Goal: Task Accomplishment & Management: Use online tool/utility

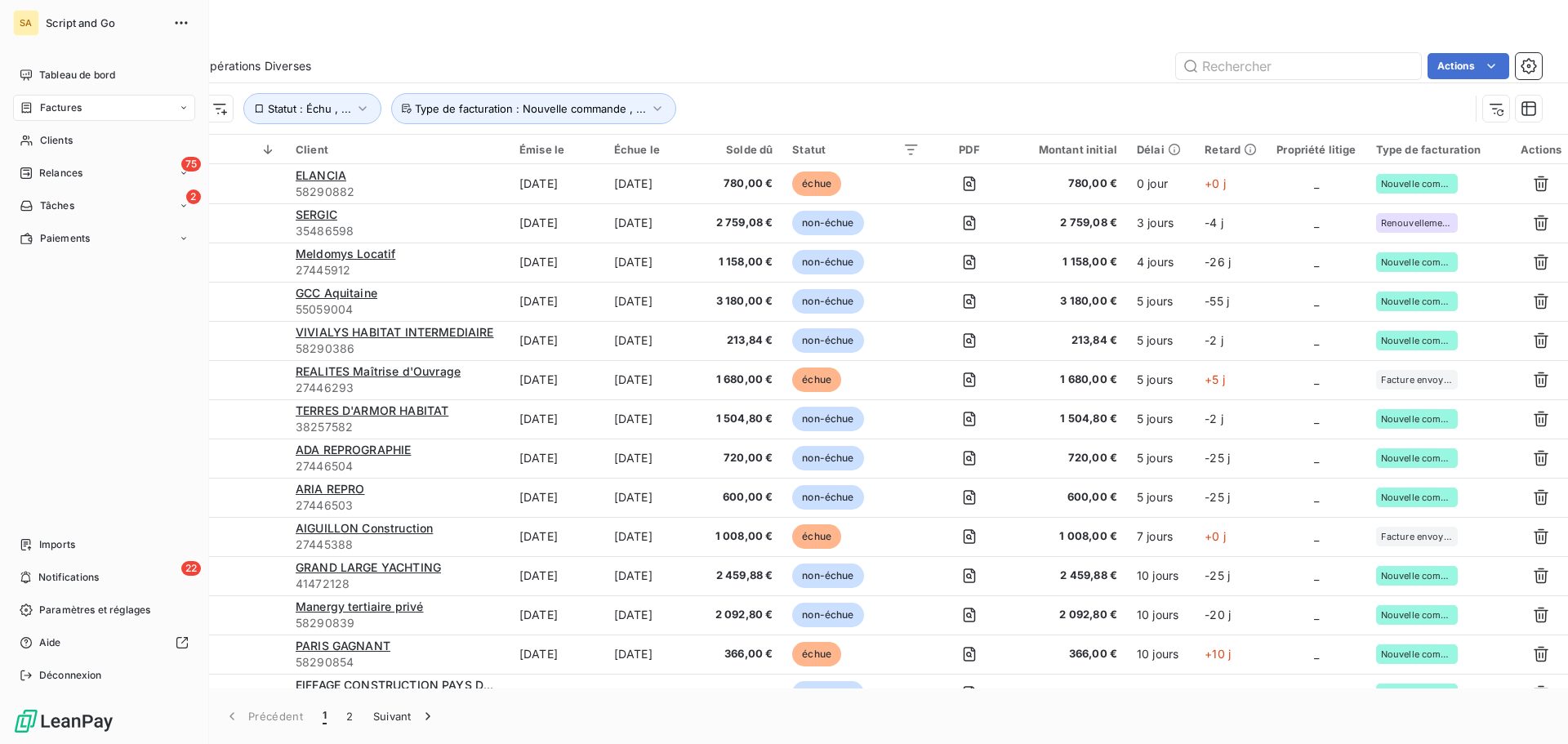
click at [70, 106] on span "Factures" at bounding box center [61, 107] width 42 height 15
click at [73, 137] on span "Factures" at bounding box center [60, 140] width 42 height 15
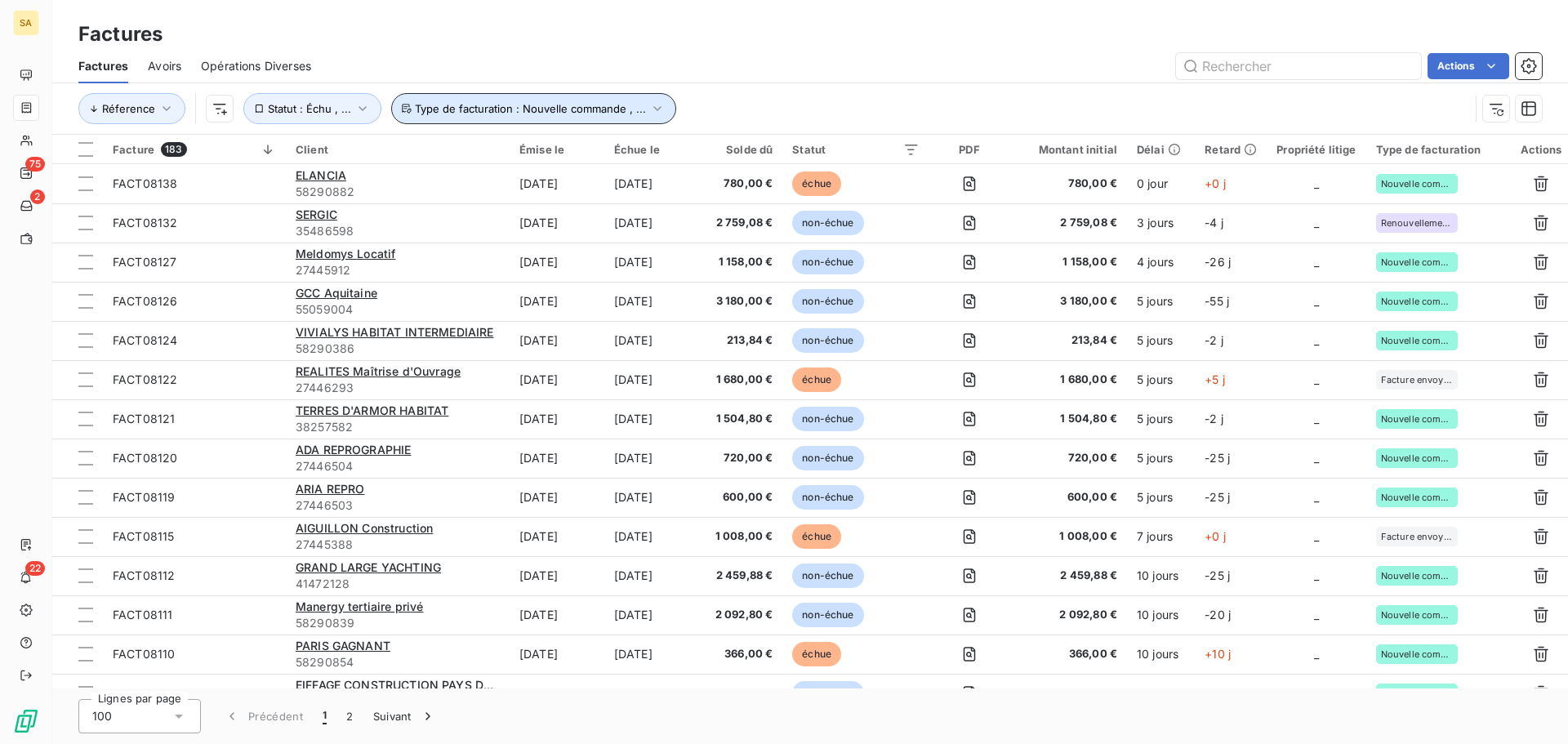
click at [654, 106] on icon "button" at bounding box center [657, 108] width 17 height 17
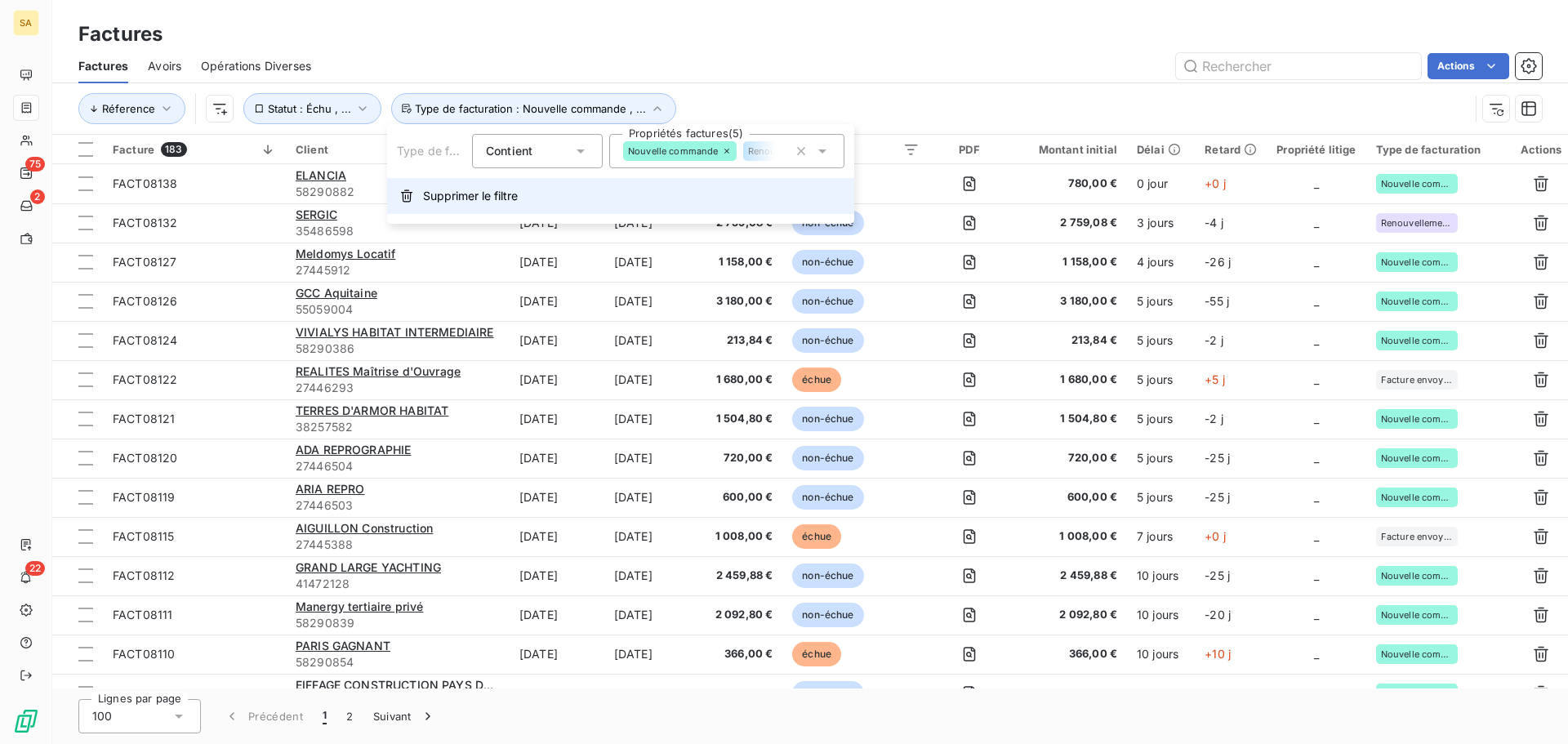
click at [473, 199] on span "Supprimer le filtre" at bounding box center [470, 196] width 94 height 17
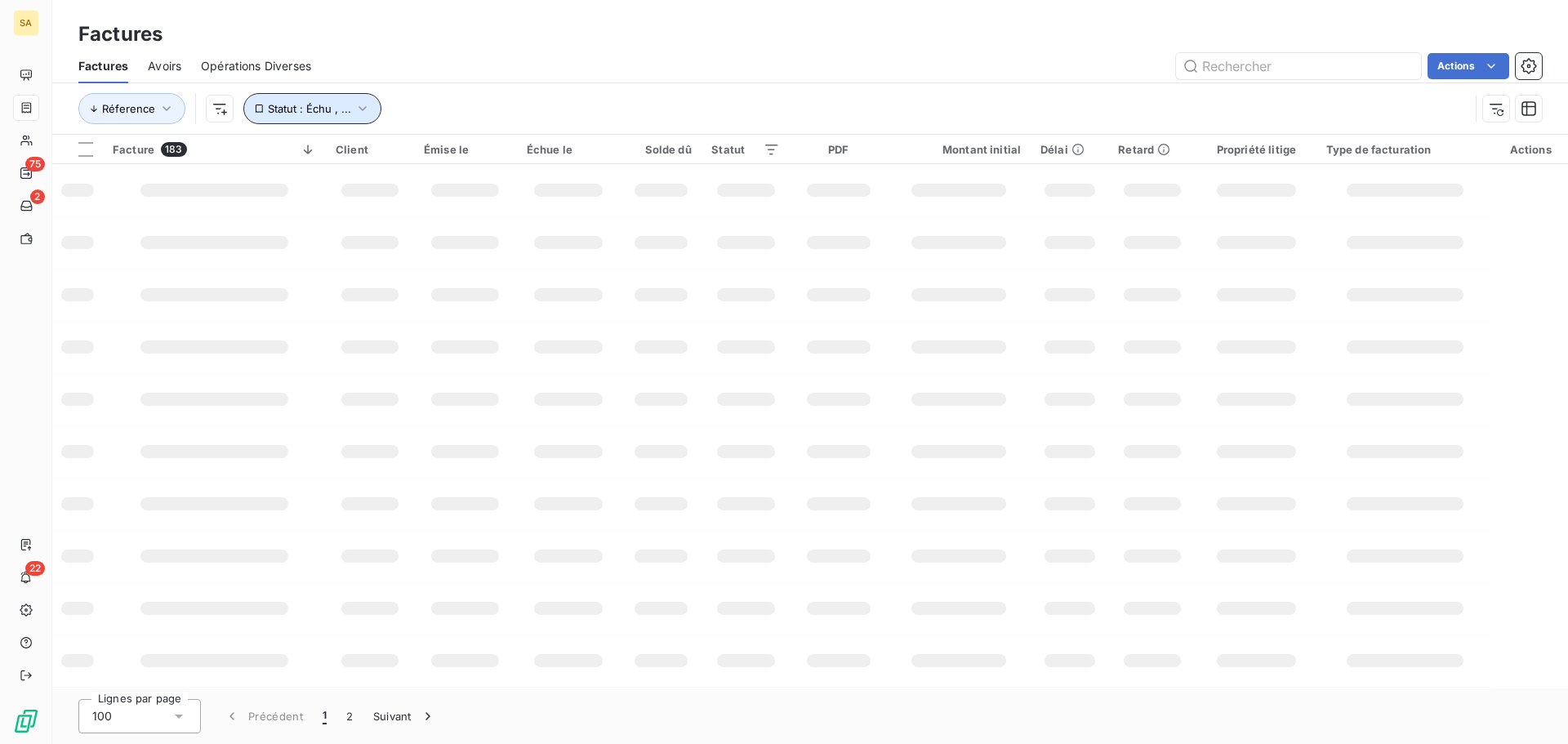
click at [364, 103] on icon "button" at bounding box center [363, 108] width 17 height 17
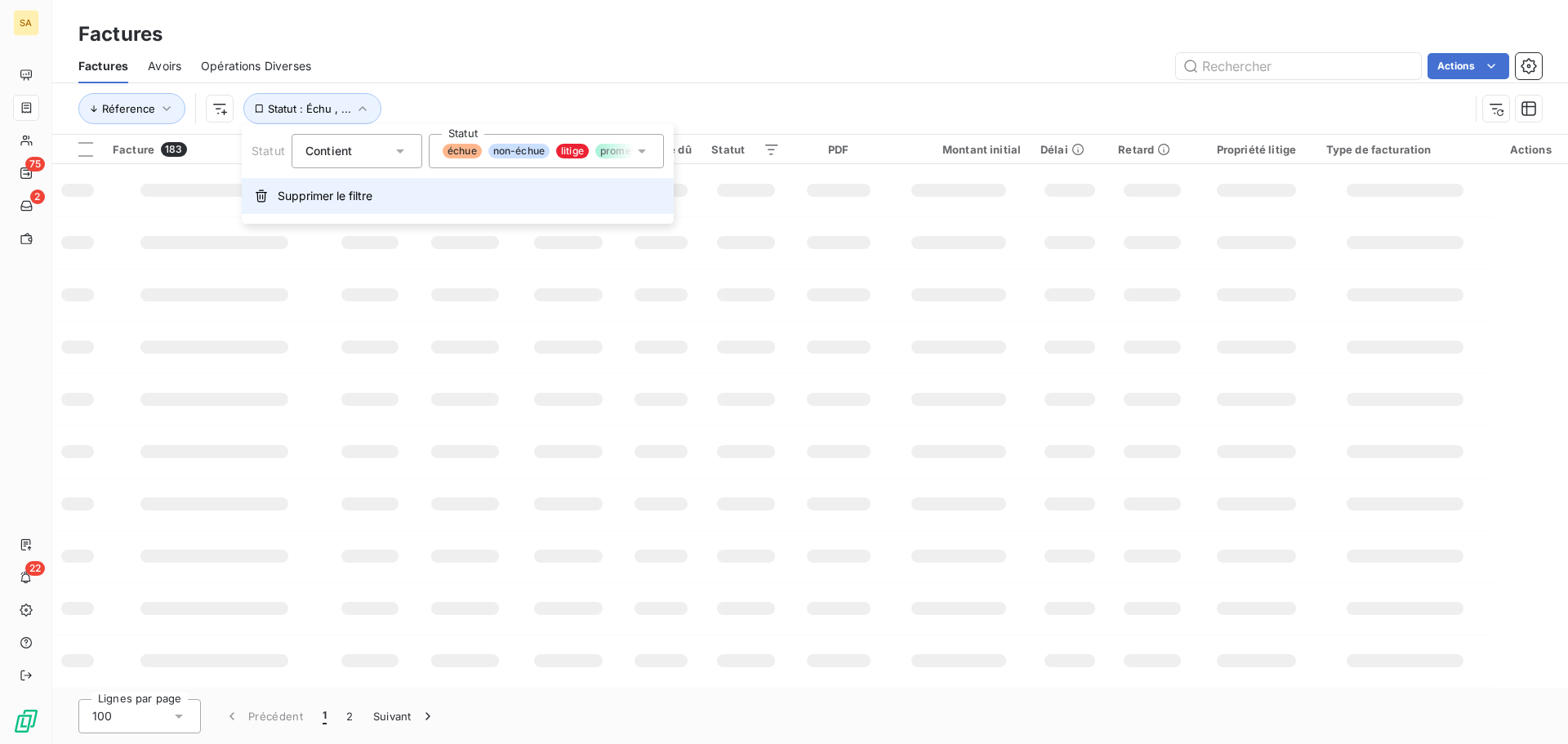
click at [308, 200] on span "Supprimer le filtre" at bounding box center [325, 196] width 94 height 17
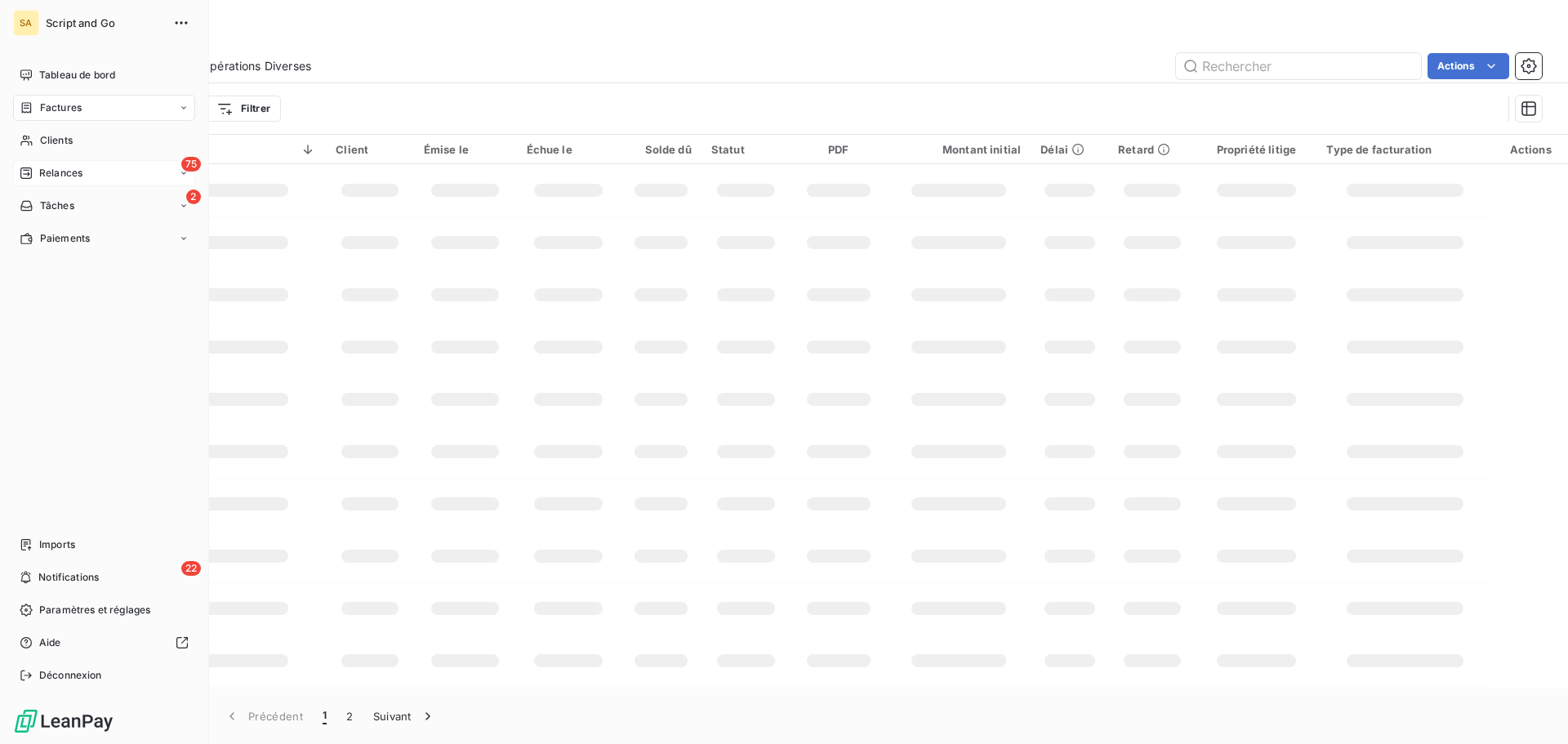
click at [31, 168] on icon at bounding box center [25, 173] width 13 height 13
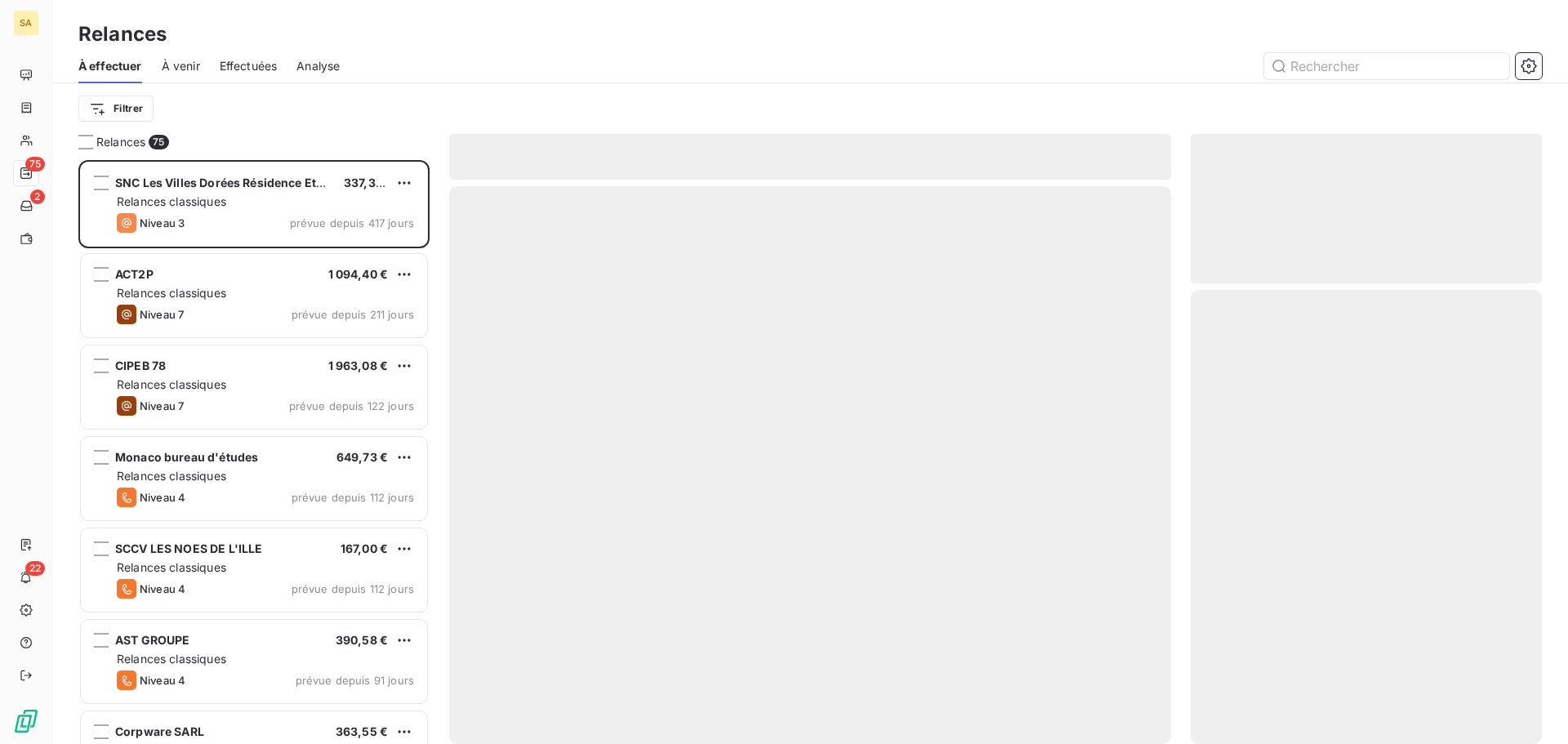
scroll to position [572, 339]
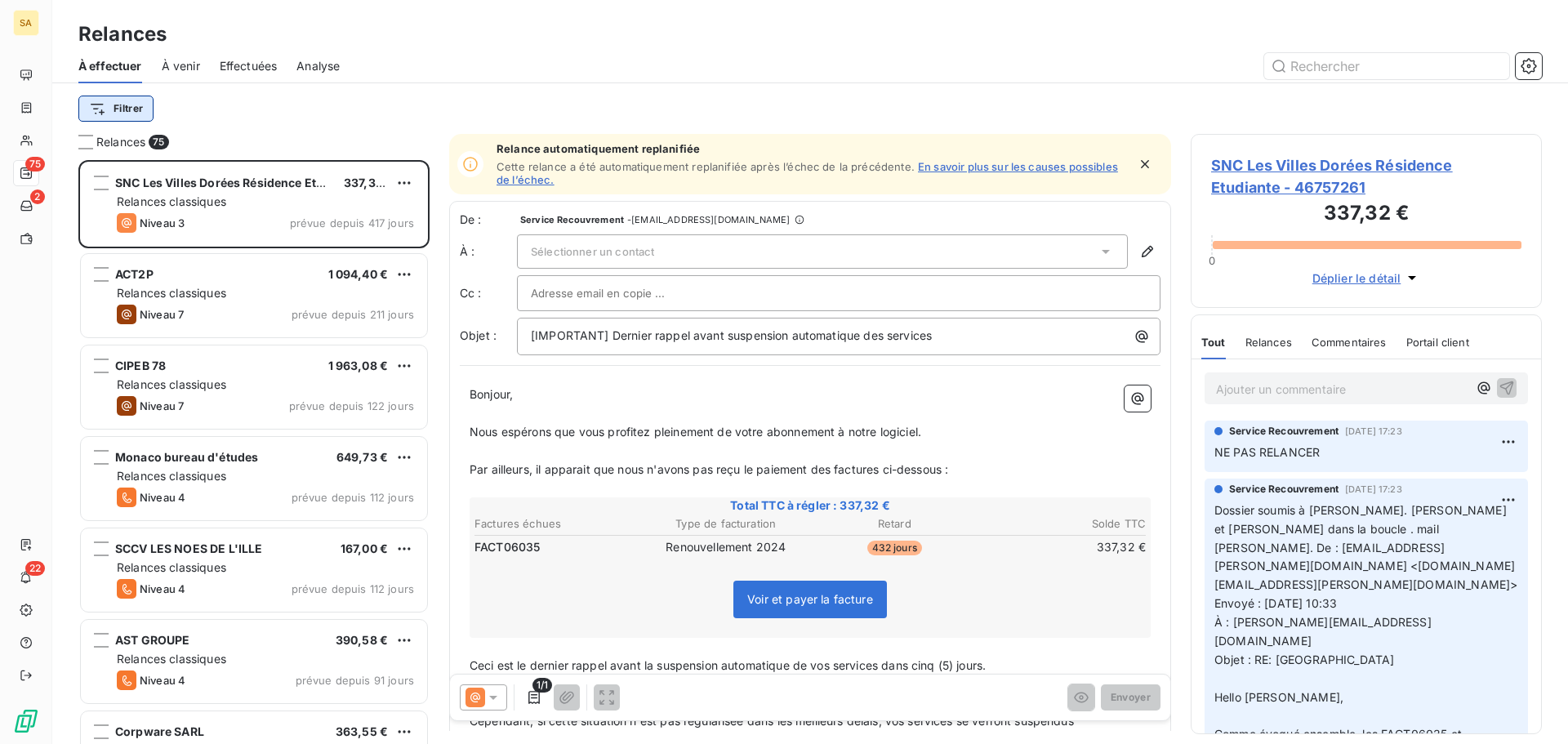
click at [143, 112] on html "SA 75 2 22 Relances À effectuer À venir Effectuées Analyse Filtrer Relances 75 …" at bounding box center [784, 372] width 1568 height 744
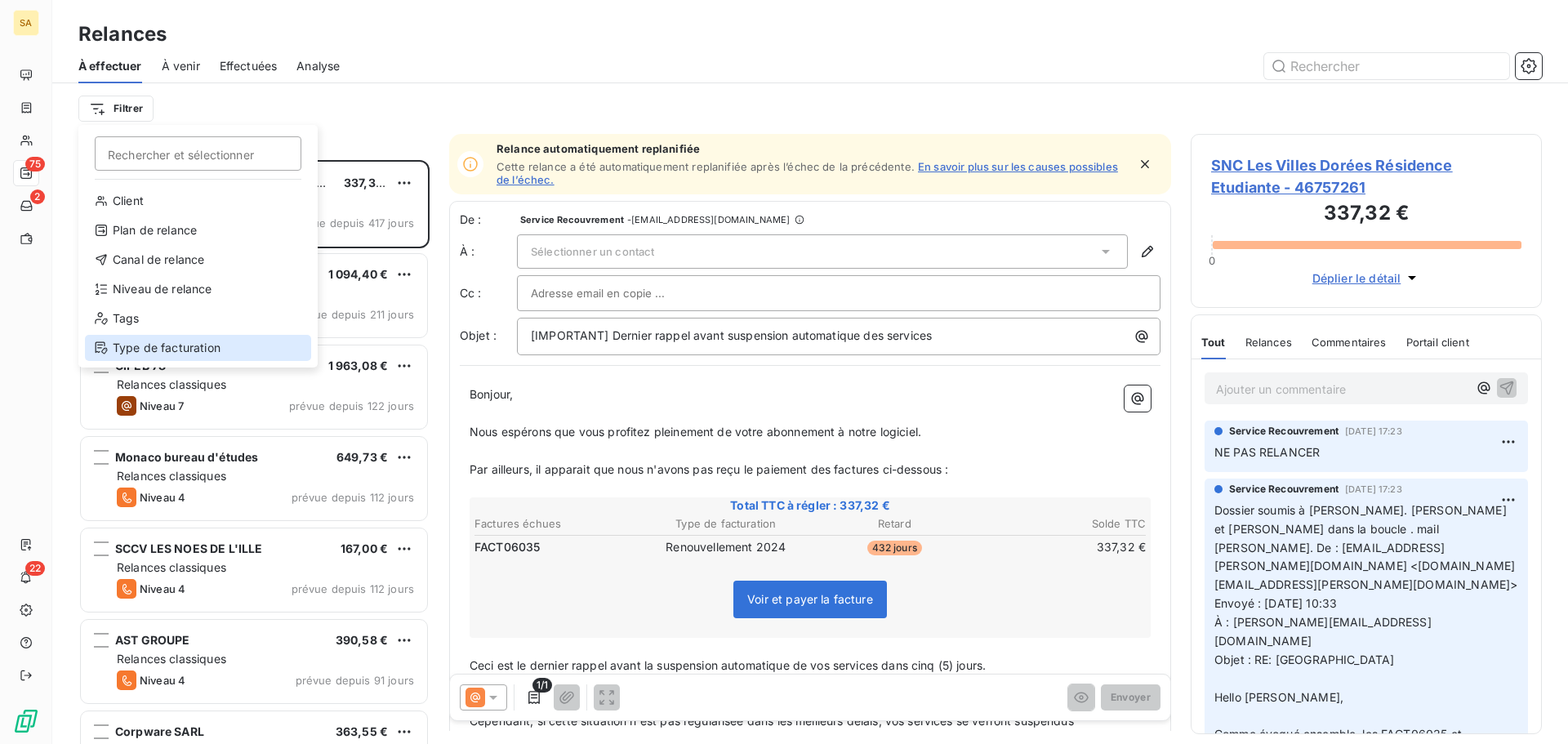
click at [142, 348] on div "Type de facturation" at bounding box center [197, 348] width 226 height 26
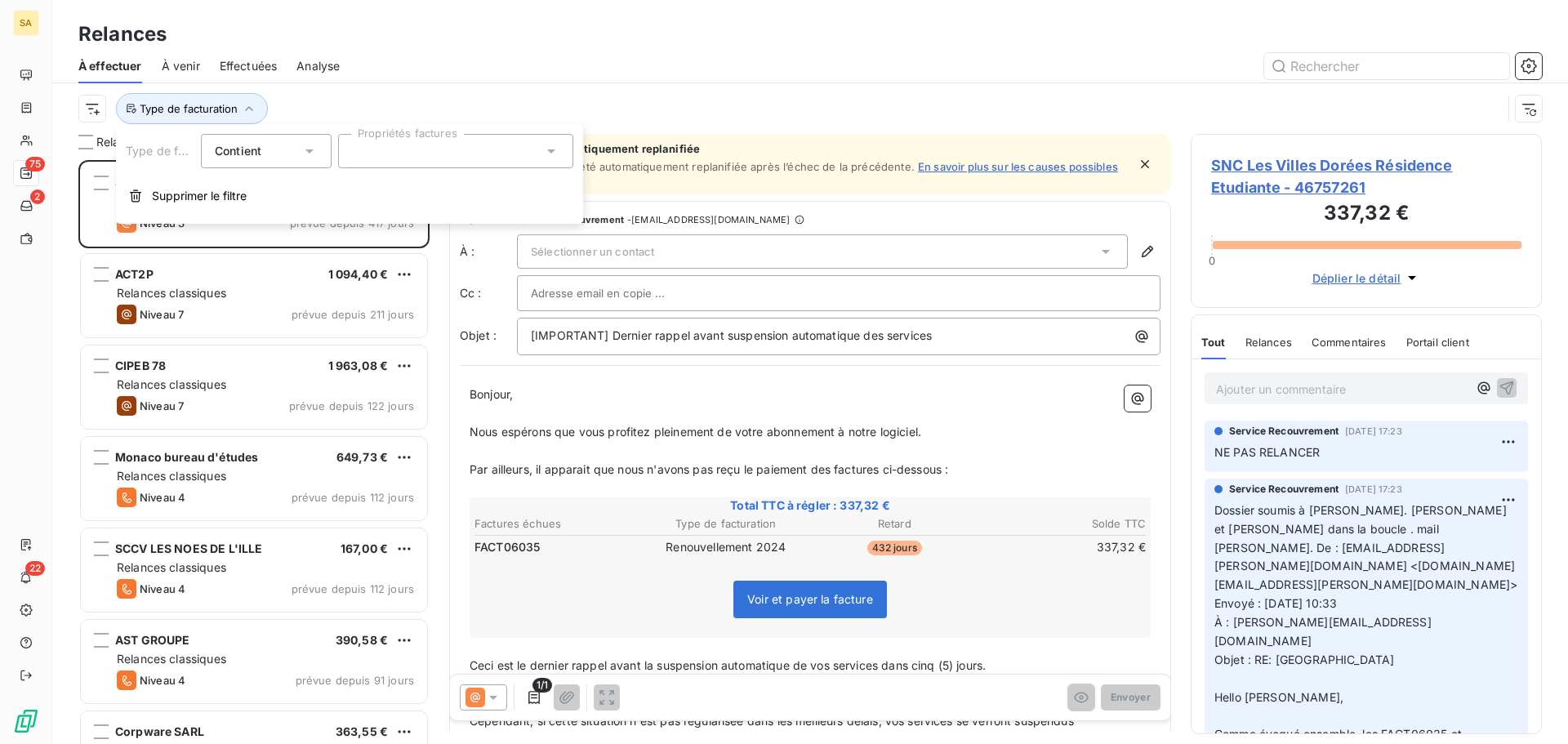
click at [389, 154] on div at bounding box center [455, 150] width 235 height 34
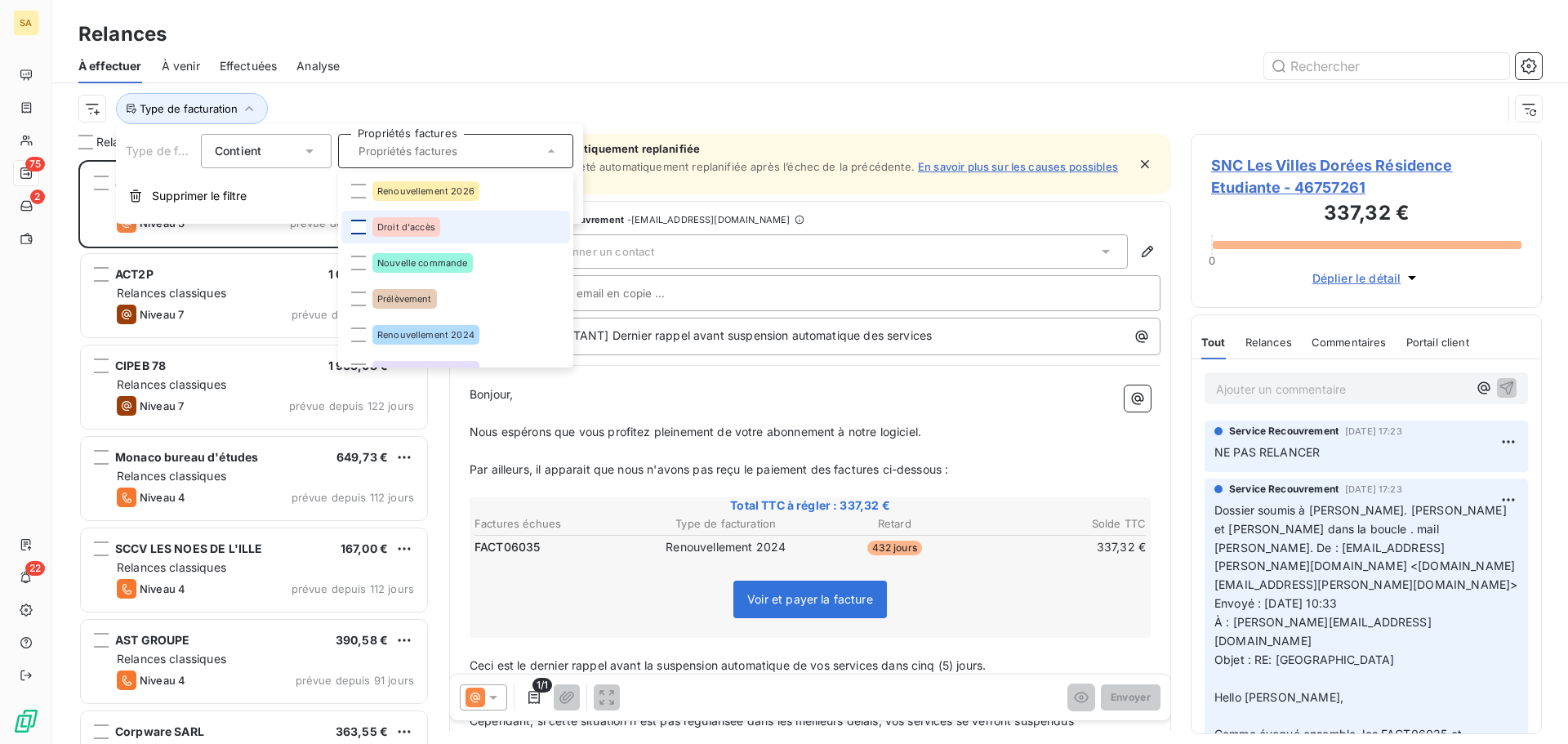
click at [357, 225] on div at bounding box center [358, 227] width 15 height 15
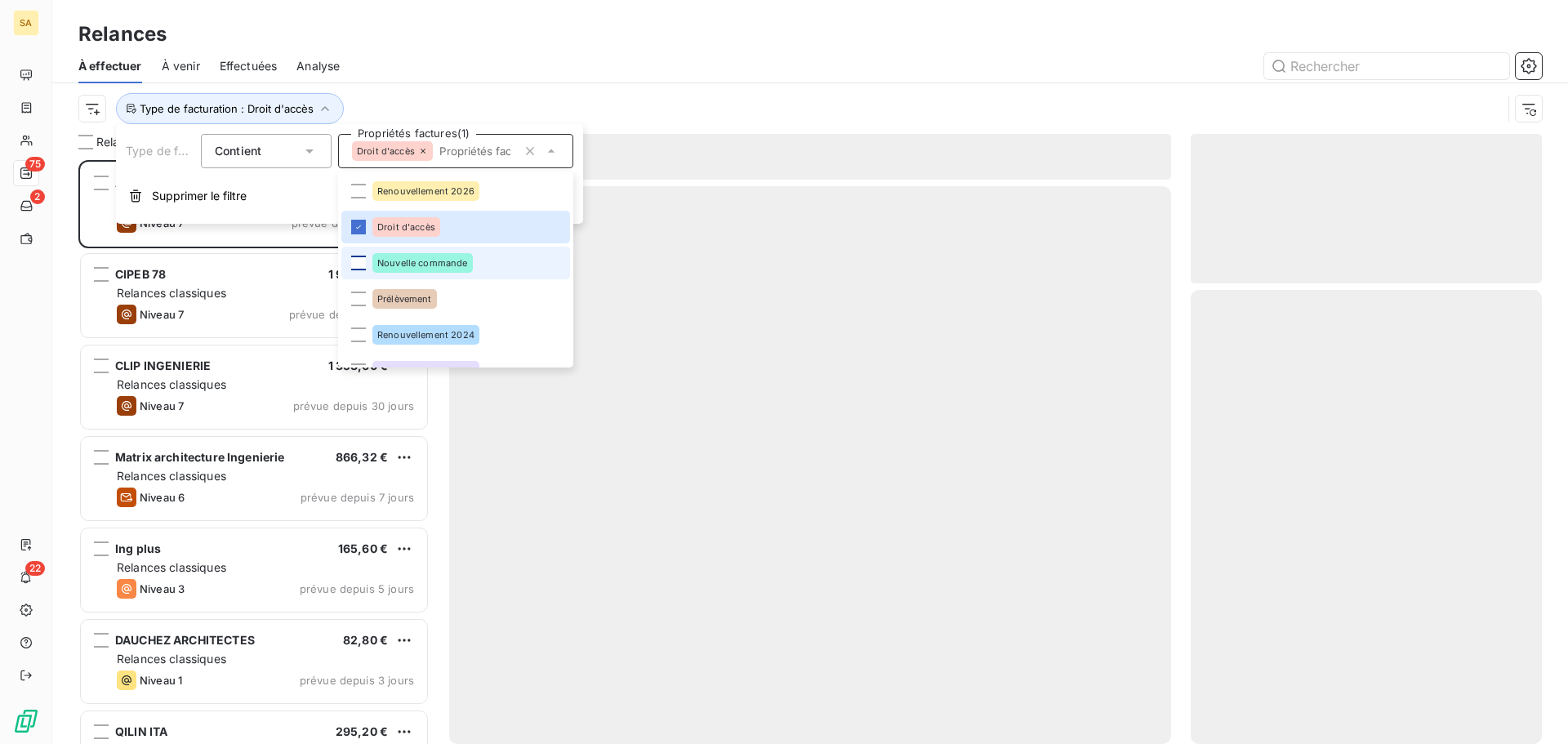
scroll to position [572, 339]
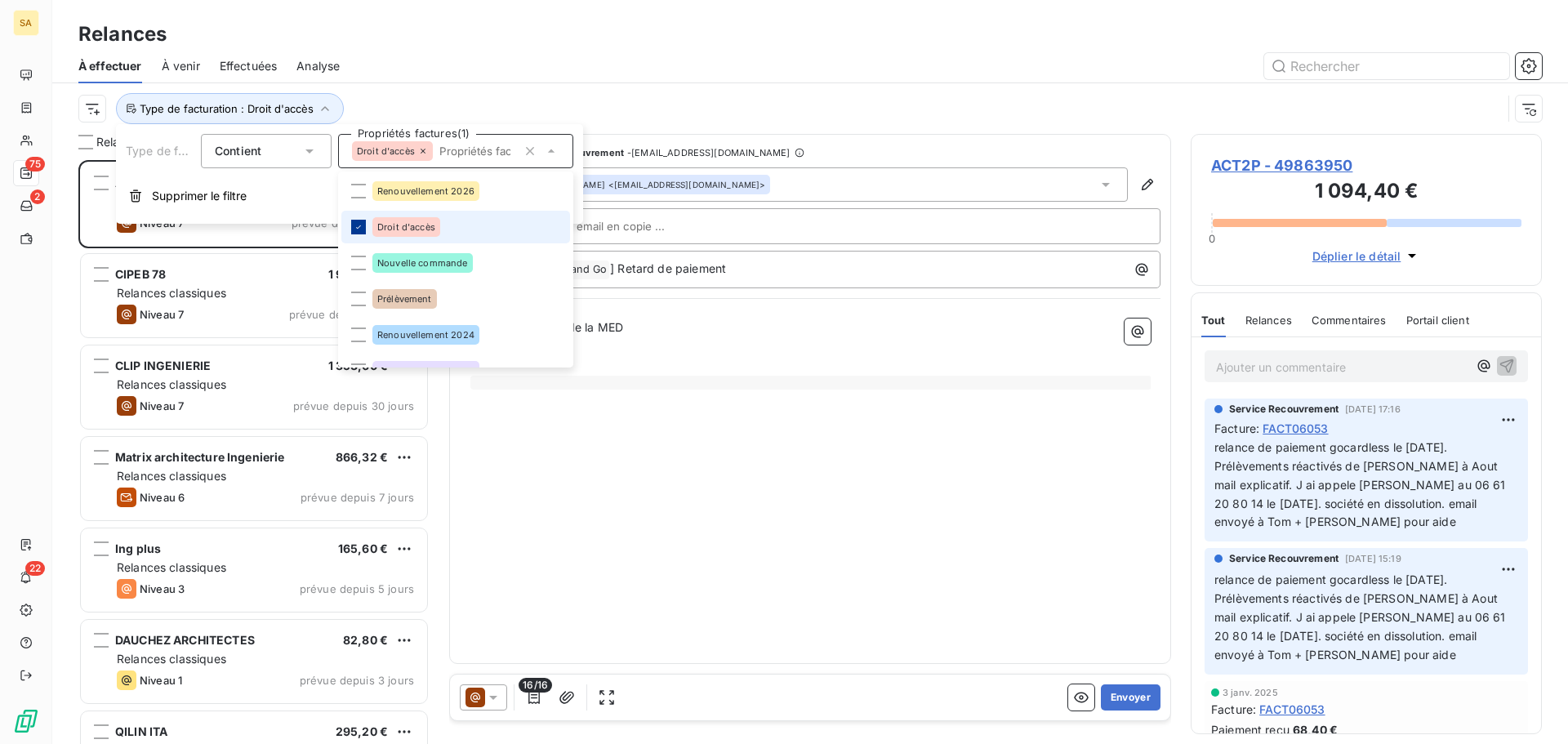
click at [357, 221] on div at bounding box center [358, 227] width 15 height 15
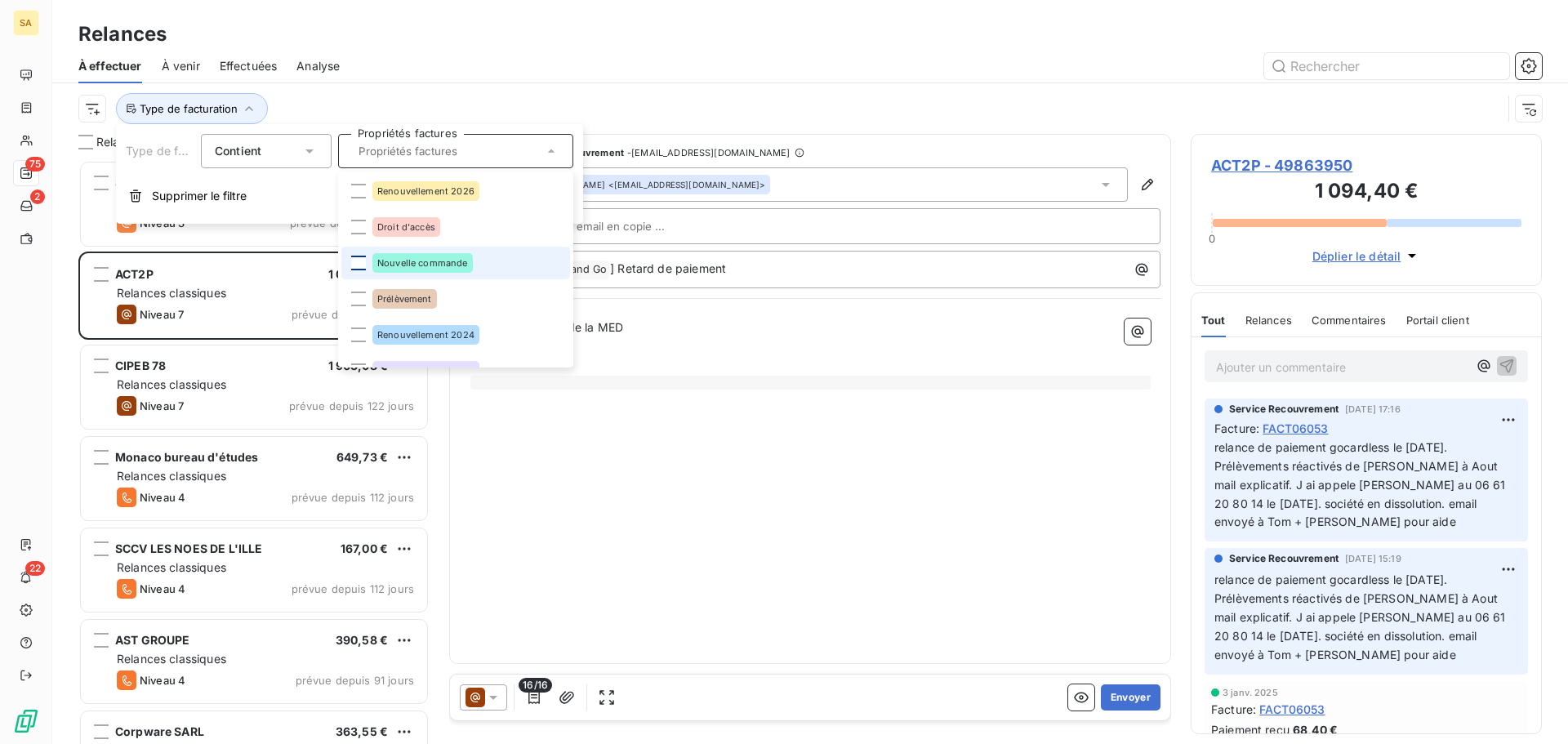
click at [357, 260] on div at bounding box center [358, 263] width 15 height 15
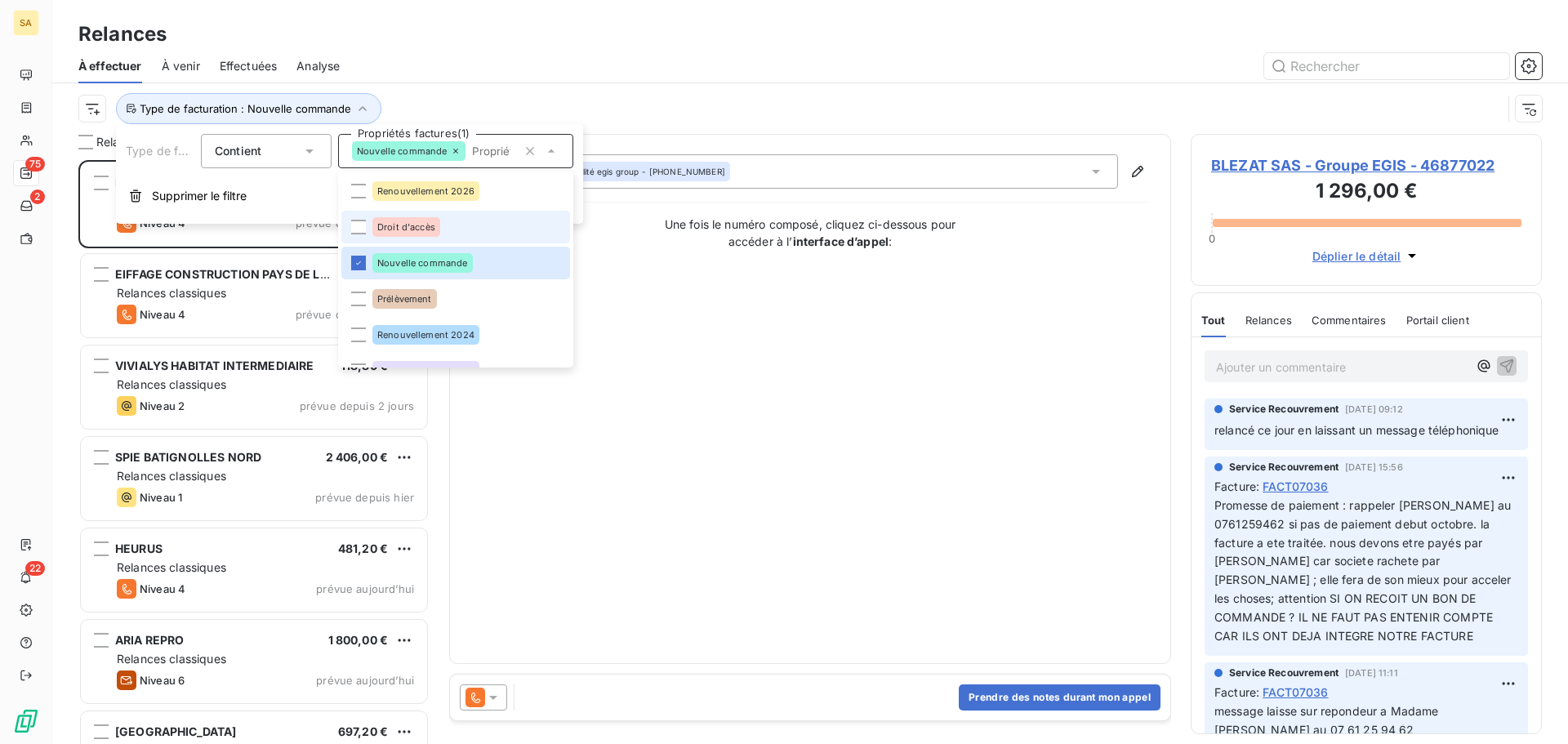
scroll to position [82, 0]
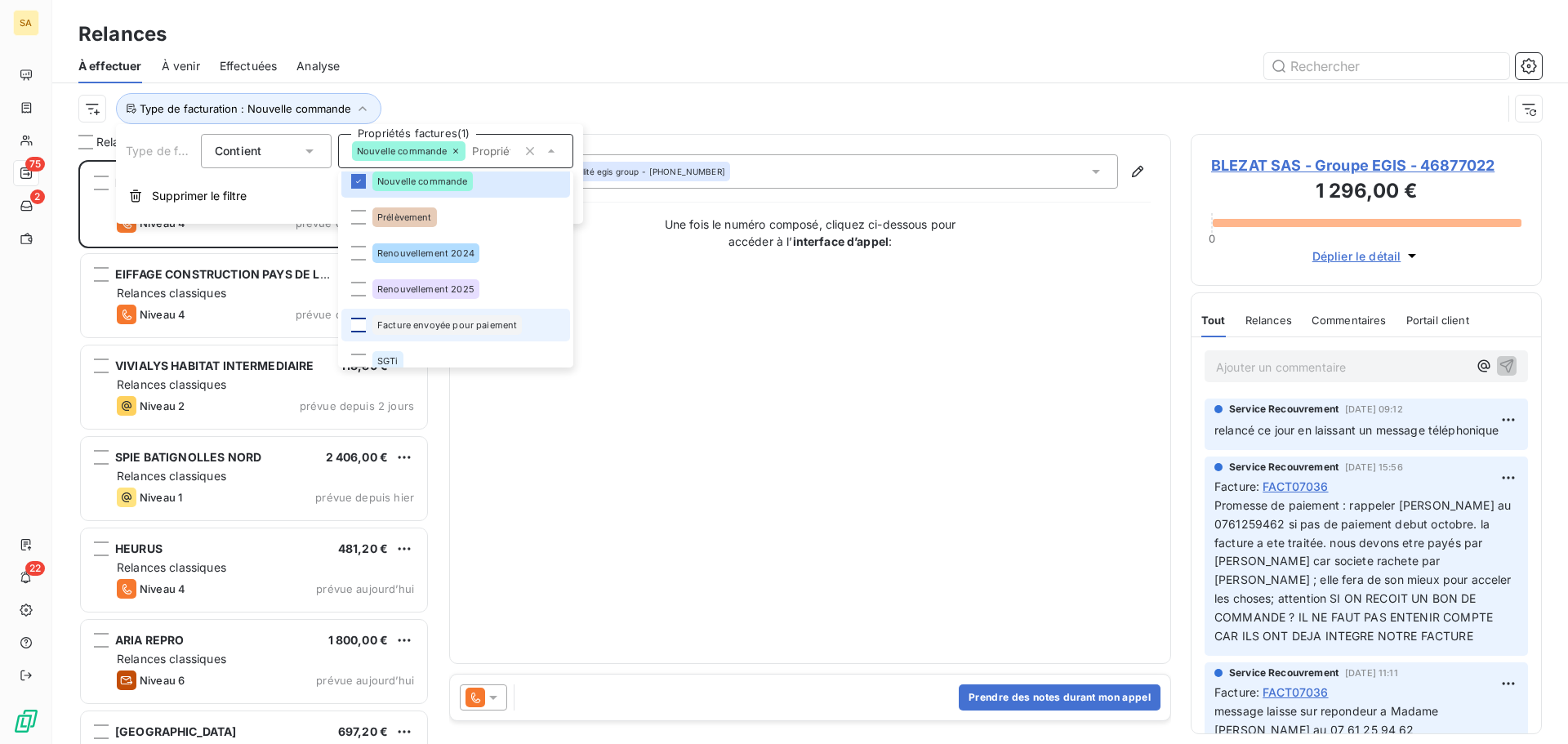
click at [359, 321] on div at bounding box center [358, 325] width 15 height 15
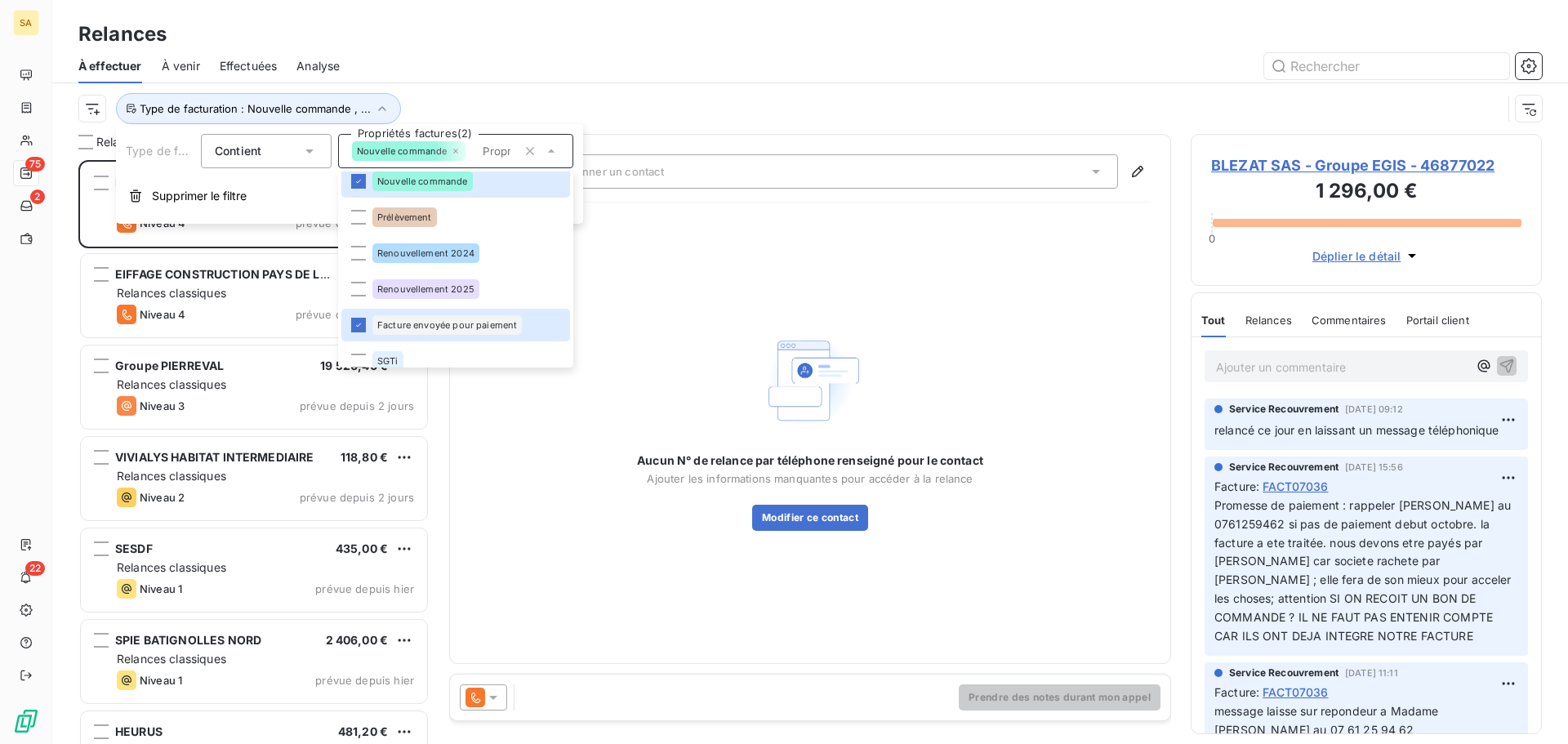
scroll to position [572, 339]
click at [633, 67] on div at bounding box center [950, 66] width 1183 height 26
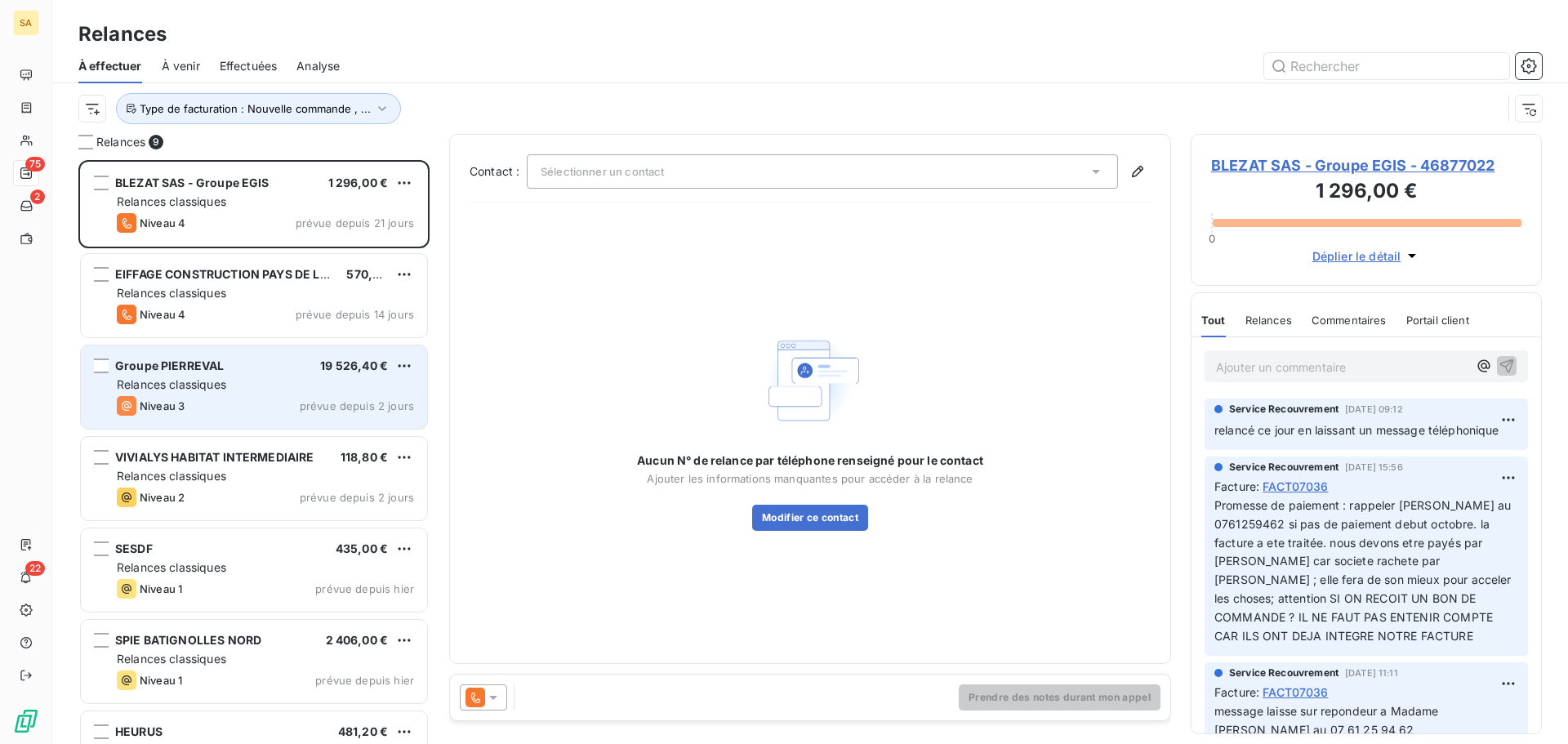
click at [171, 382] on span "Relances classiques" at bounding box center [171, 384] width 109 height 14
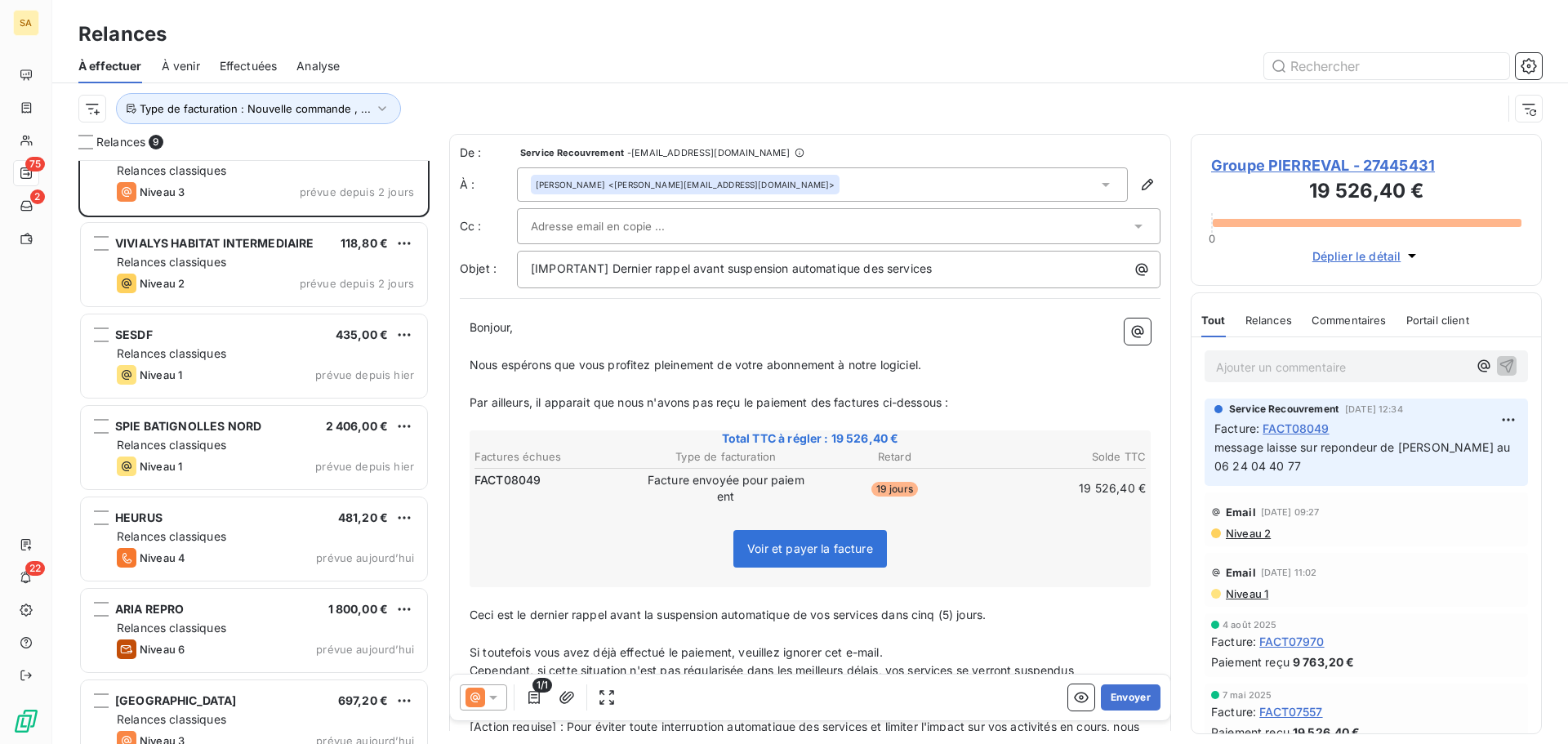
scroll to position [240, 0]
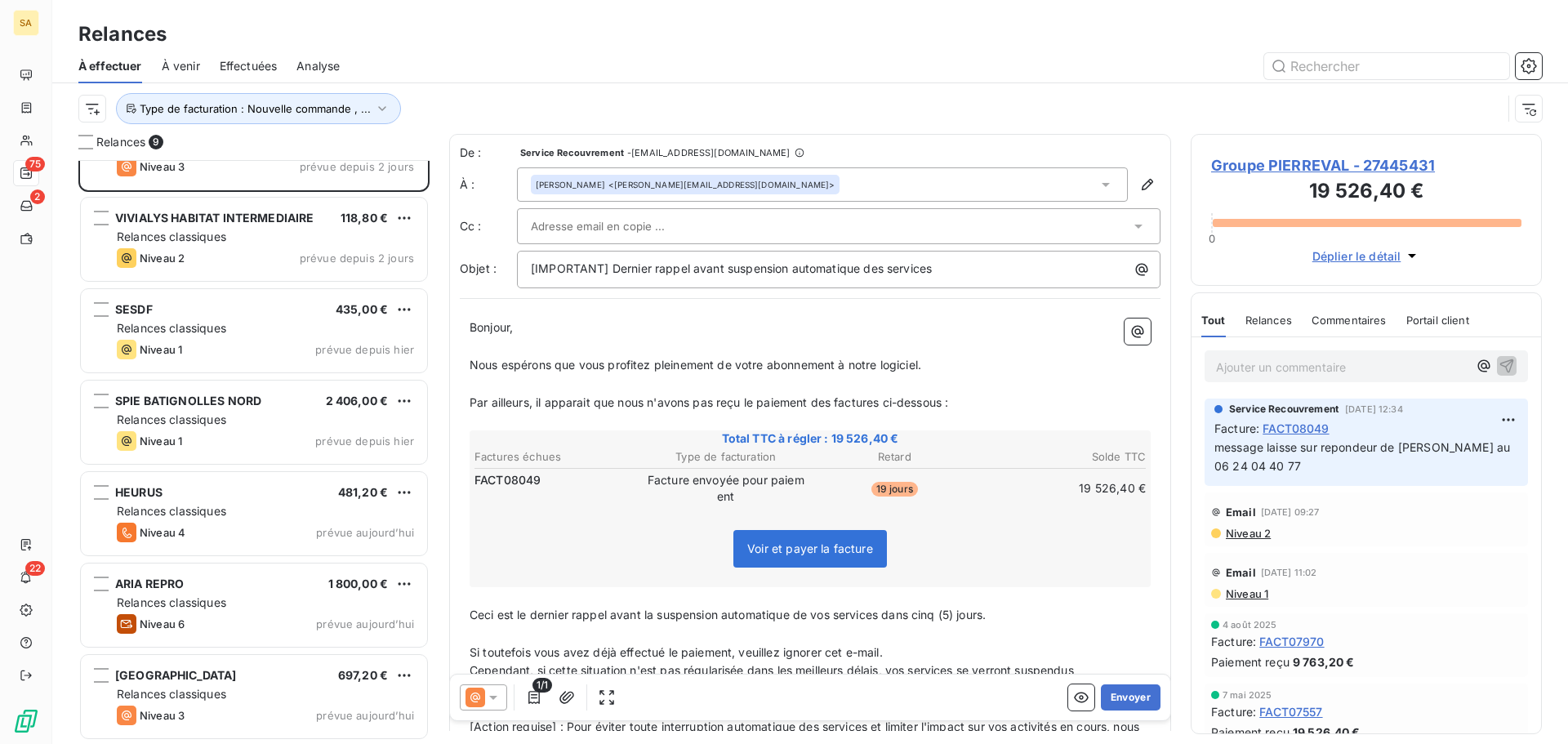
click at [724, 183] on div "[PERSON_NAME] <[PERSON_NAME][EMAIL_ADDRESS][DOMAIN_NAME]>" at bounding box center [822, 184] width 611 height 34
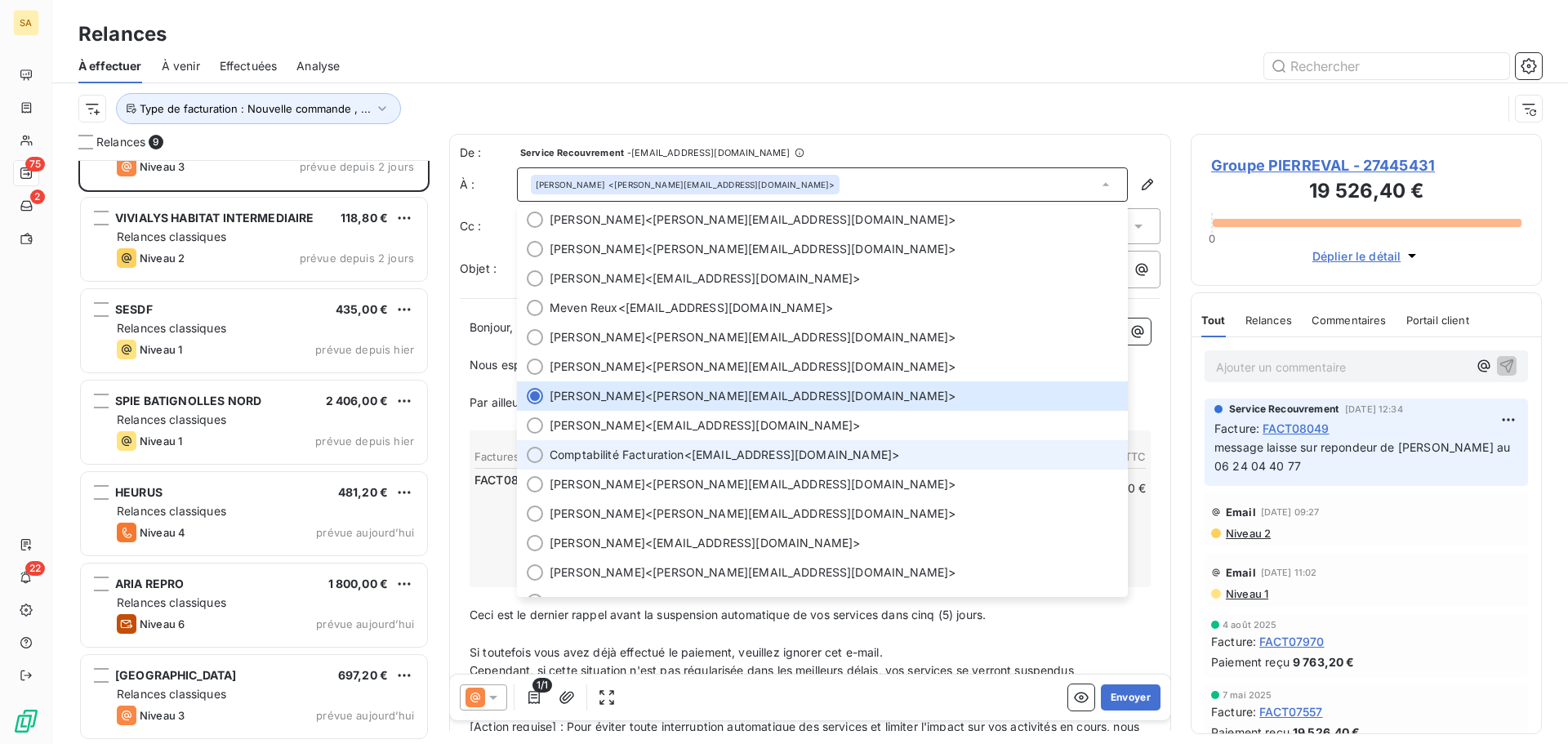
click at [528, 455] on div at bounding box center [535, 455] width 17 height 17
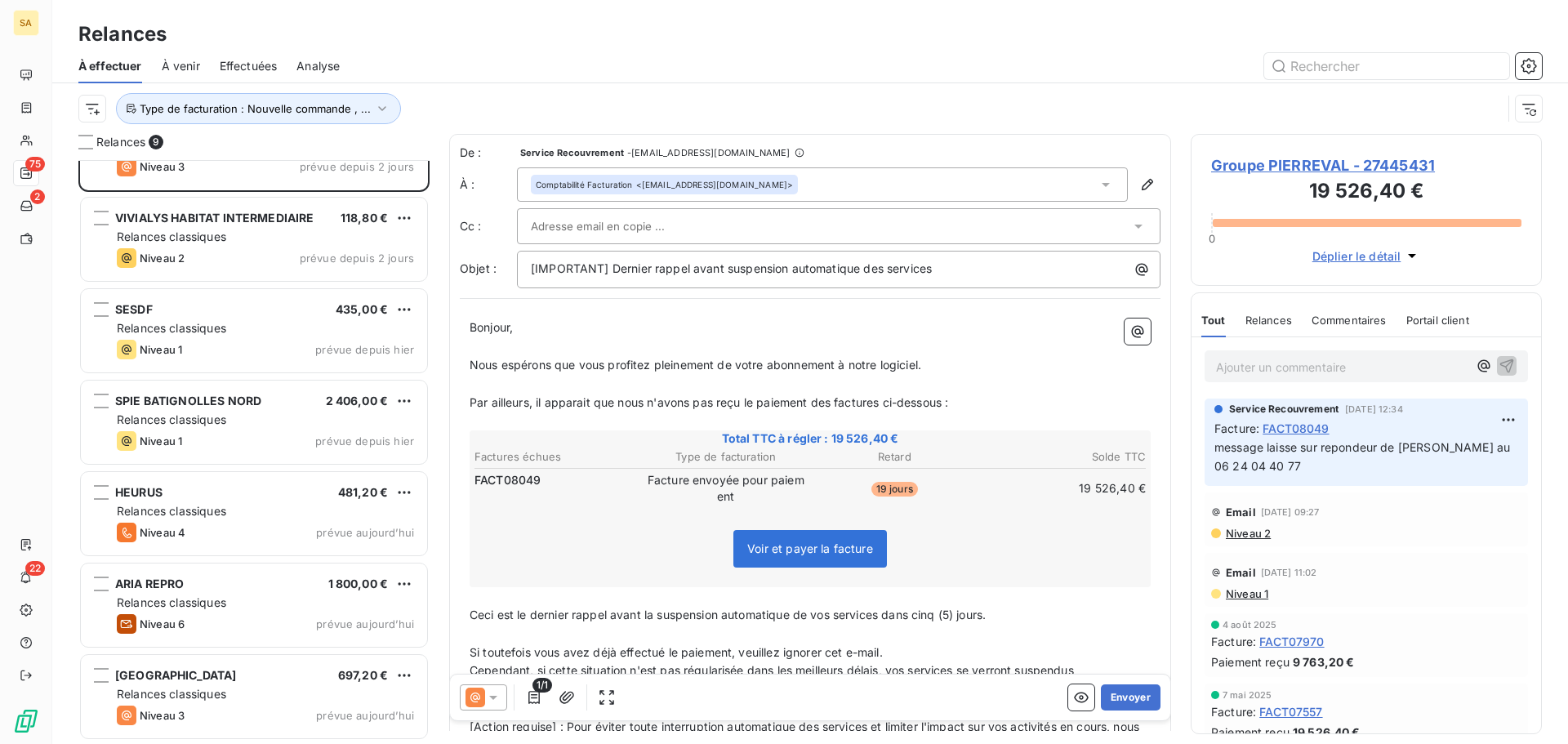
click at [666, 229] on input "text" at bounding box center [618, 226] width 176 height 24
click at [647, 224] on input "text" at bounding box center [618, 226] width 176 height 24
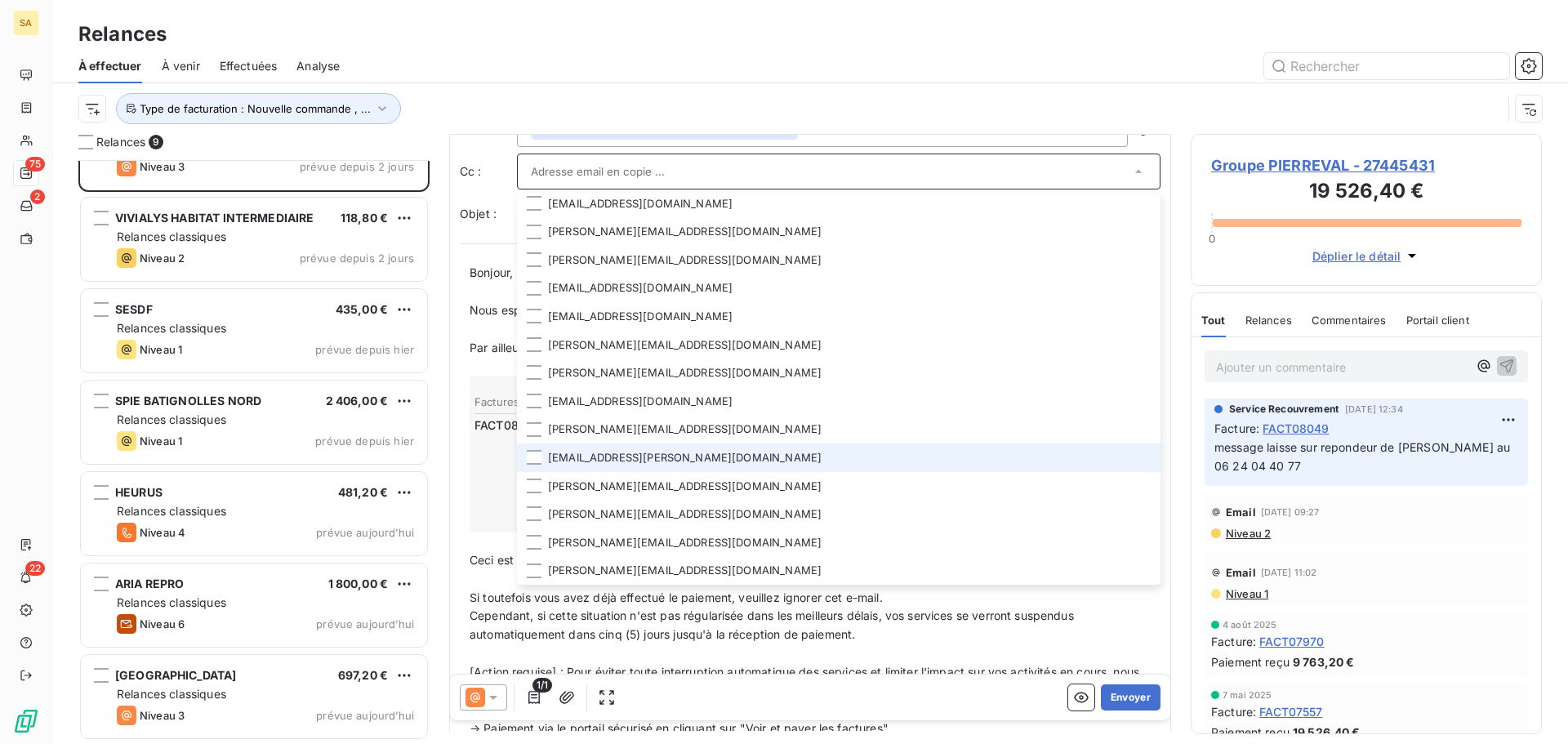
scroll to position [83, 0]
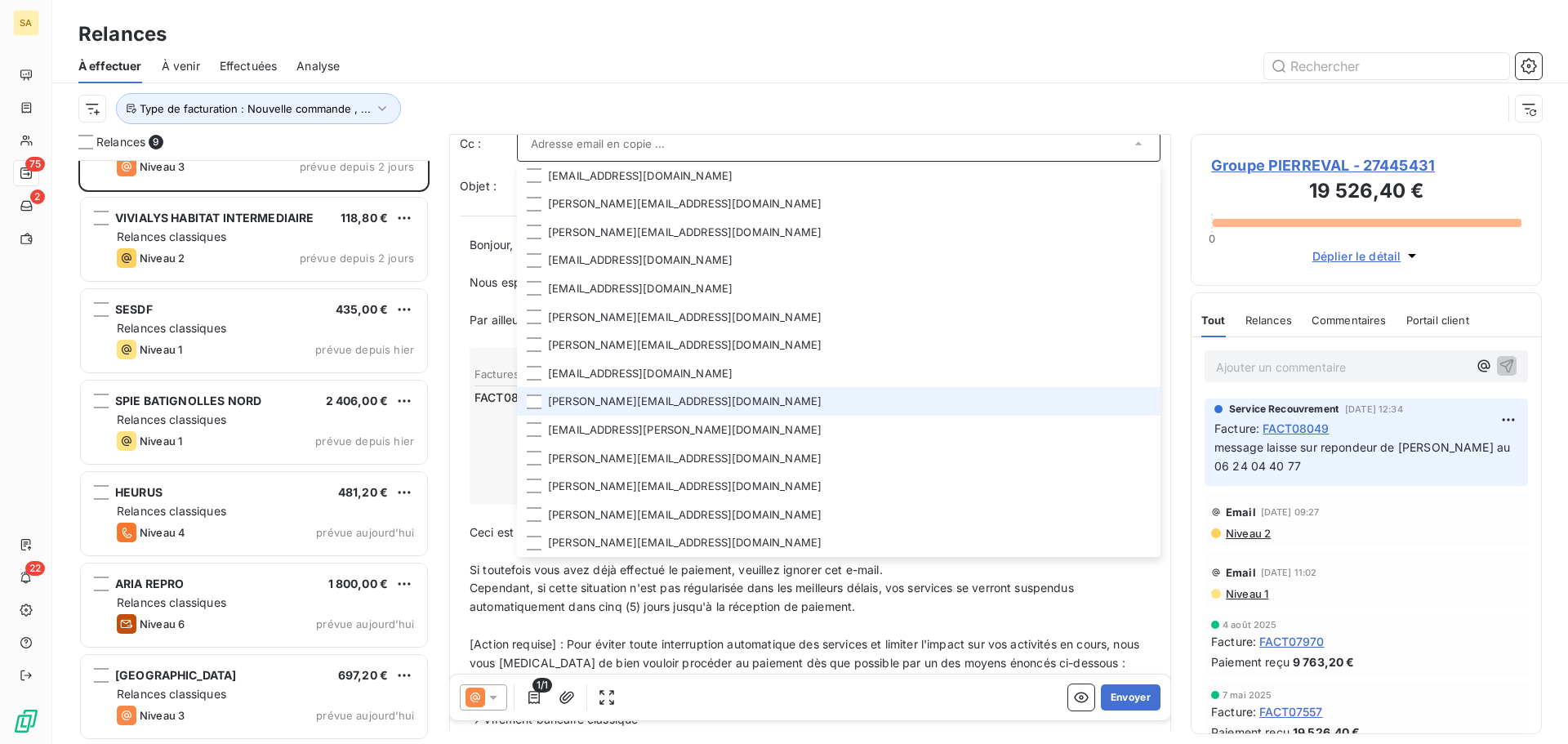
click at [520, 403] on li "[PERSON_NAME][EMAIL_ADDRESS][DOMAIN_NAME]" at bounding box center [839, 401] width 644 height 29
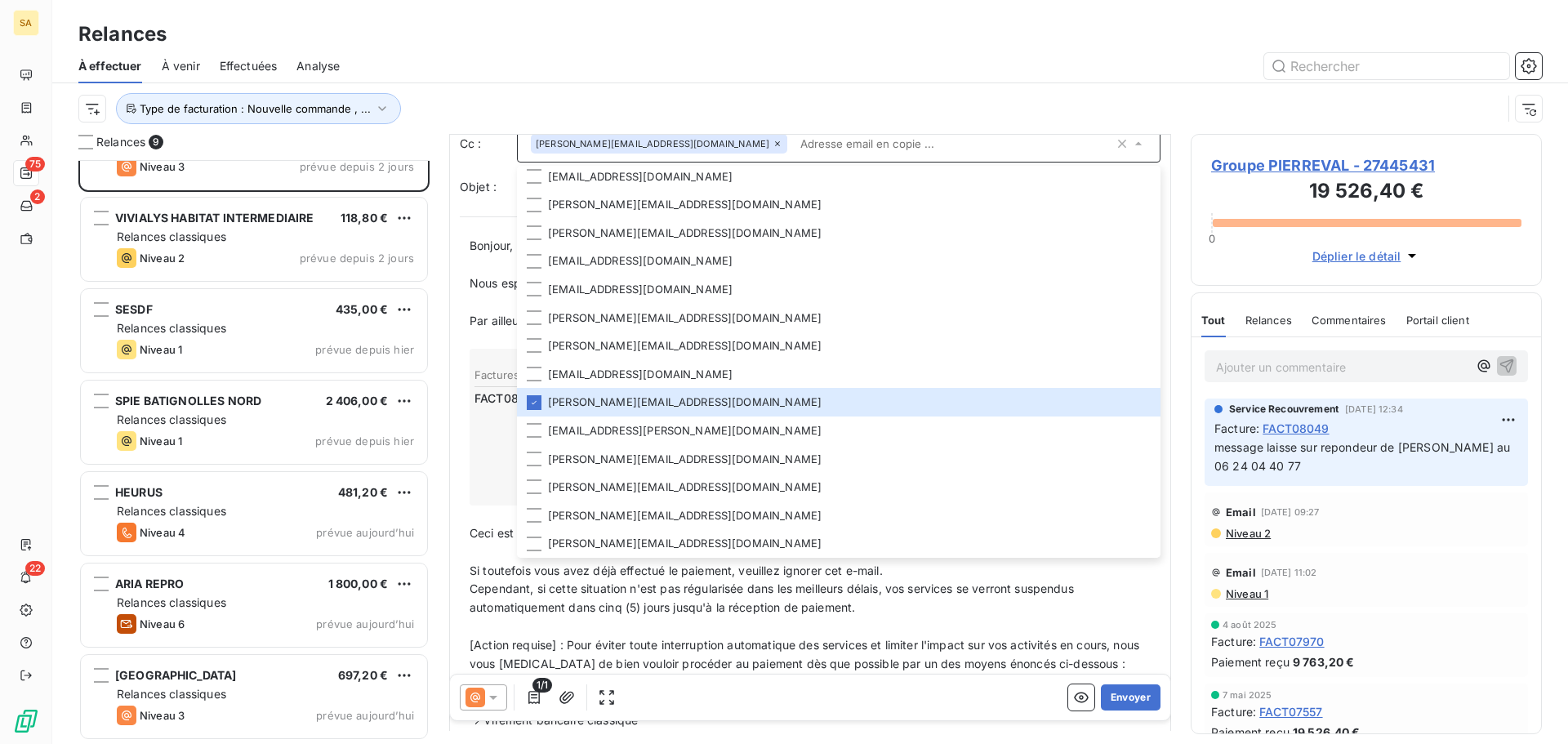
drag, startPoint x: 1179, startPoint y: 635, endPoint x: 1146, endPoint y: 633, distance: 33.1
click at [1179, 634] on div "Relances 9 EIFFAGE CONSTRUCTION PAYS DE LOIRE ECPDL 570,00 € Relances classique…" at bounding box center [811, 438] width 1516 height 610
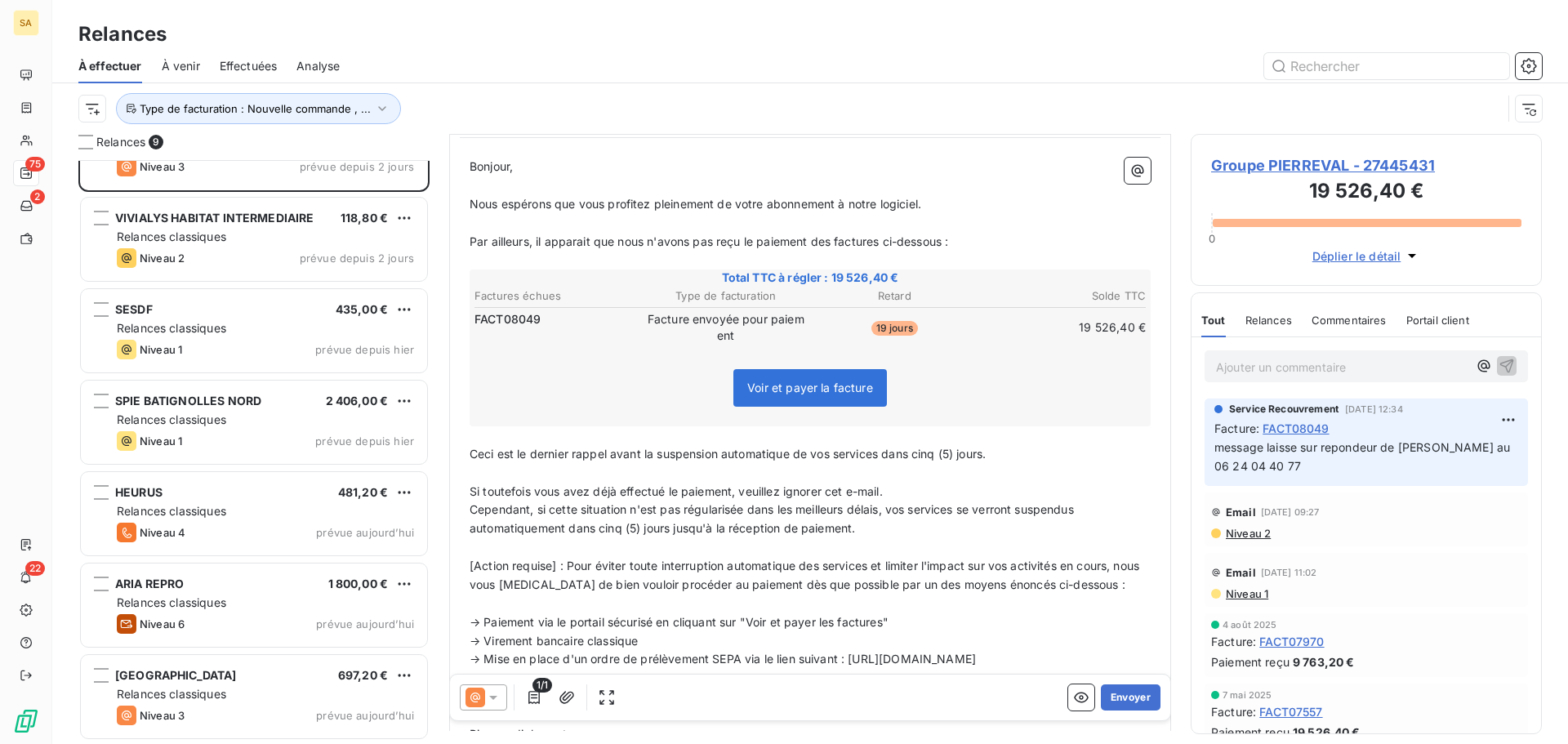
scroll to position [164, 0]
drag, startPoint x: 1035, startPoint y: 466, endPoint x: 888, endPoint y: 458, distance: 147.2
click at [888, 458] on div "Bonjour, ﻿ Nous espérons que vous profitez pleinement de votre abonnement à not…" at bounding box center [811, 515] width 681 height 717
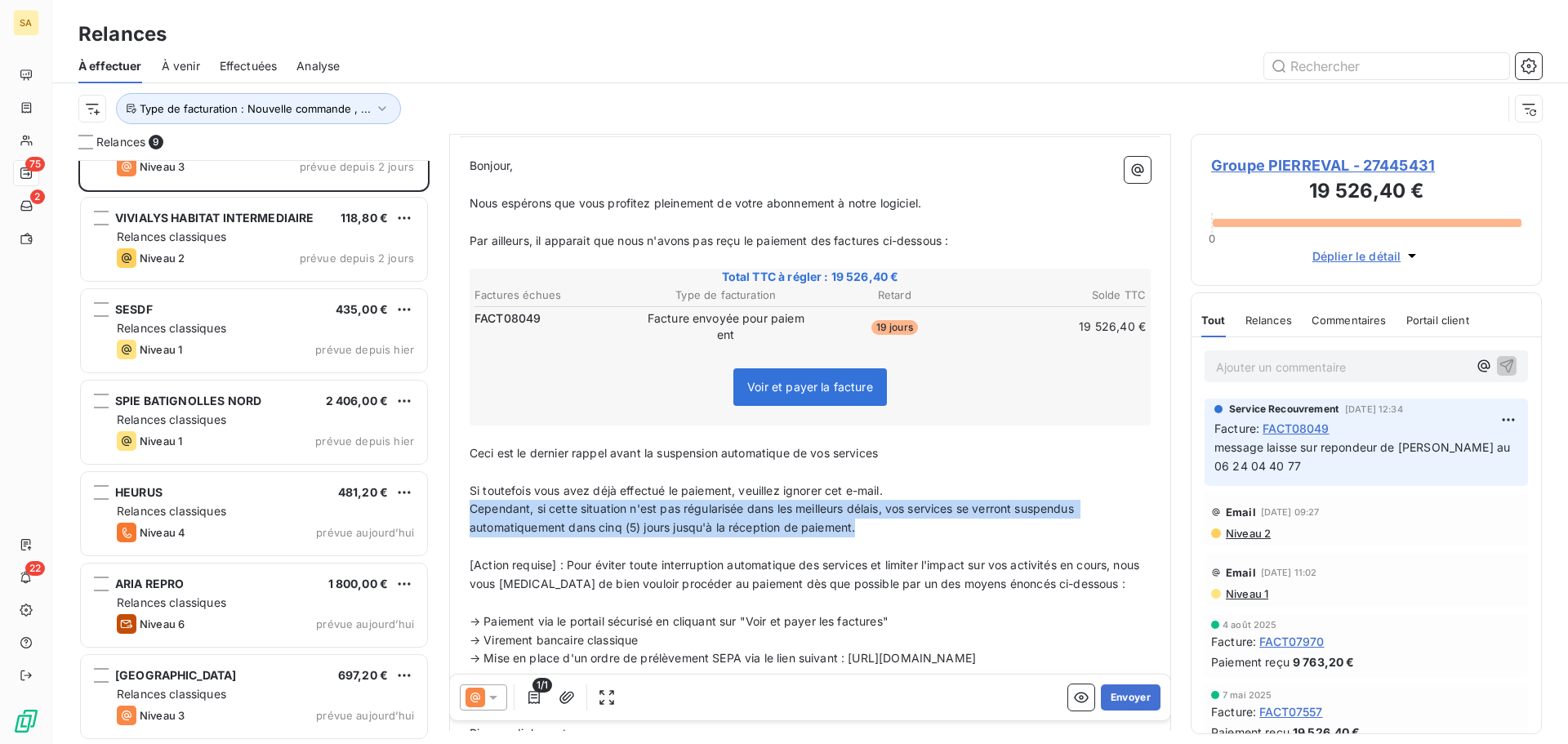
drag, startPoint x: 906, startPoint y: 525, endPoint x: 463, endPoint y: 516, distance: 443.1
click at [463, 516] on div "Bonjour, ﻿ Nous espérons que vous profitez pleinement de votre abonnement à not…" at bounding box center [810, 514] width 701 height 736
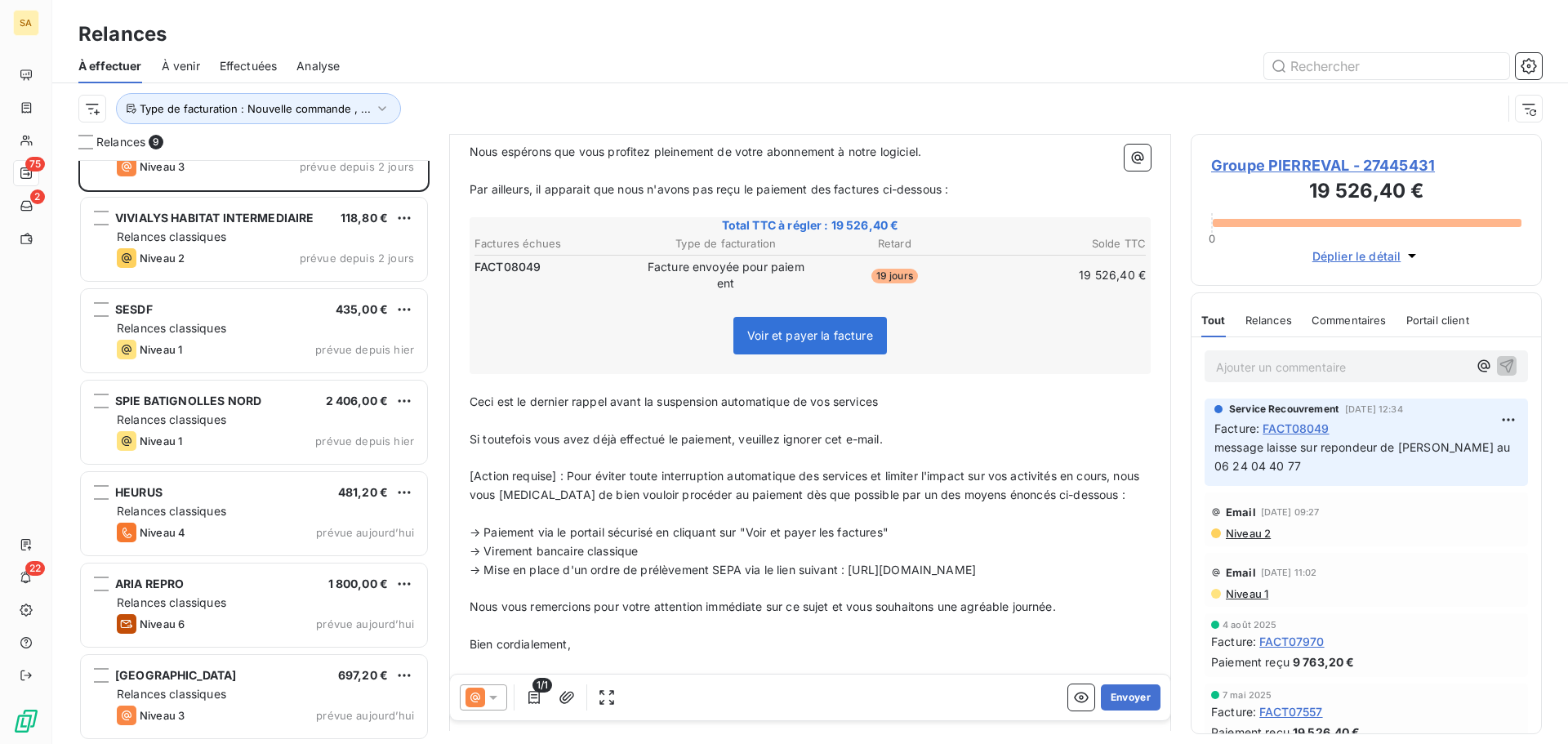
scroll to position [0, 0]
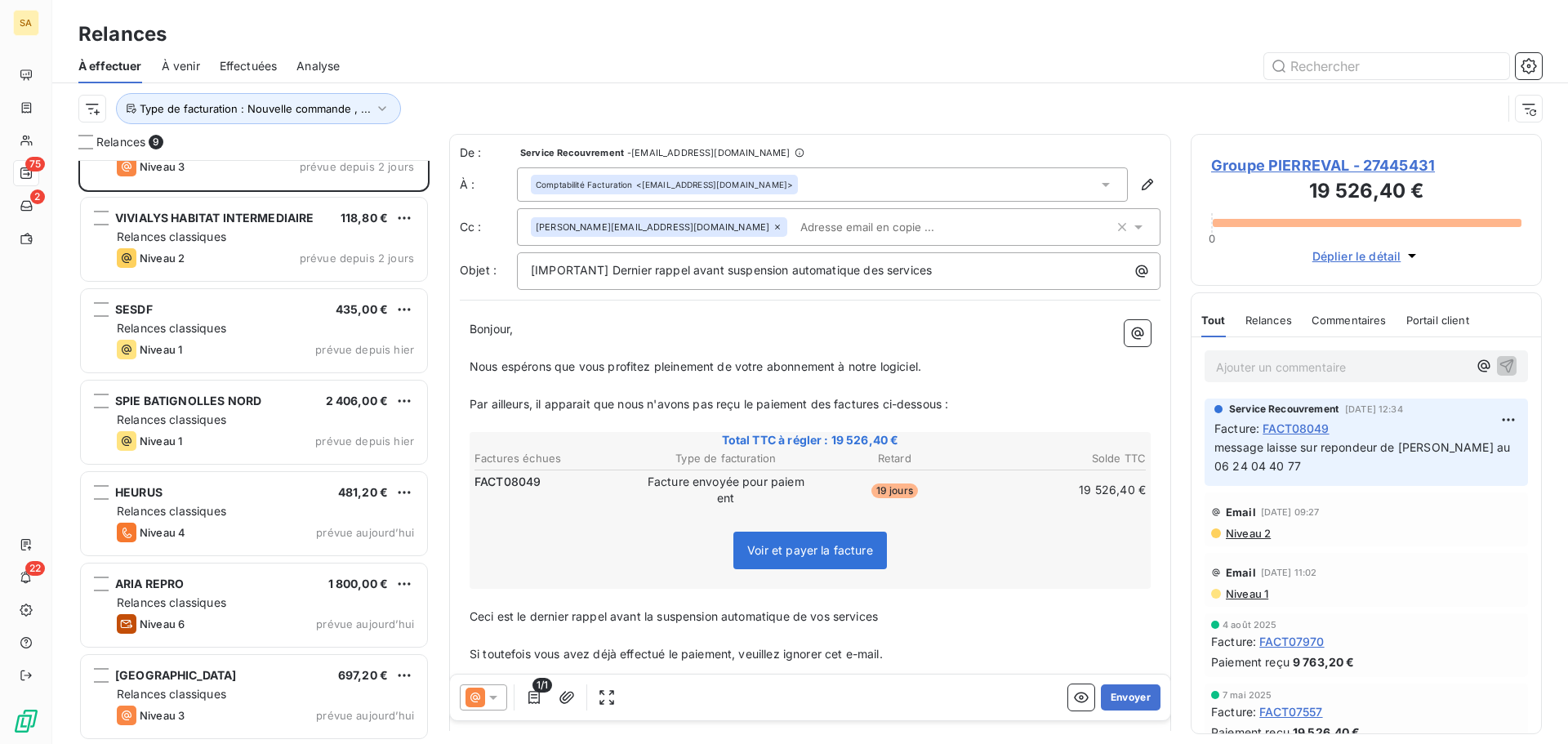
click at [819, 226] on input "text" at bounding box center [888, 227] width 189 height 24
click at [849, 226] on input "text" at bounding box center [888, 227] width 189 height 24
drag, startPoint x: 781, startPoint y: 224, endPoint x: 701, endPoint y: 226, distance: 80.0
click at [794, 226] on input "[PERSON_NAME]" at bounding box center [888, 227] width 189 height 24
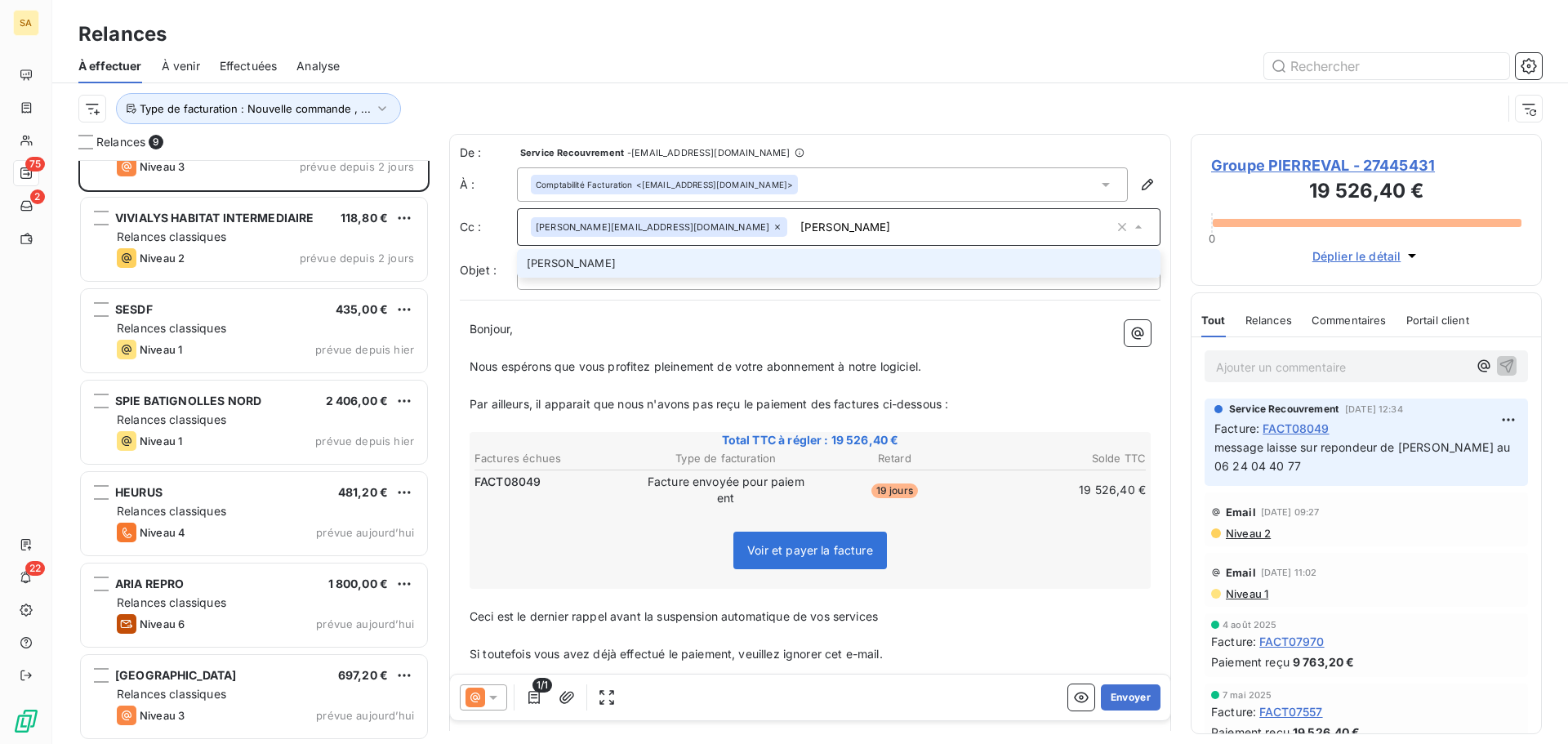
paste input ""[PERSON_NAME]" <[PERSON_NAME][EMAIL_ADDRESS][DOMAIN_NAME]>"
click at [794, 224] on input ""[PERSON_NAME]" <[PERSON_NAME][EMAIL_ADDRESS][DOMAIN_NAME]>" at bounding box center [954, 227] width 321 height 24
click at [899, 225] on input "[PERSON_NAME][EMAIL_ADDRESS][DOMAIN_NAME]>" at bounding box center [954, 227] width 321 height 24
click at [1002, 333] on p "Bonjour," at bounding box center [811, 330] width 681 height 19
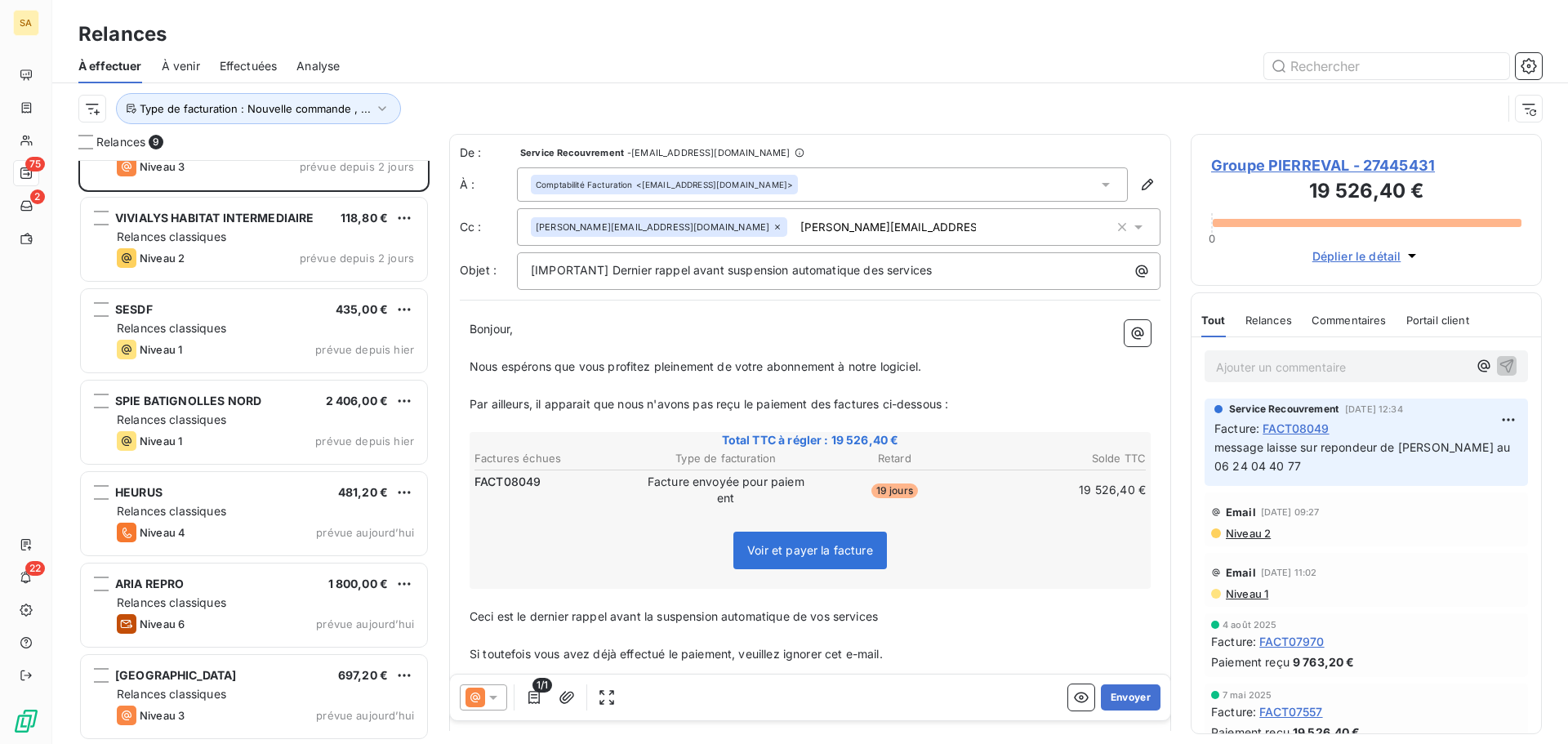
click at [923, 228] on div "[PERSON_NAME][EMAIL_ADDRESS][DOMAIN_NAME] [DOMAIN_NAME][EMAIL_ADDRESS][DOMAIN_N…" at bounding box center [823, 227] width 584 height 24
type input "[PERSON_NAME][EMAIL_ADDRESS][DOMAIN_NAME]"
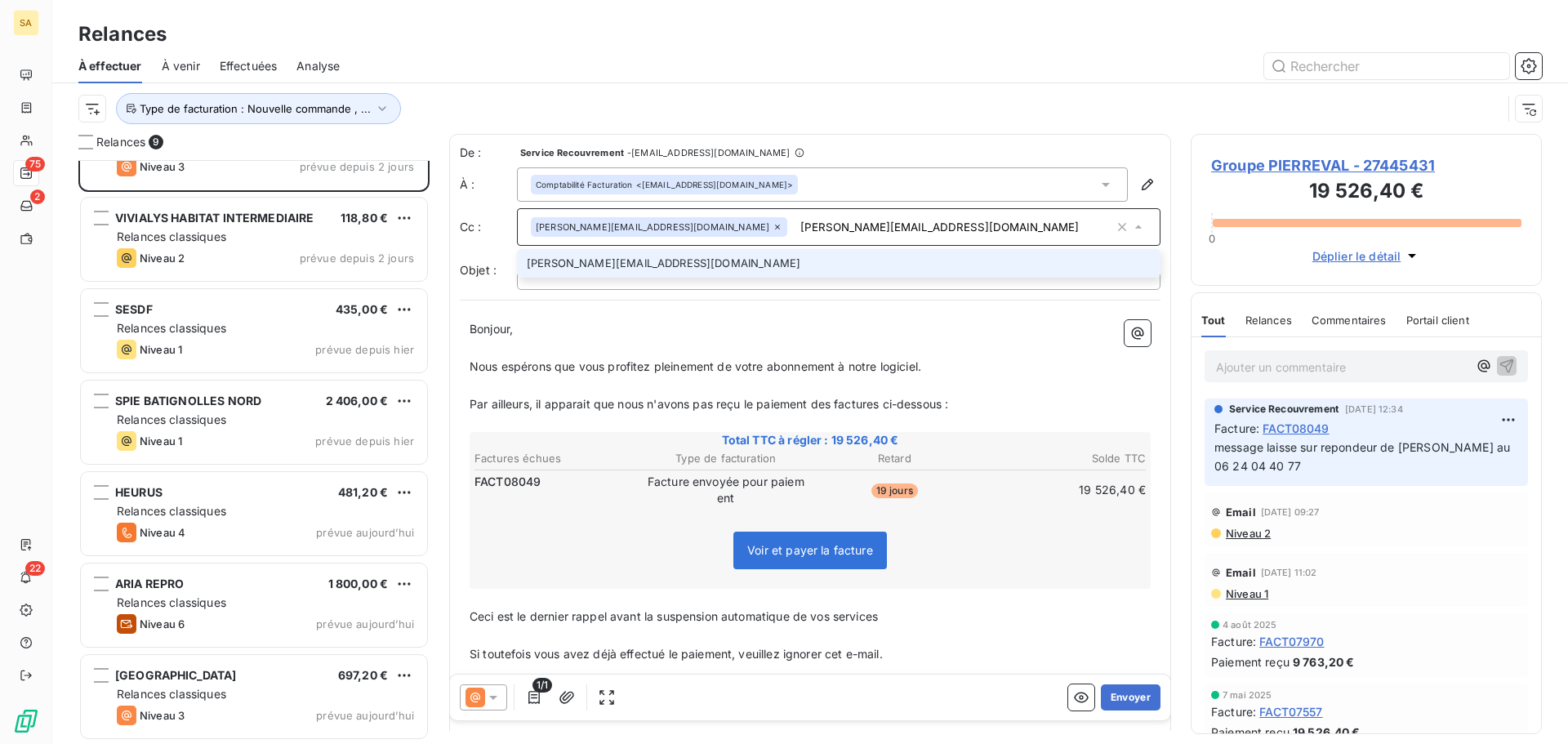
click at [653, 258] on li "[PERSON_NAME][EMAIL_ADDRESS][DOMAIN_NAME]" at bounding box center [839, 263] width 644 height 29
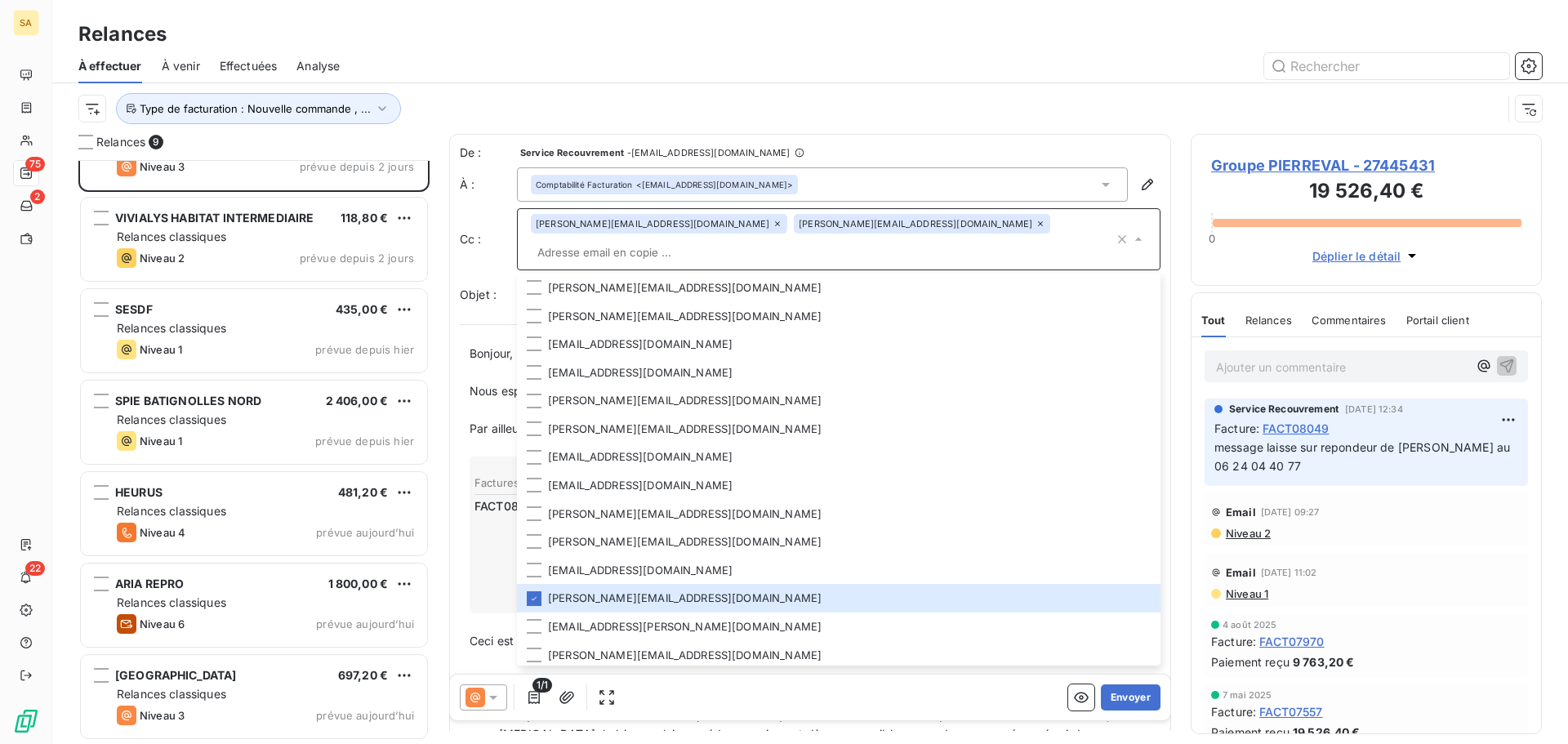
click at [1173, 662] on div "Relances 9 EIFFAGE CONSTRUCTION PAYS DE LOIRE ECPDL 570,00 € Relances classique…" at bounding box center [811, 438] width 1516 height 610
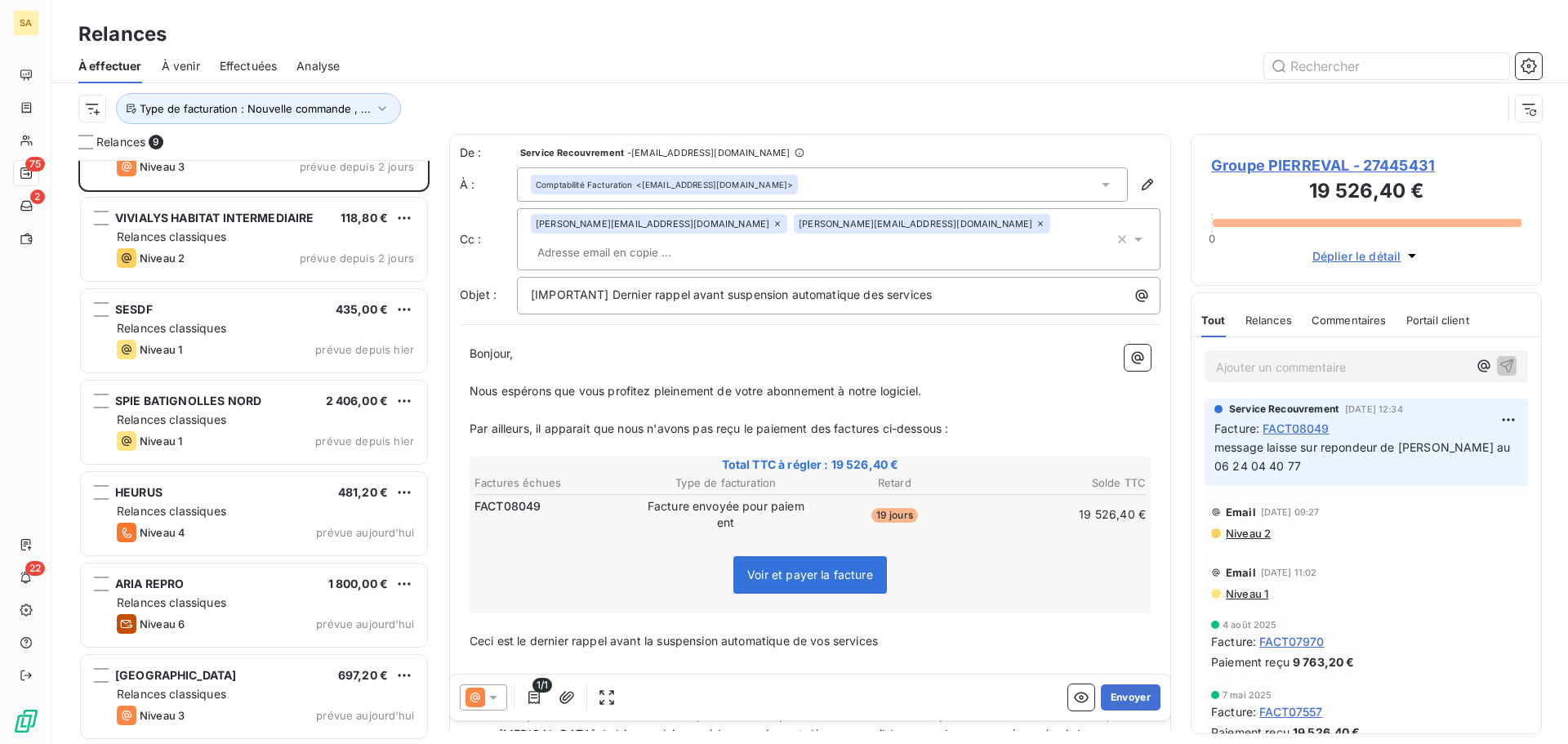
drag, startPoint x: 1127, startPoint y: 703, endPoint x: 1383, endPoint y: 669, distance: 258.2
click at [1383, 669] on div "Relances 9 EIFFAGE CONSTRUCTION PAYS DE LOIRE ECPDL 570,00 € Relances classique…" at bounding box center [811, 438] width 1516 height 610
click at [1123, 696] on button "Envoyer" at bounding box center [1131, 698] width 59 height 26
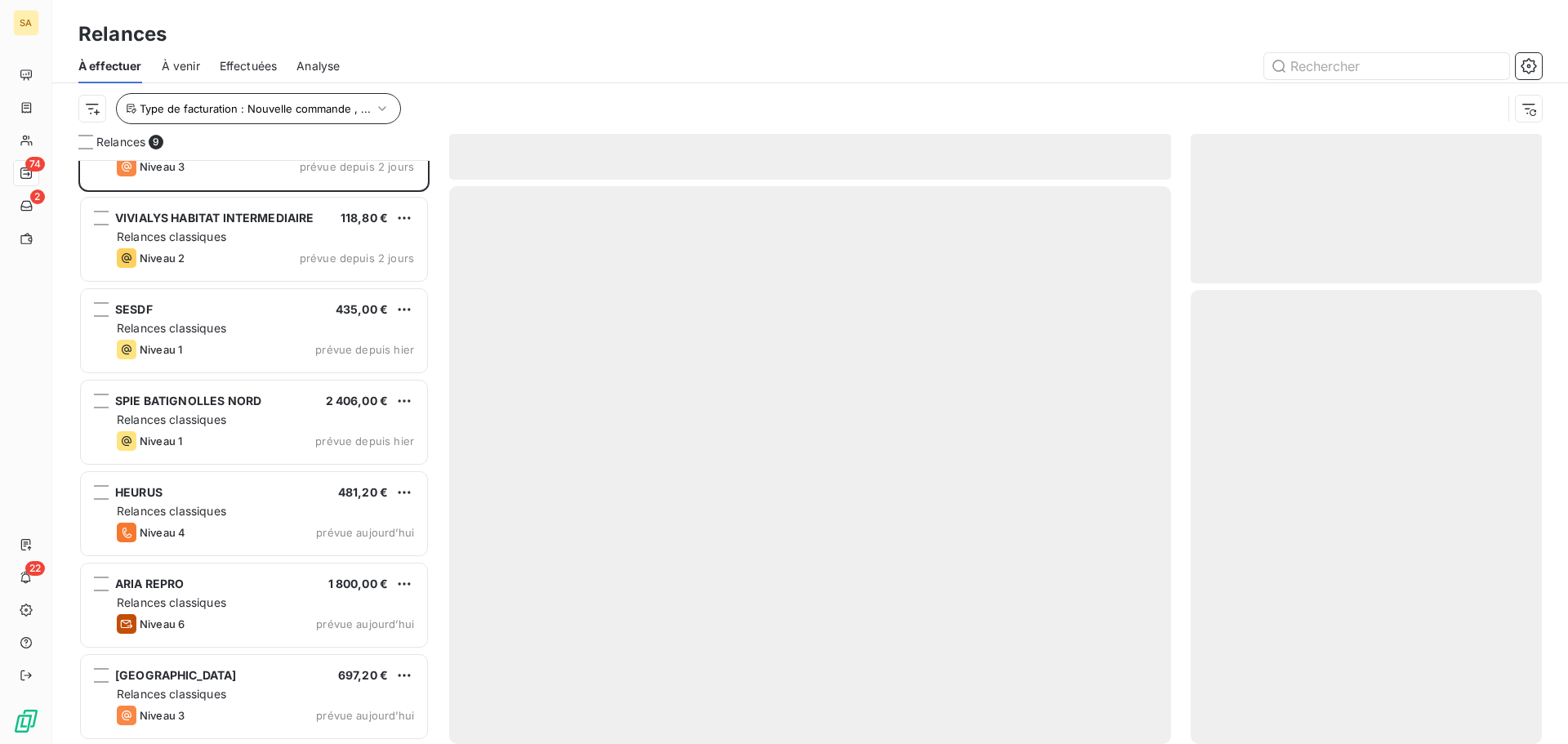
scroll to position [148, 0]
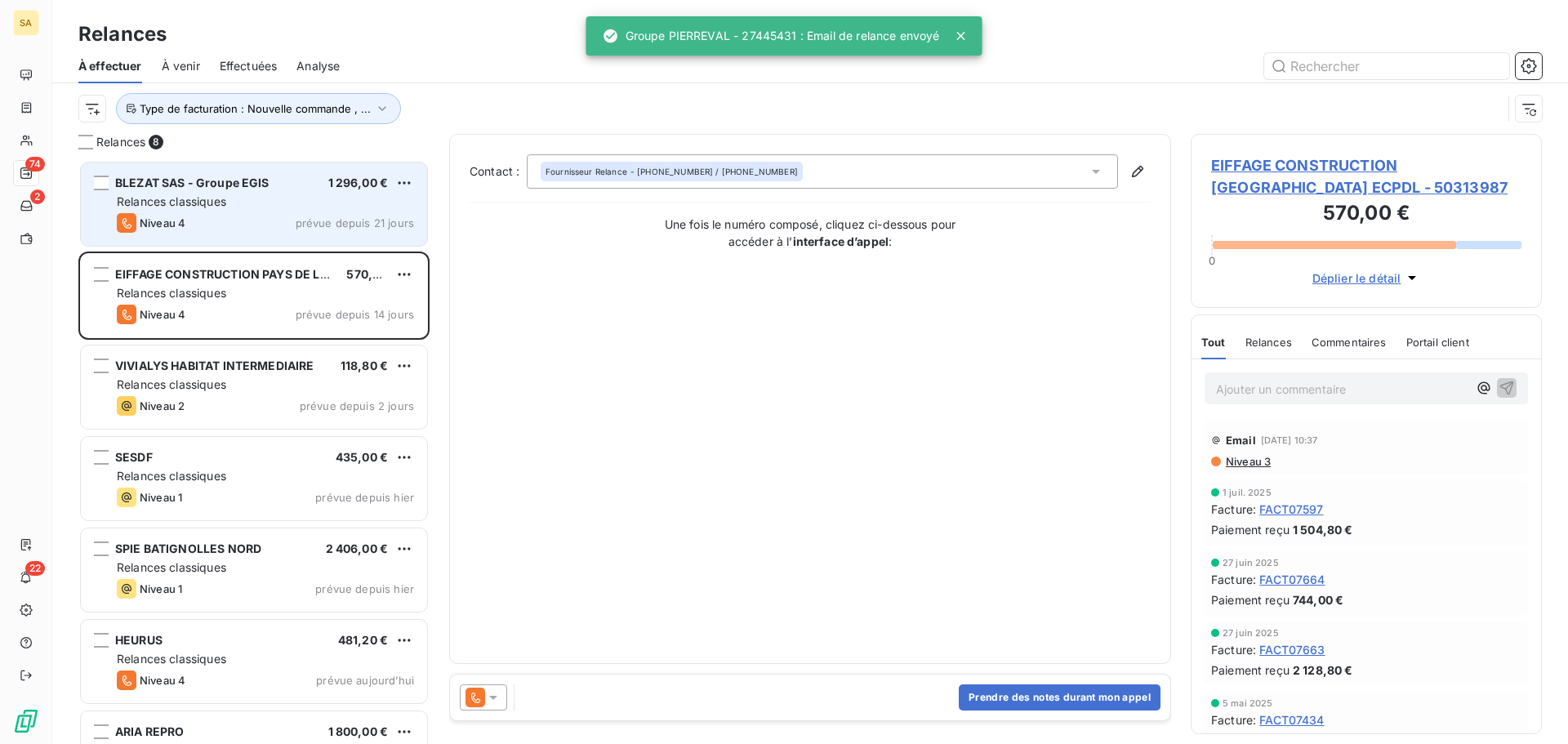
click at [219, 194] on div "Relances classiques" at bounding box center [266, 202] width 297 height 17
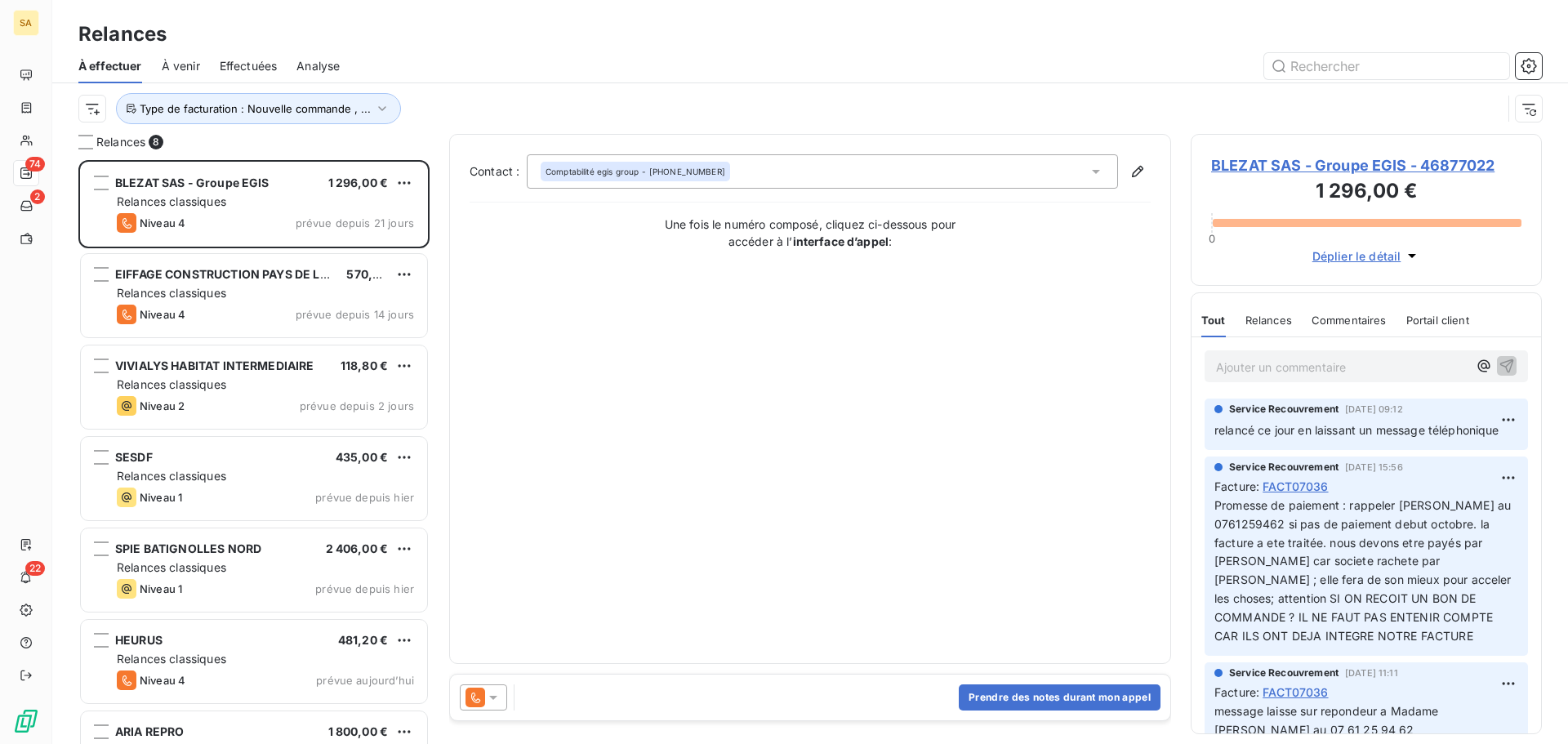
click at [1254, 163] on span "BLEZAT SAS - Groupe EGIS - 46877022" at bounding box center [1366, 165] width 310 height 22
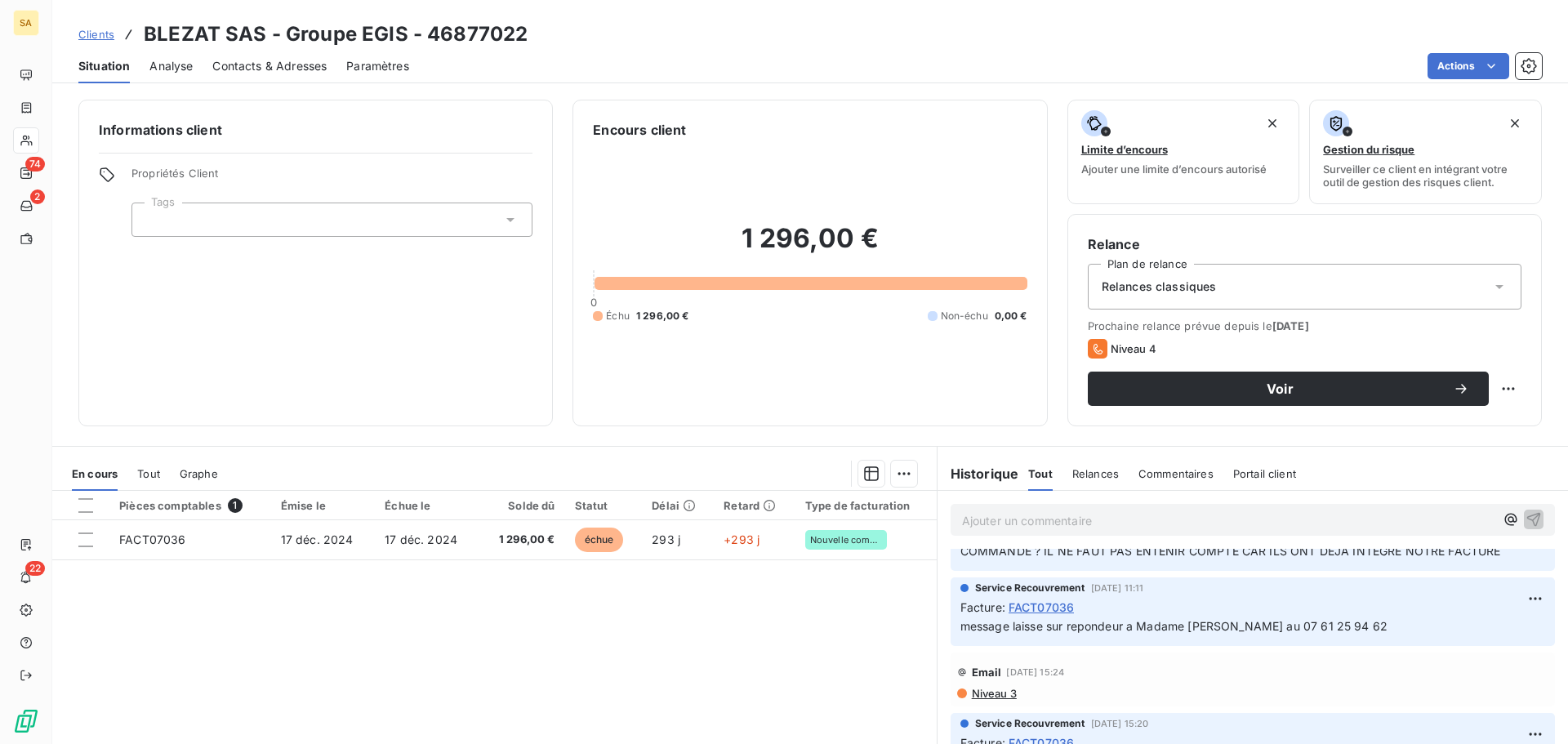
scroll to position [82, 0]
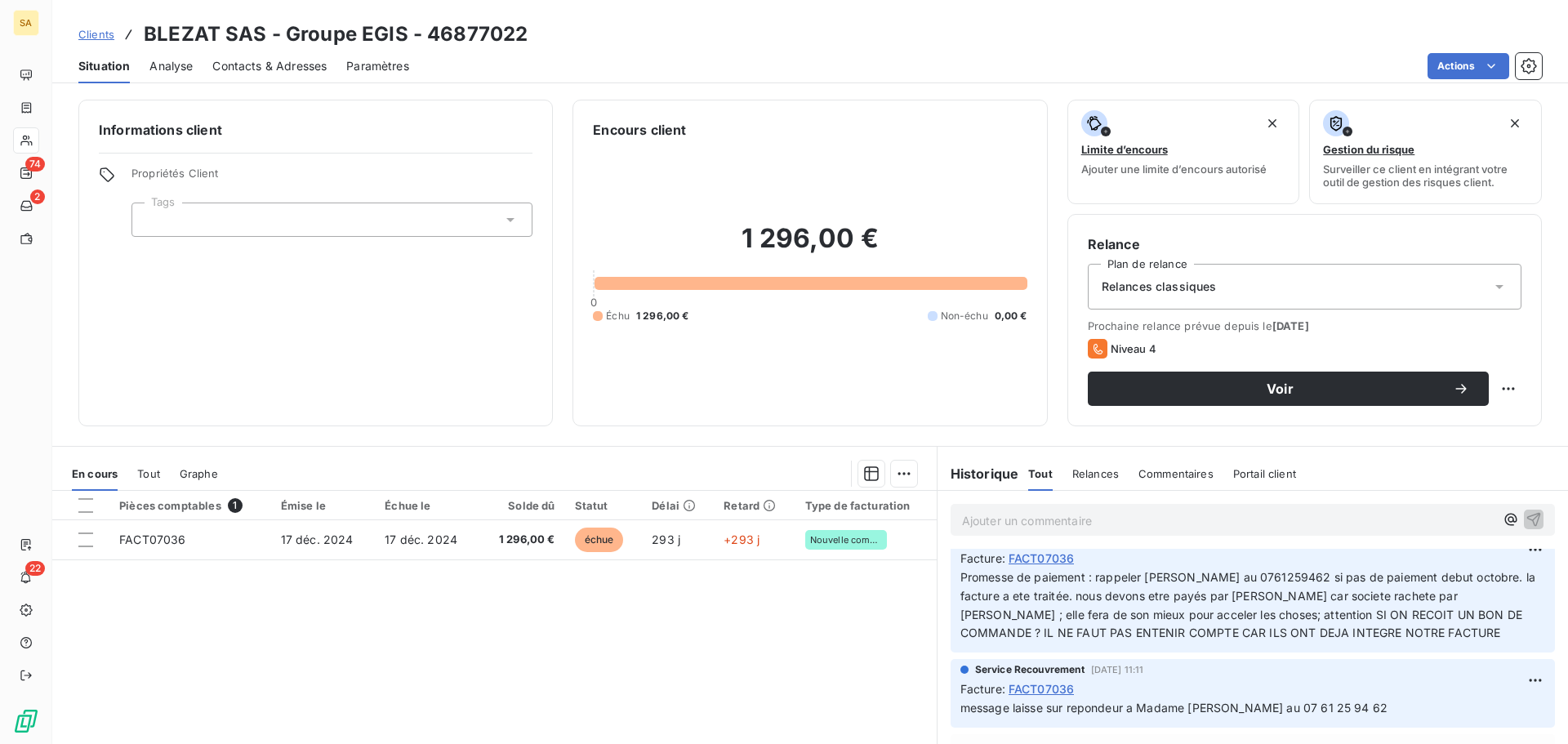
click at [1044, 522] on p "Ajouter un commentaire ﻿" at bounding box center [1229, 520] width 533 height 20
click at [1502, 509] on button "button" at bounding box center [1511, 519] width 19 height 19
drag, startPoint x: 1032, startPoint y: 506, endPoint x: 1033, endPoint y: 514, distance: 8.1
click at [1032, 508] on div "mess" at bounding box center [1253, 519] width 604 height 31
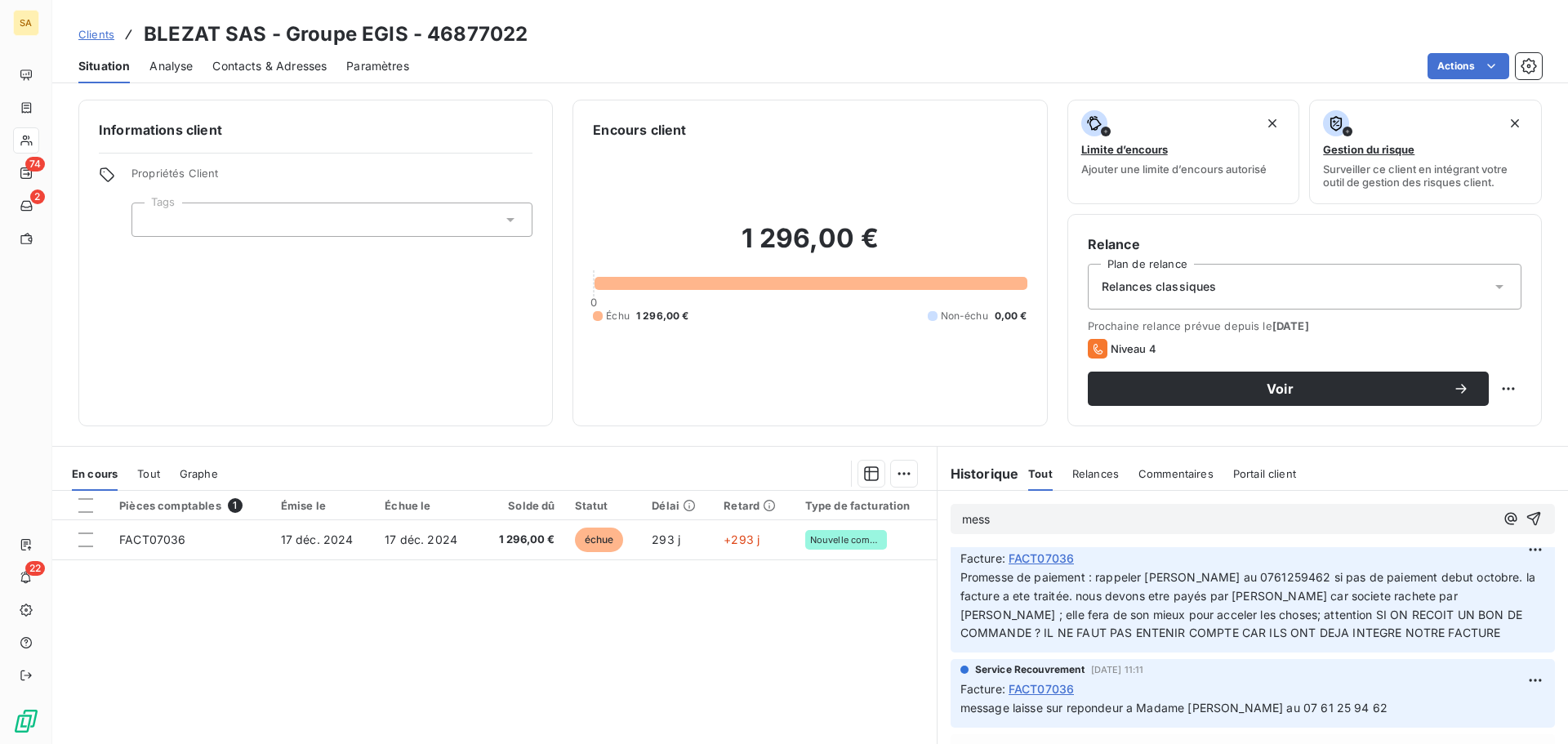
click at [1033, 522] on p "mess" at bounding box center [1229, 520] width 533 height 19
click at [1526, 520] on icon "button" at bounding box center [1534, 518] width 17 height 17
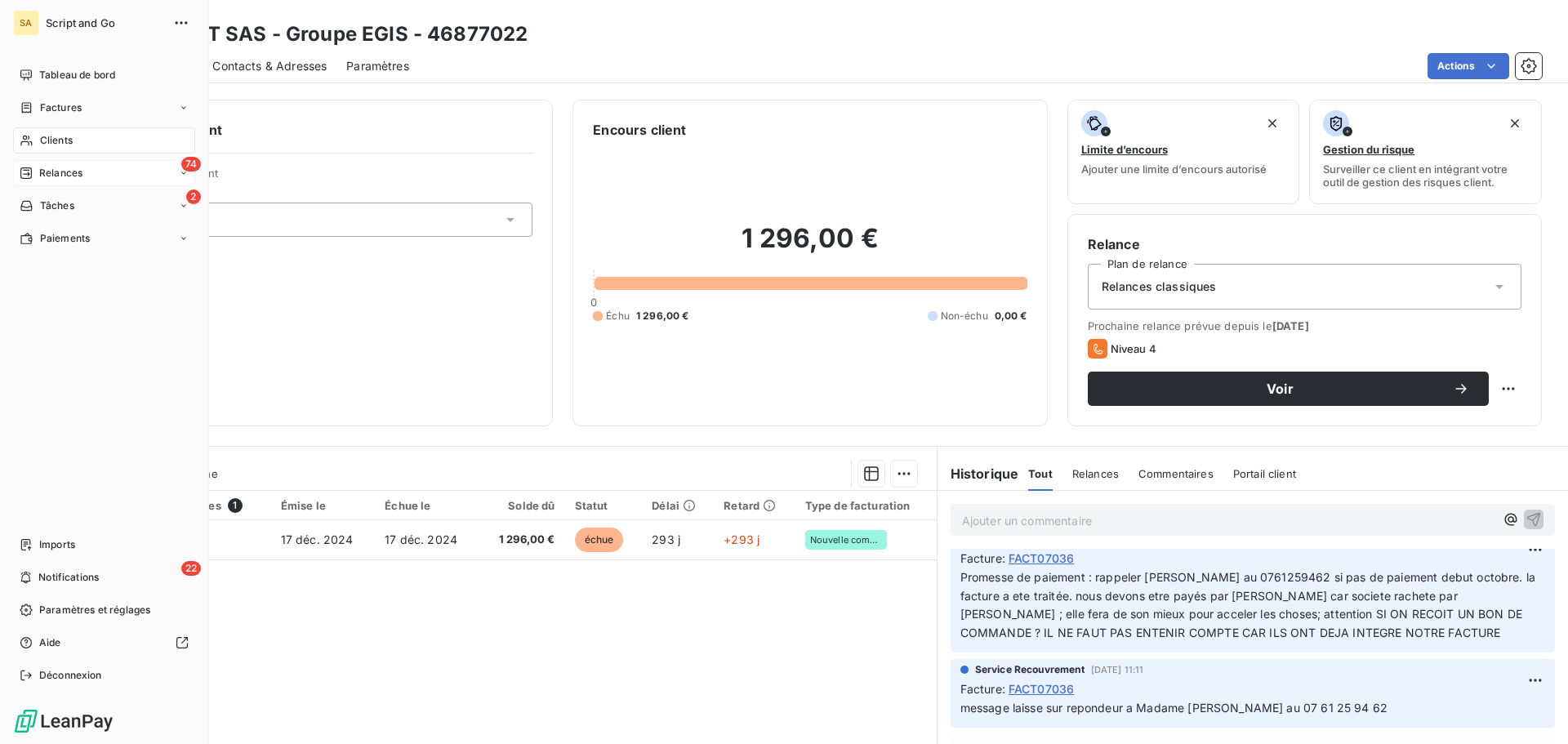
click at [32, 166] on div "Relances" at bounding box center [51, 173] width 63 height 15
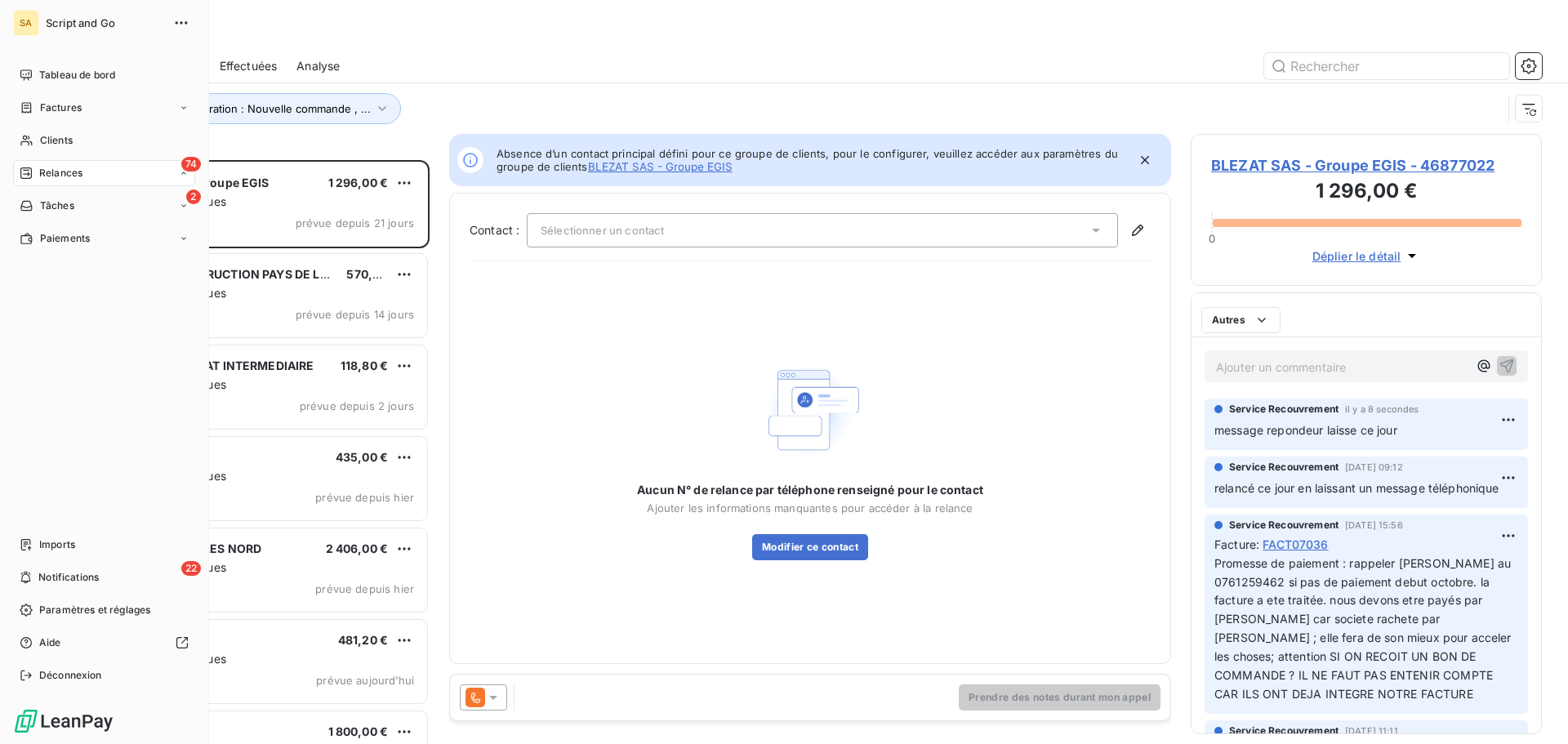
scroll to position [572, 339]
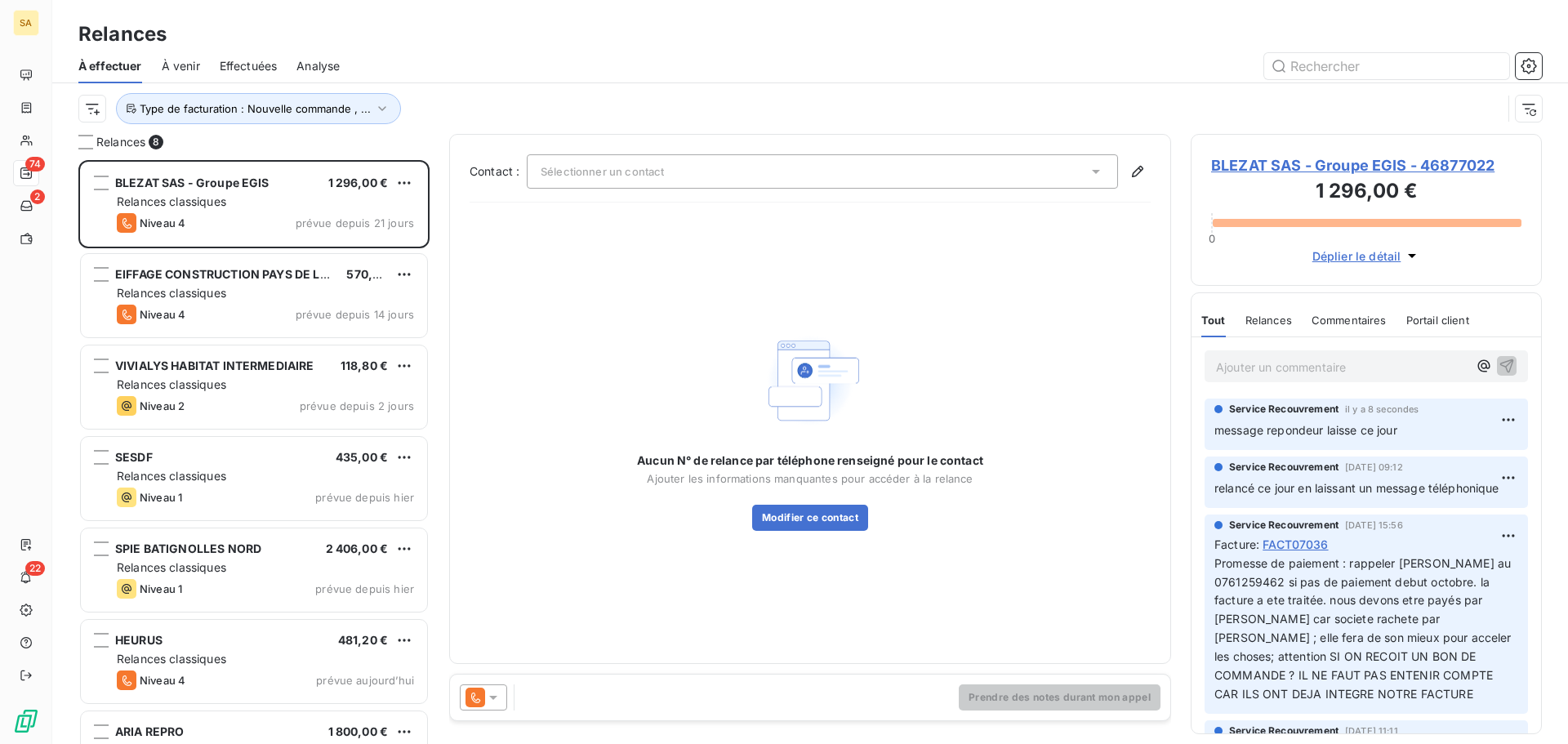
click at [1263, 161] on span "BLEZAT SAS - Groupe EGIS - 46877022" at bounding box center [1366, 165] width 310 height 22
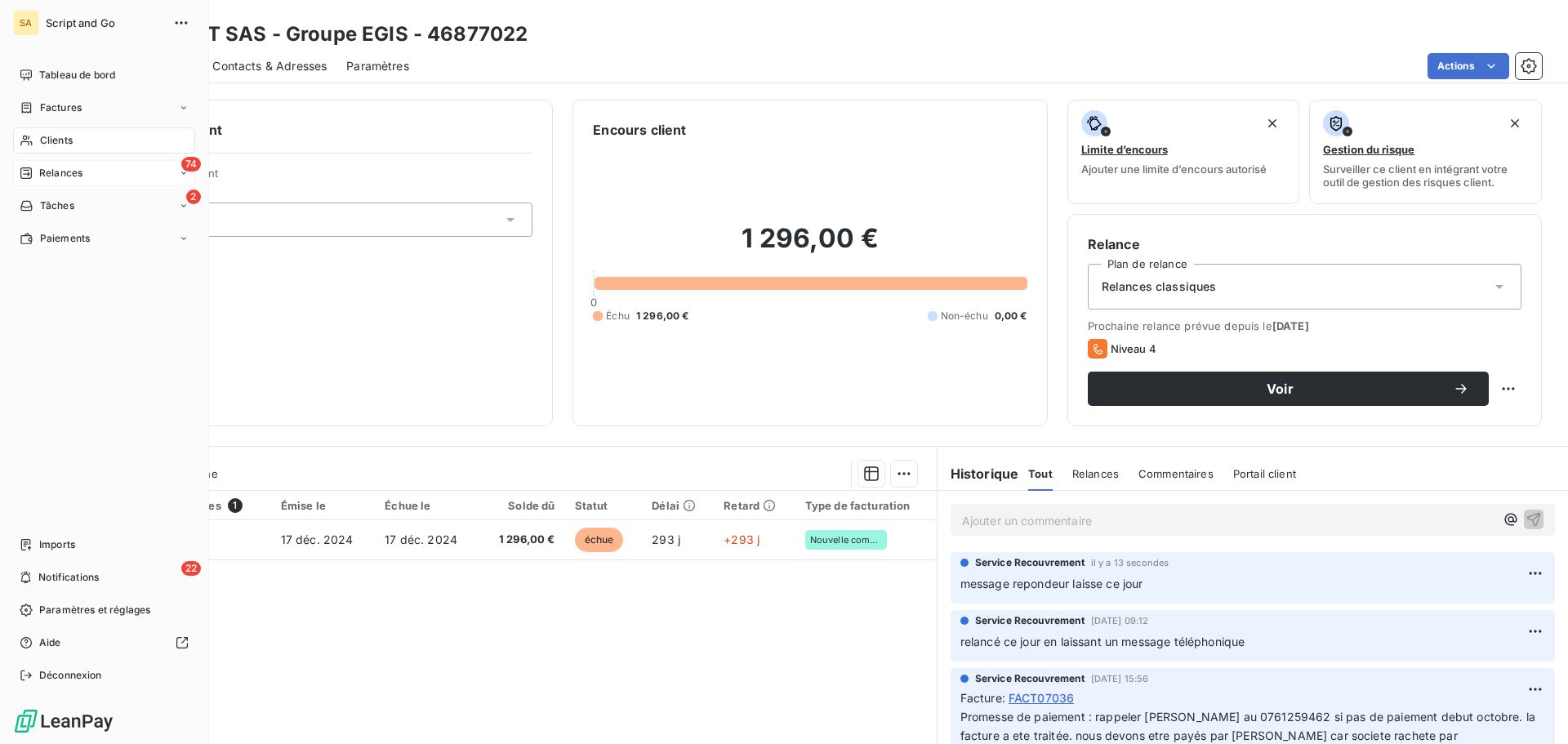
click at [25, 170] on icon at bounding box center [25, 173] width 11 height 11
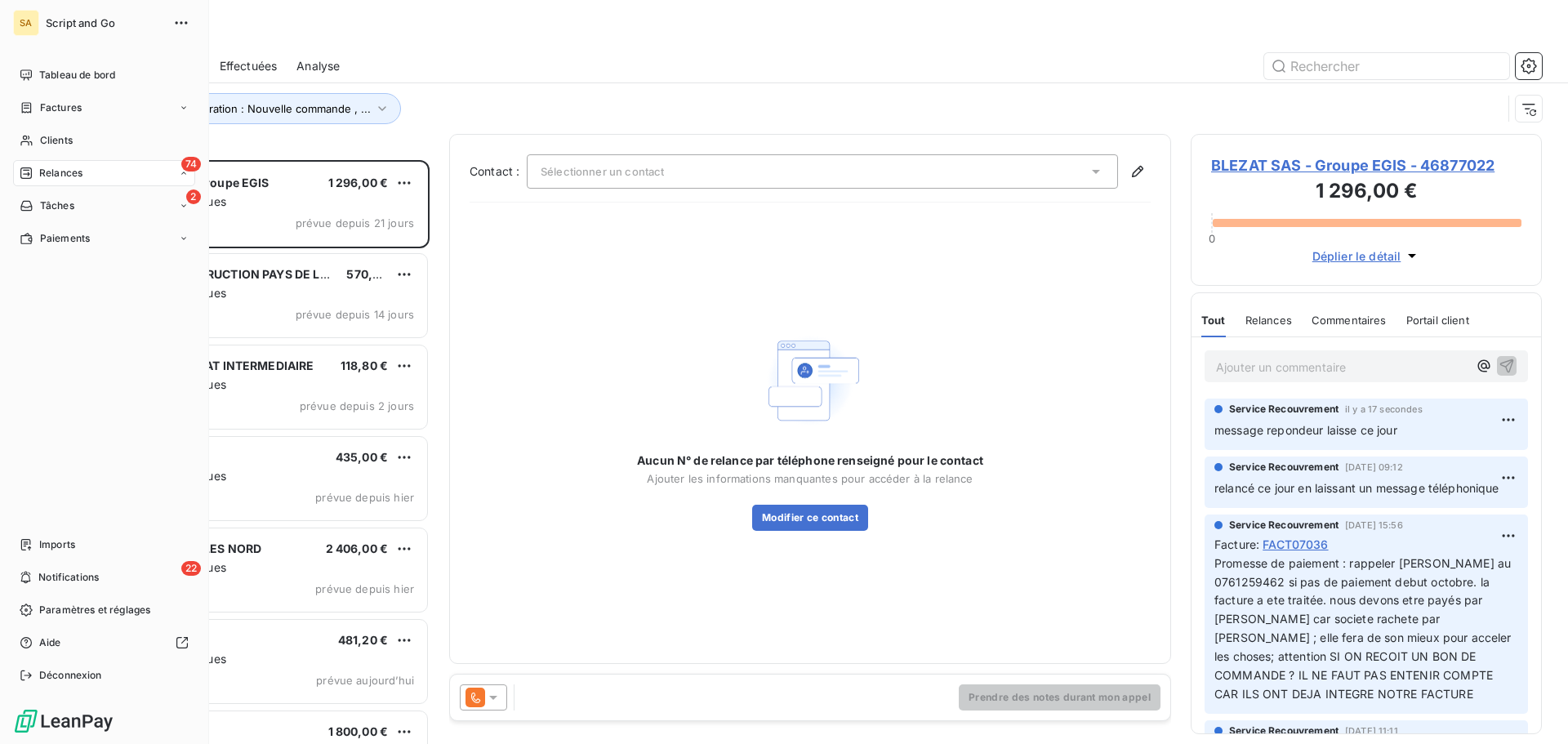
scroll to position [572, 339]
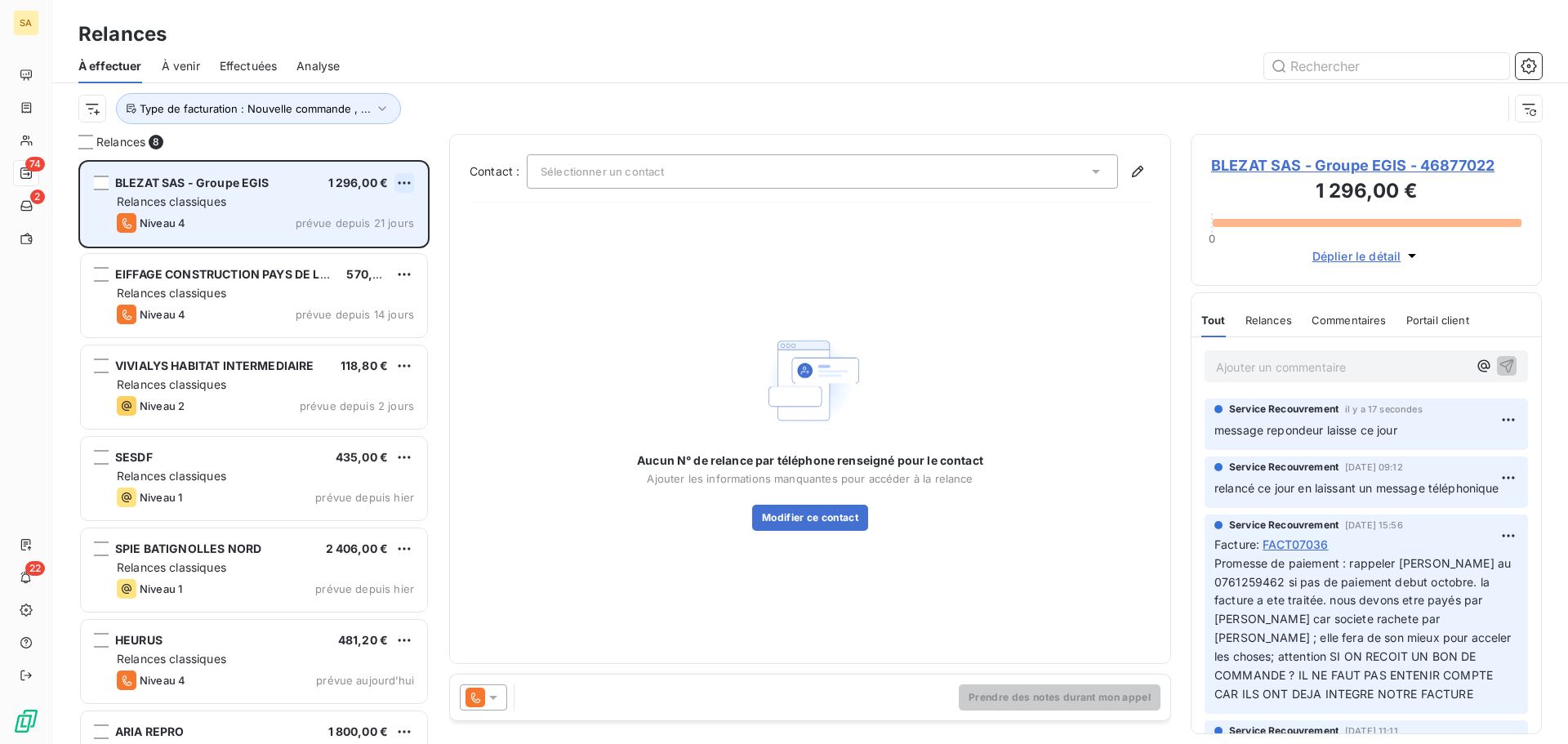
click at [405, 183] on html "SA 74 2 22 Relances À effectuer À venir Effectuées Analyse Type de facturation …" at bounding box center [784, 372] width 1568 height 744
click at [365, 207] on div "Replanifier cette action" at bounding box center [333, 216] width 146 height 26
select select "9"
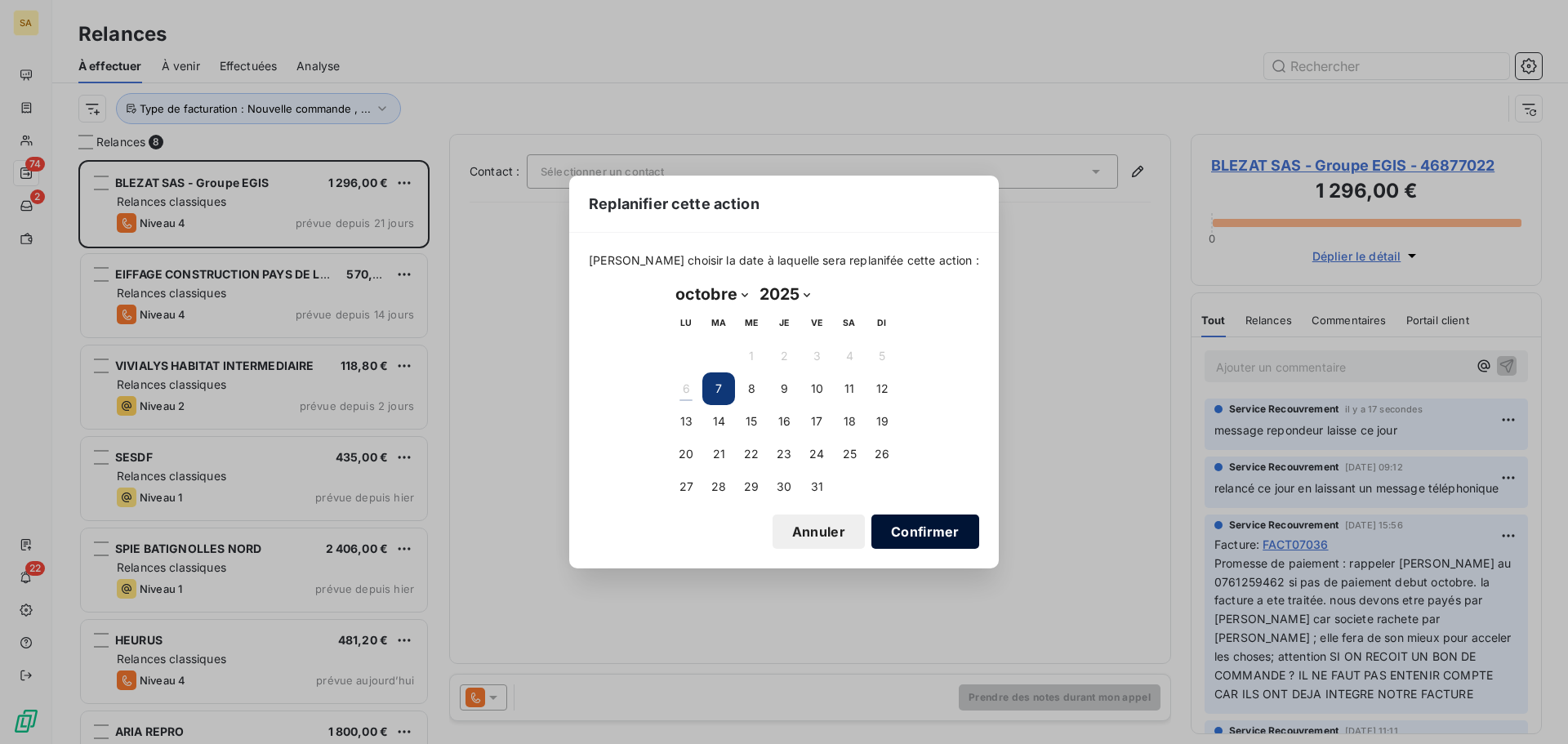
click at [907, 532] on button "Confirmer" at bounding box center [925, 531] width 107 height 34
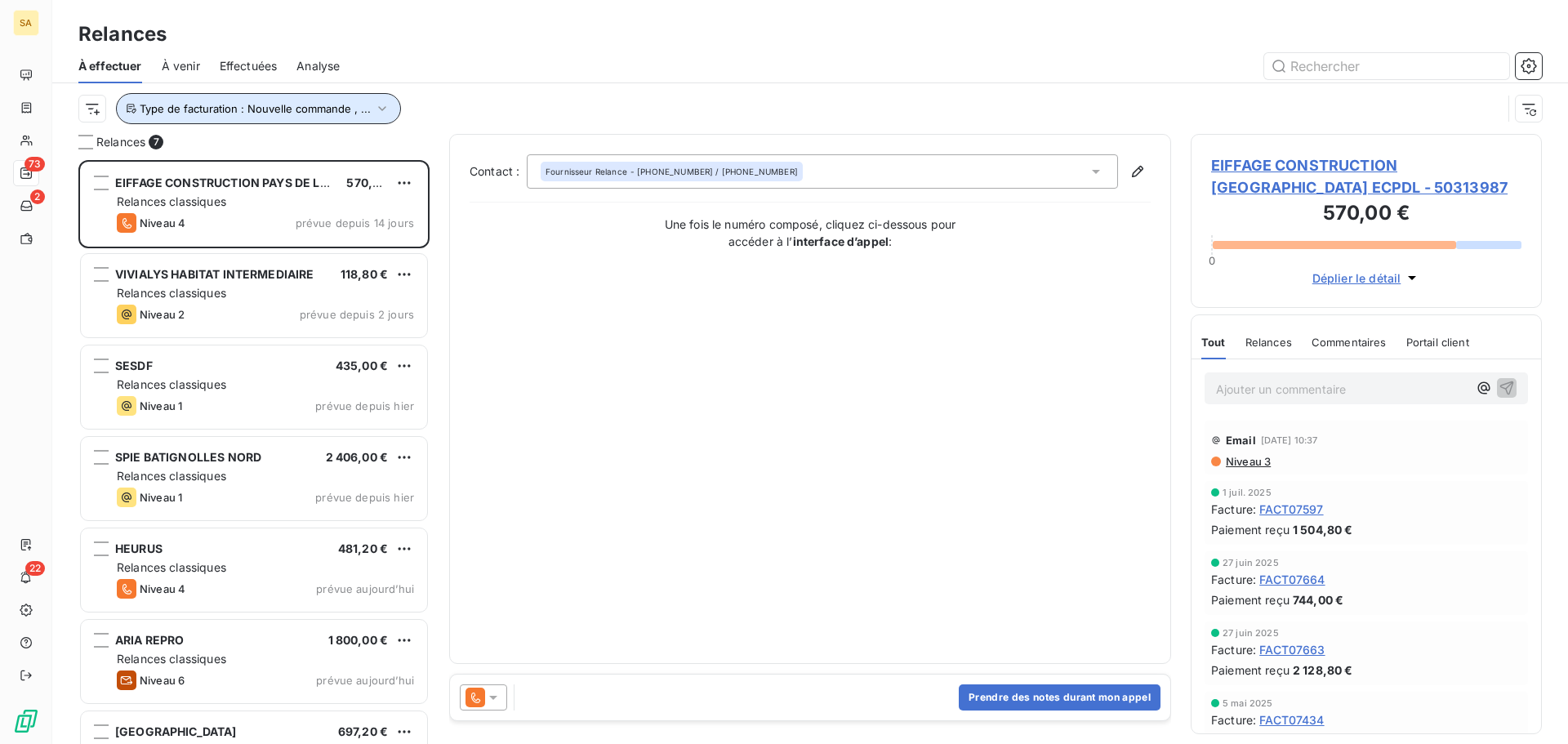
click at [218, 102] on span "Type de facturation : Nouvelle commande , ..." at bounding box center [255, 108] width 231 height 13
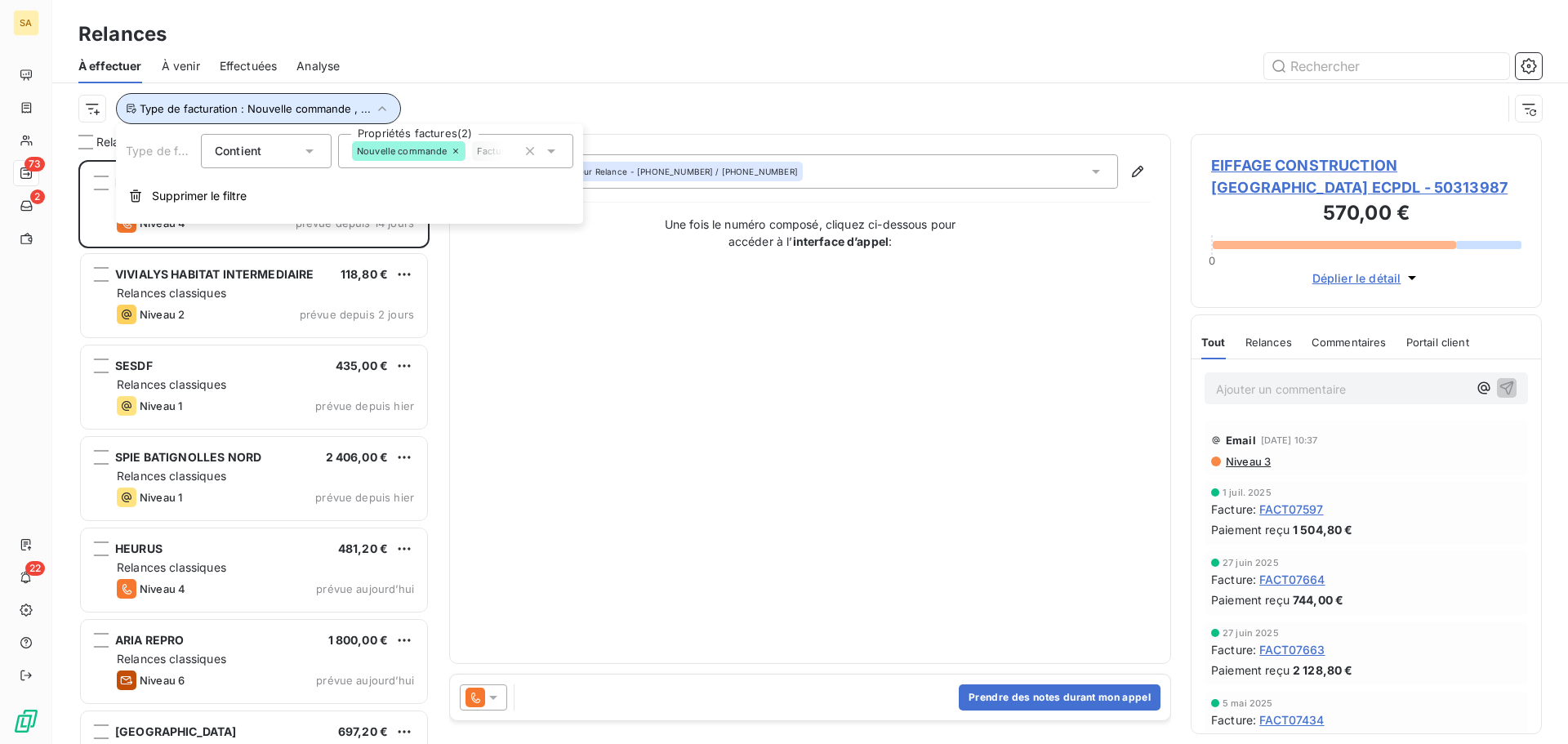
click at [218, 102] on span "Type de facturation : Nouvelle commande , ..." at bounding box center [255, 108] width 231 height 13
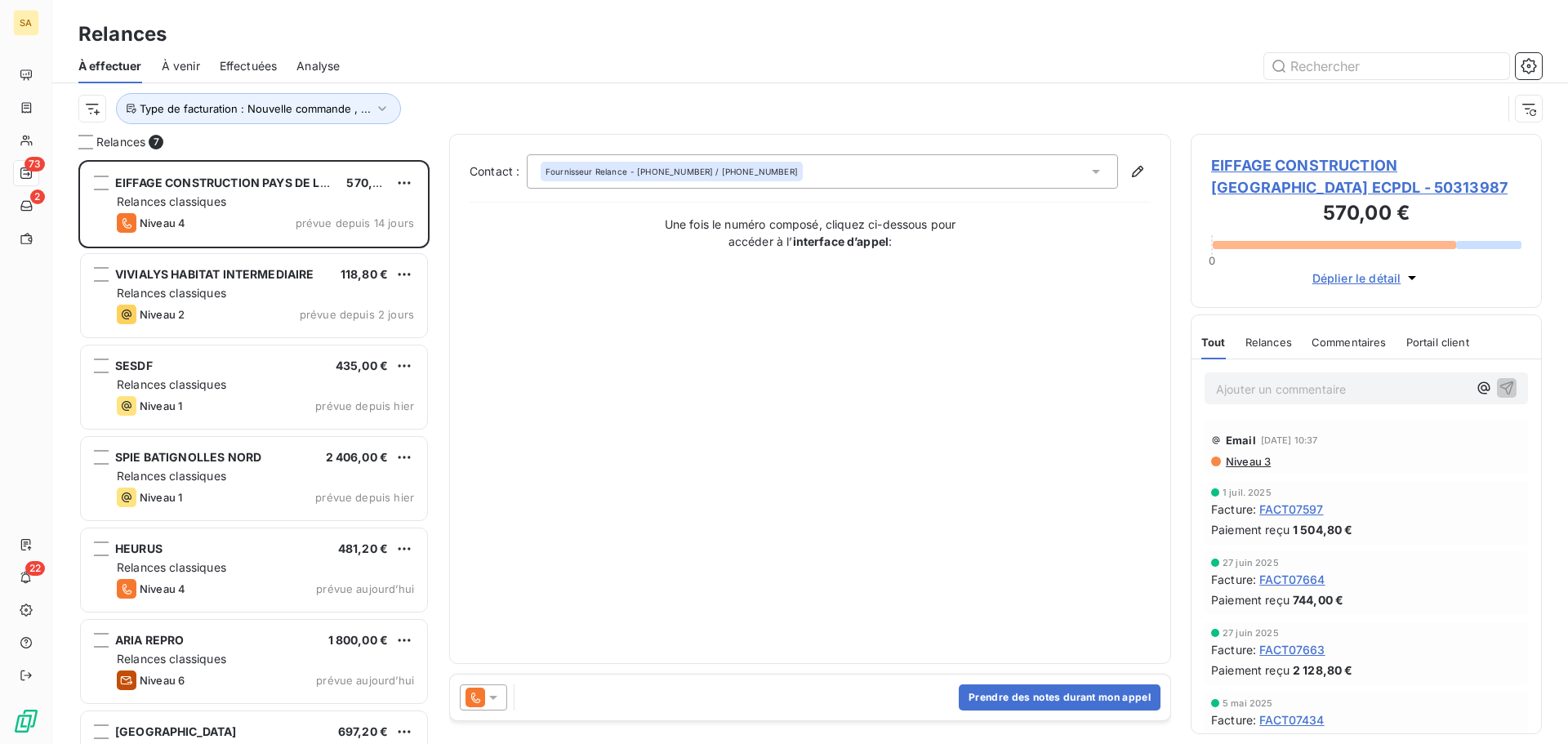
click at [425, 22] on div "Relances" at bounding box center [811, 34] width 1516 height 30
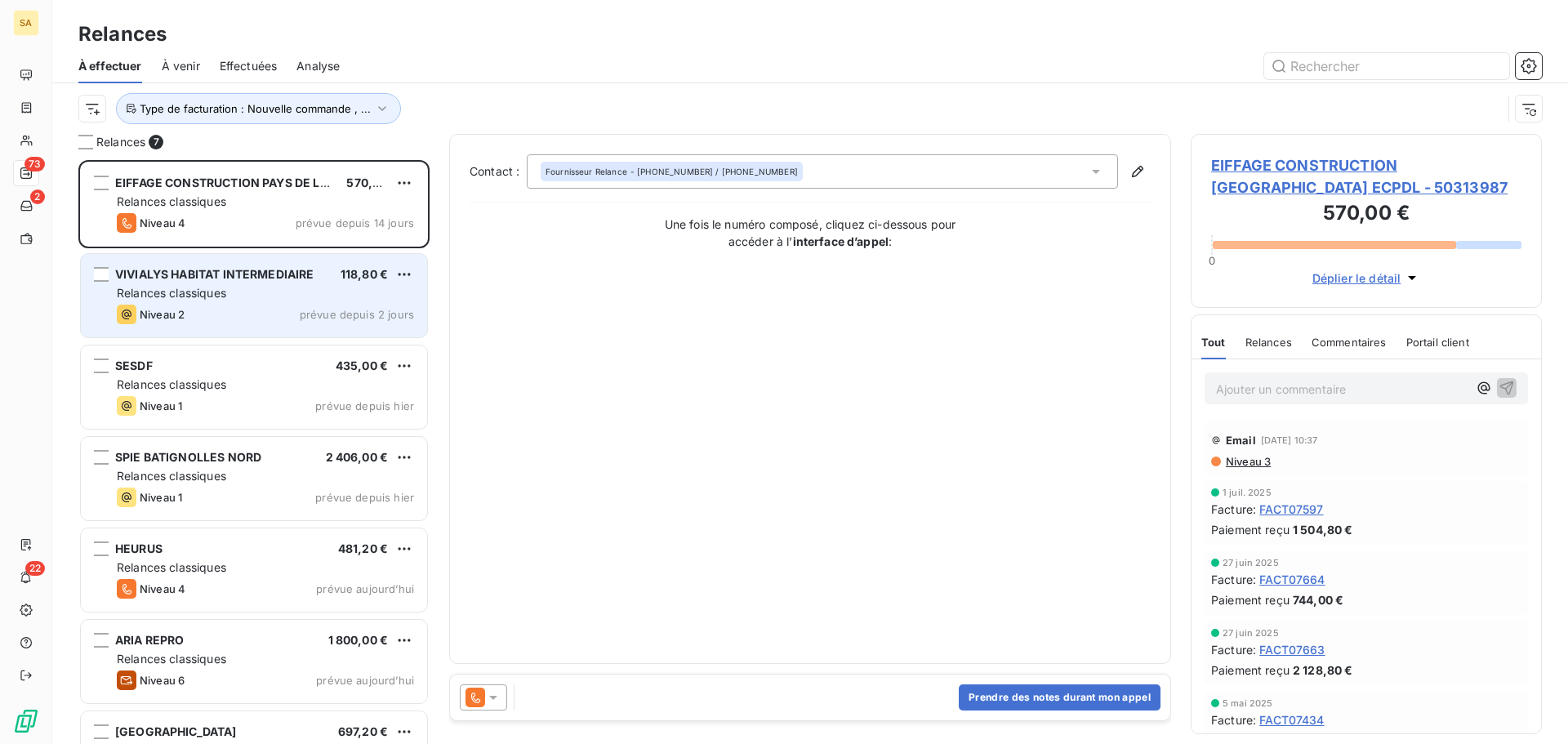
click at [219, 283] on div "VIVIALYS HABITAT INTERMEDIAIRE 118,80 € Relances classiques Niveau 2 prévue dep…" at bounding box center [254, 295] width 346 height 83
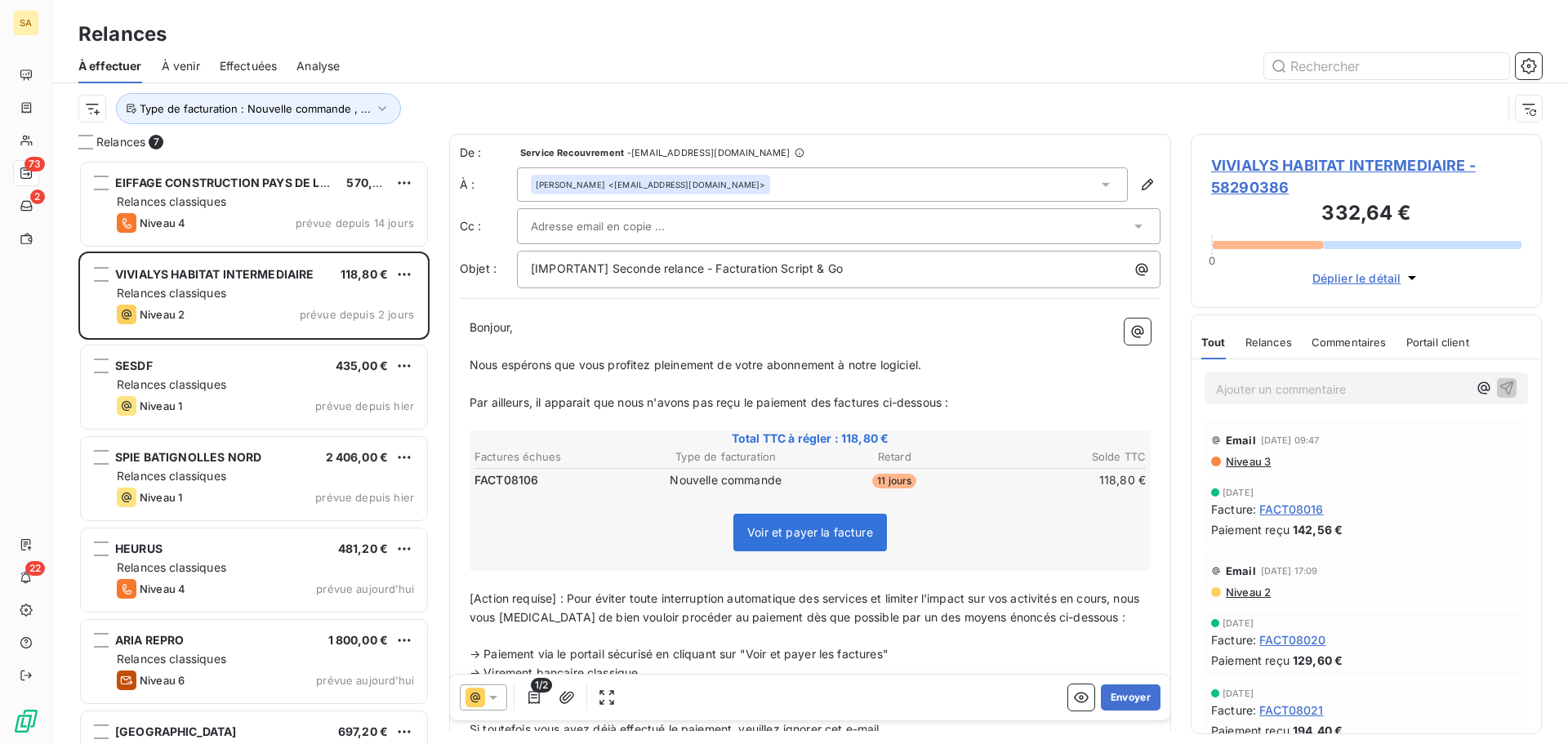
click at [728, 223] on div at bounding box center [831, 226] width 599 height 24
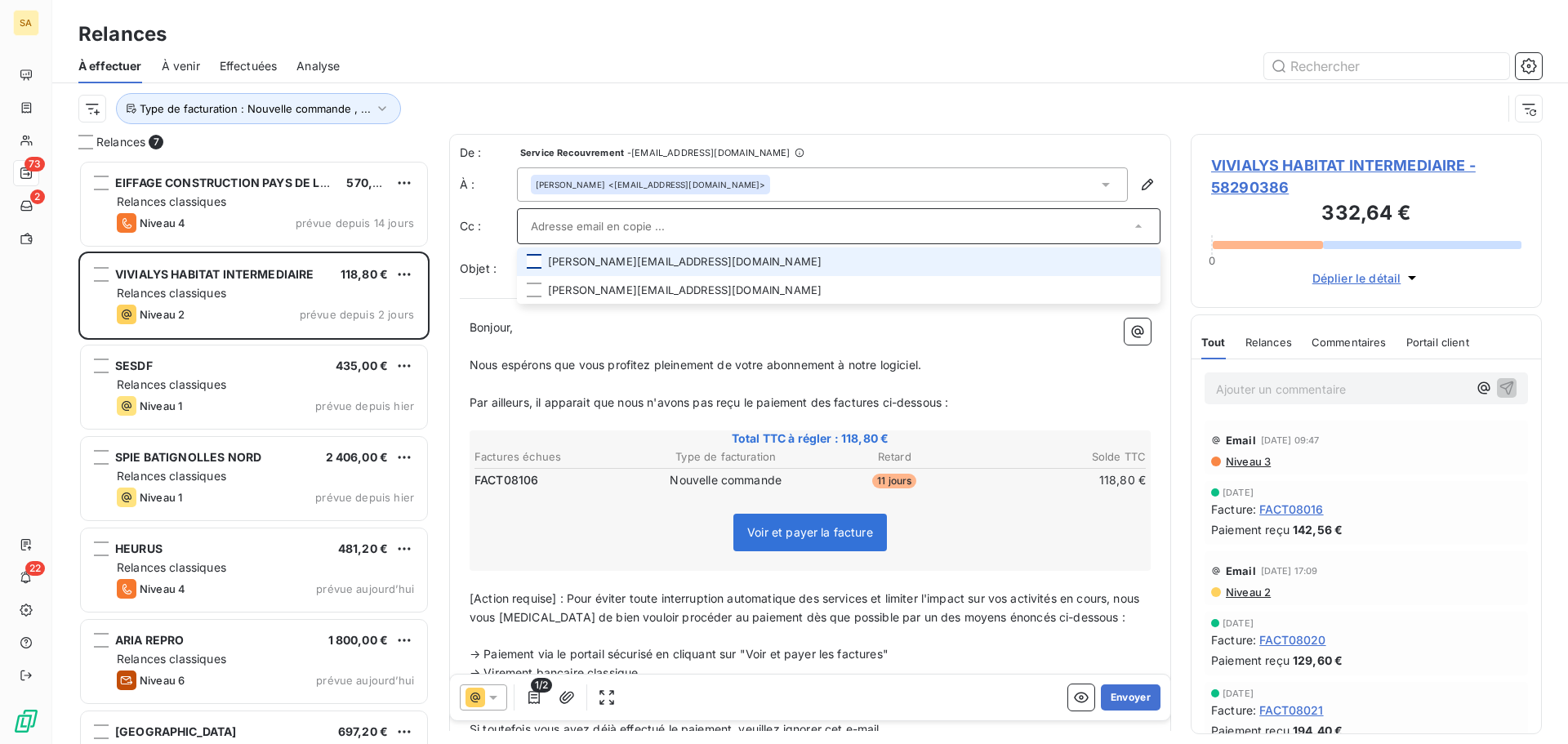
click at [528, 261] on div at bounding box center [534, 261] width 15 height 15
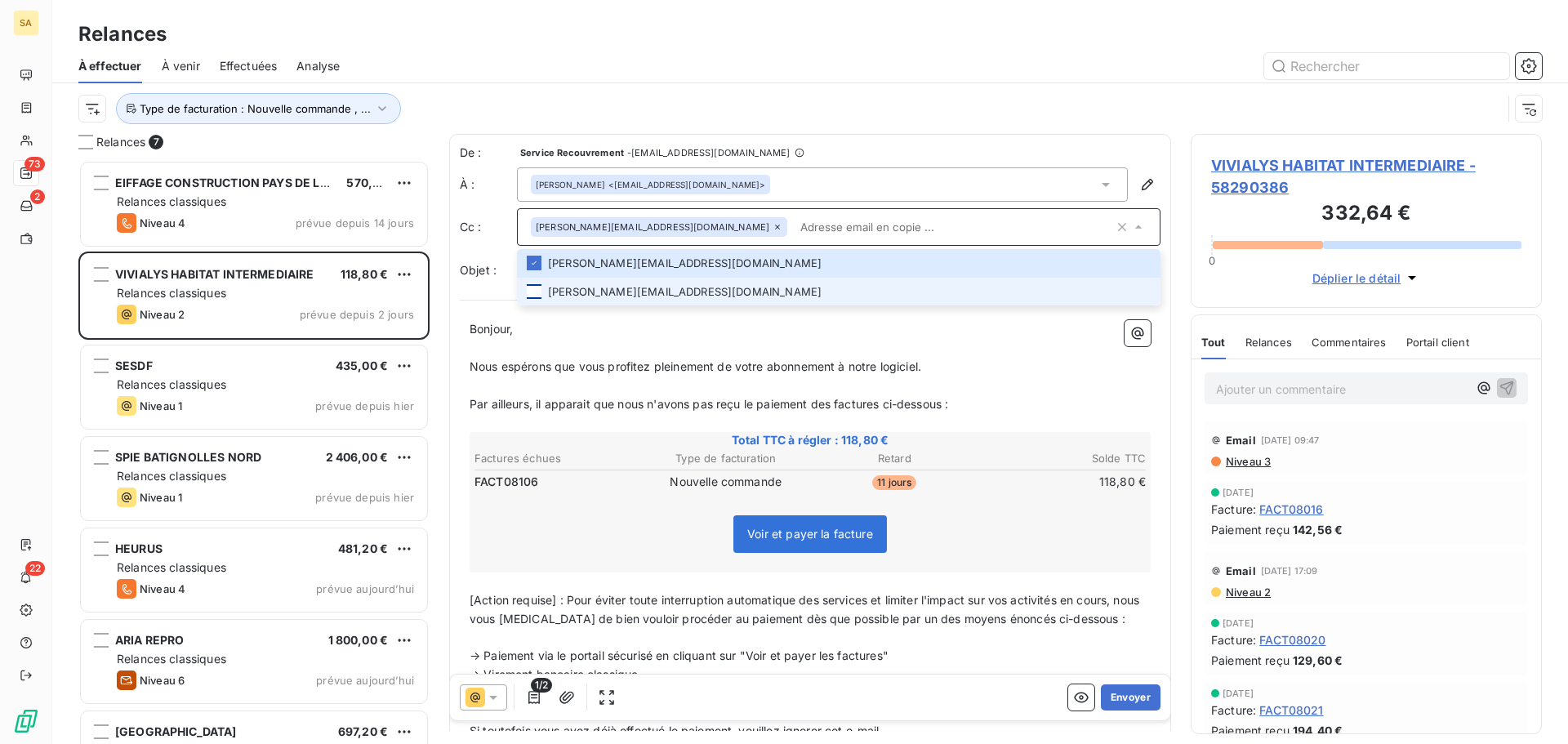
click at [534, 292] on div at bounding box center [534, 291] width 15 height 15
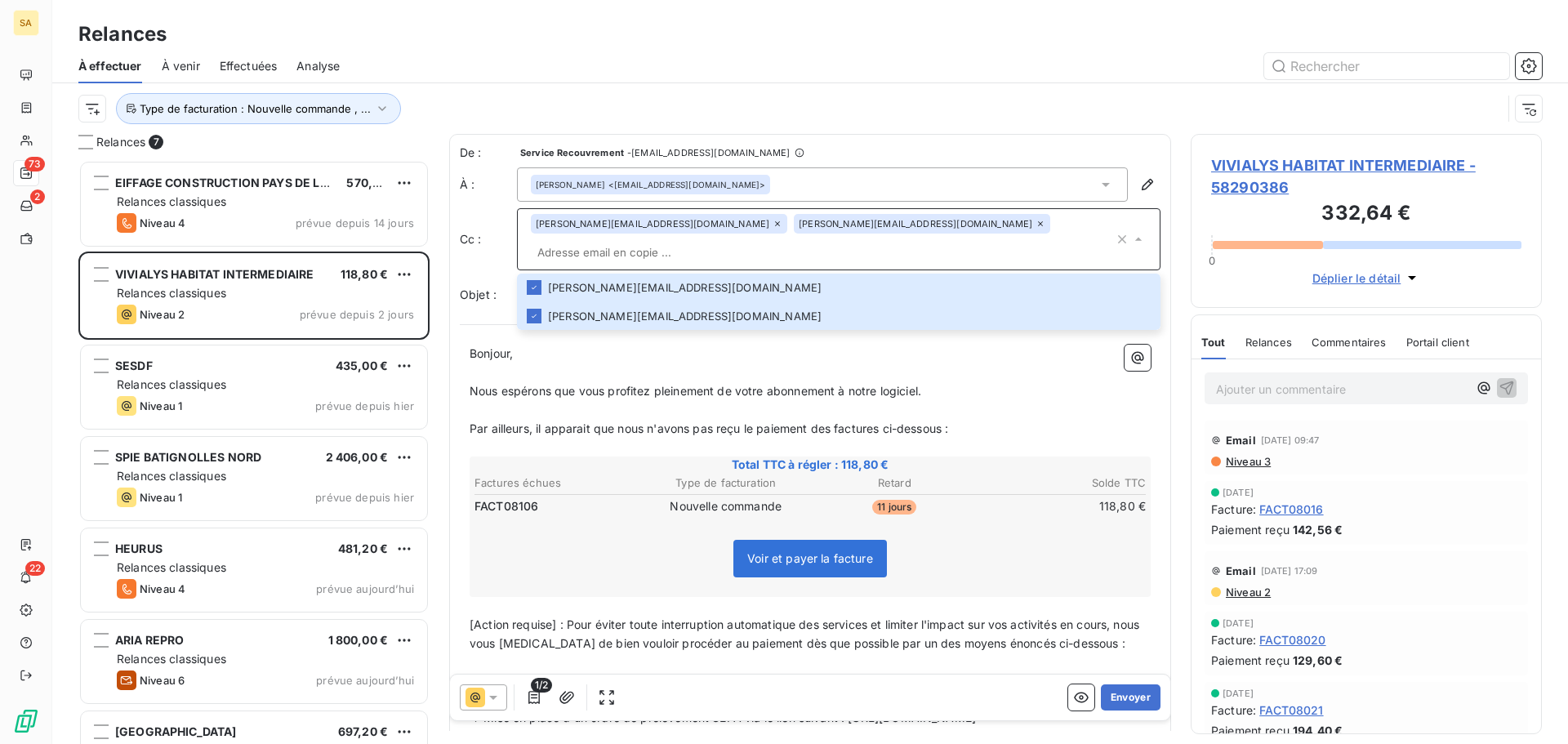
click at [1115, 108] on div "Type de facturation : Nouvelle commande , ..." at bounding box center [791, 109] width 1424 height 31
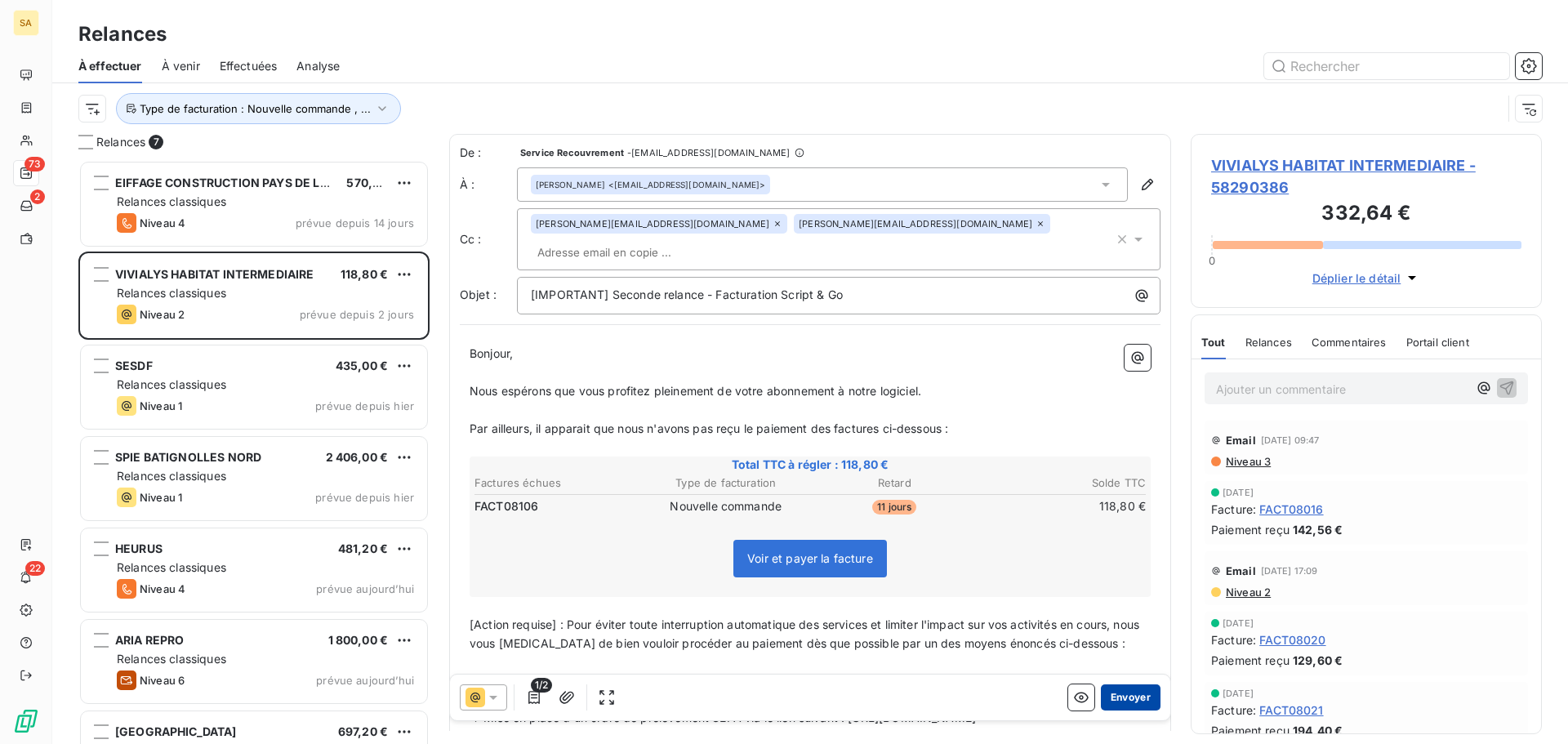
click at [1133, 699] on button "Envoyer" at bounding box center [1131, 698] width 59 height 26
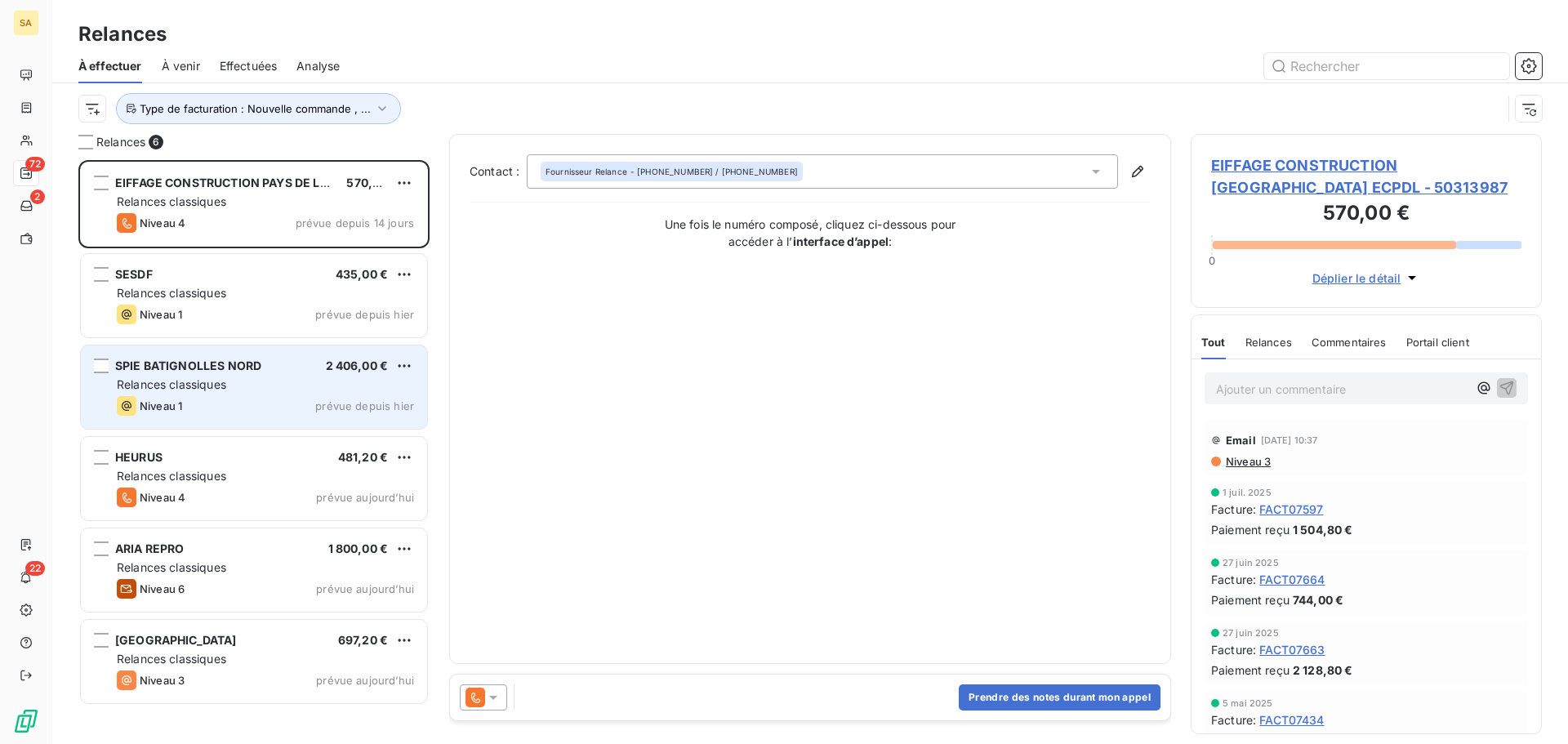
click at [195, 375] on div "SPIE BATIGNOLLES NORD 2 406,00 € Relances classiques Niveau 1 prévue depuis [DA…" at bounding box center [254, 387] width 346 height 83
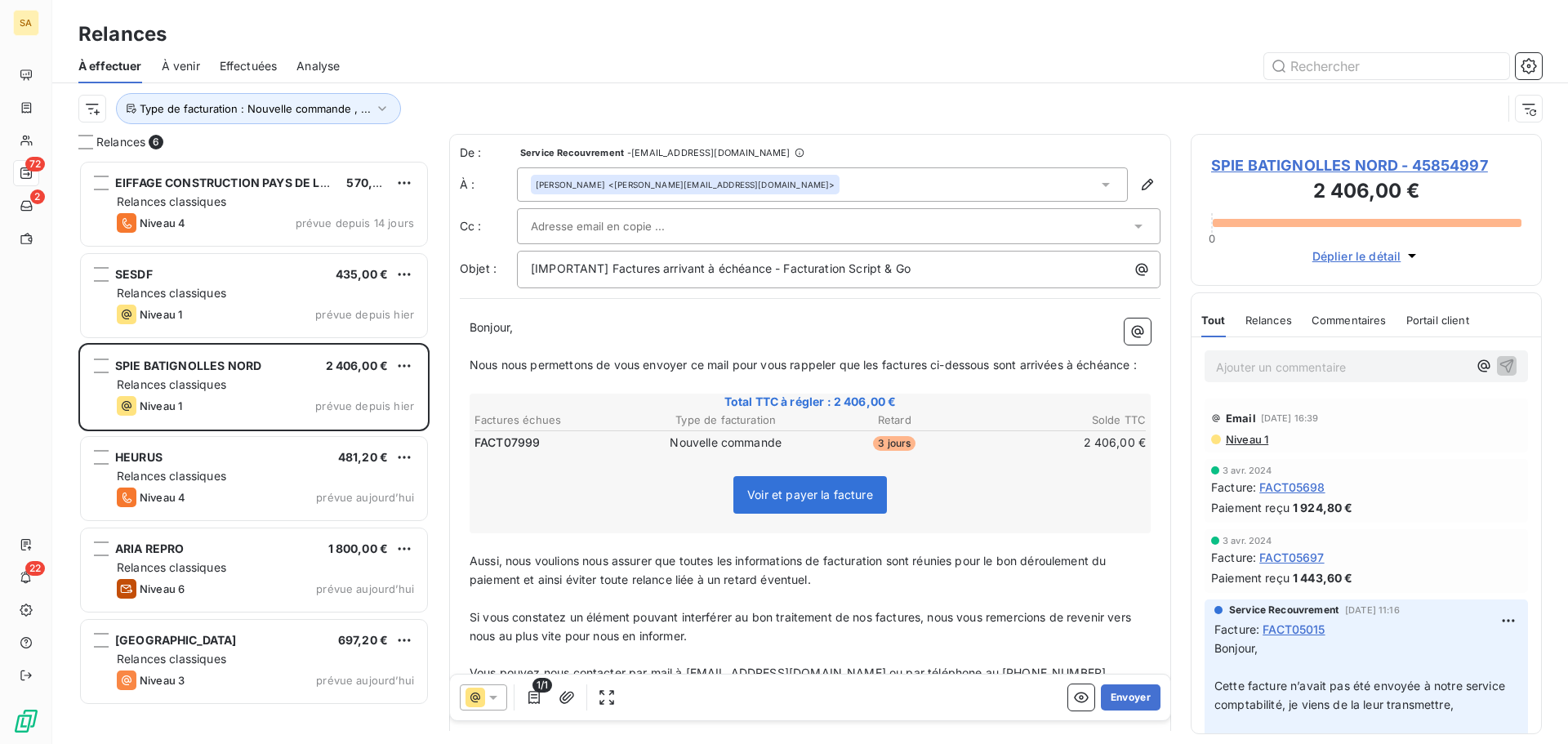
drag, startPoint x: 1128, startPoint y: 694, endPoint x: 1098, endPoint y: 222, distance: 473.0
click at [1098, 222] on div "De : Service Recouvrement - [EMAIL_ADDRESS][DOMAIN_NAME] À : [PERSON_NAME] <[PE…" at bounding box center [810, 432] width 722 height 597
click at [708, 233] on div at bounding box center [831, 226] width 599 height 24
click at [775, 177] on div "[PERSON_NAME] <[PERSON_NAME][EMAIL_ADDRESS][DOMAIN_NAME]>" at bounding box center [685, 184] width 308 height 19
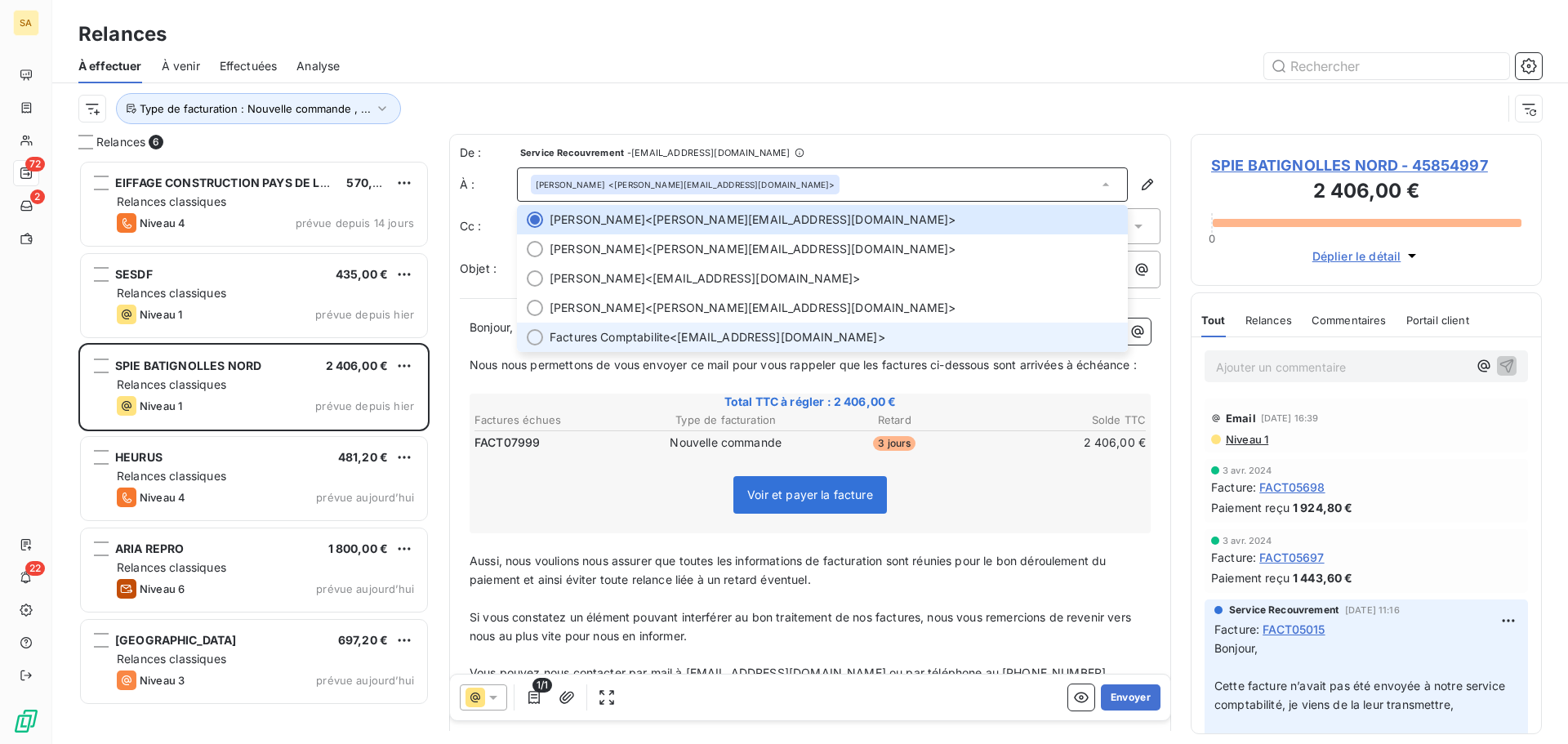
click at [535, 338] on div at bounding box center [535, 337] width 17 height 17
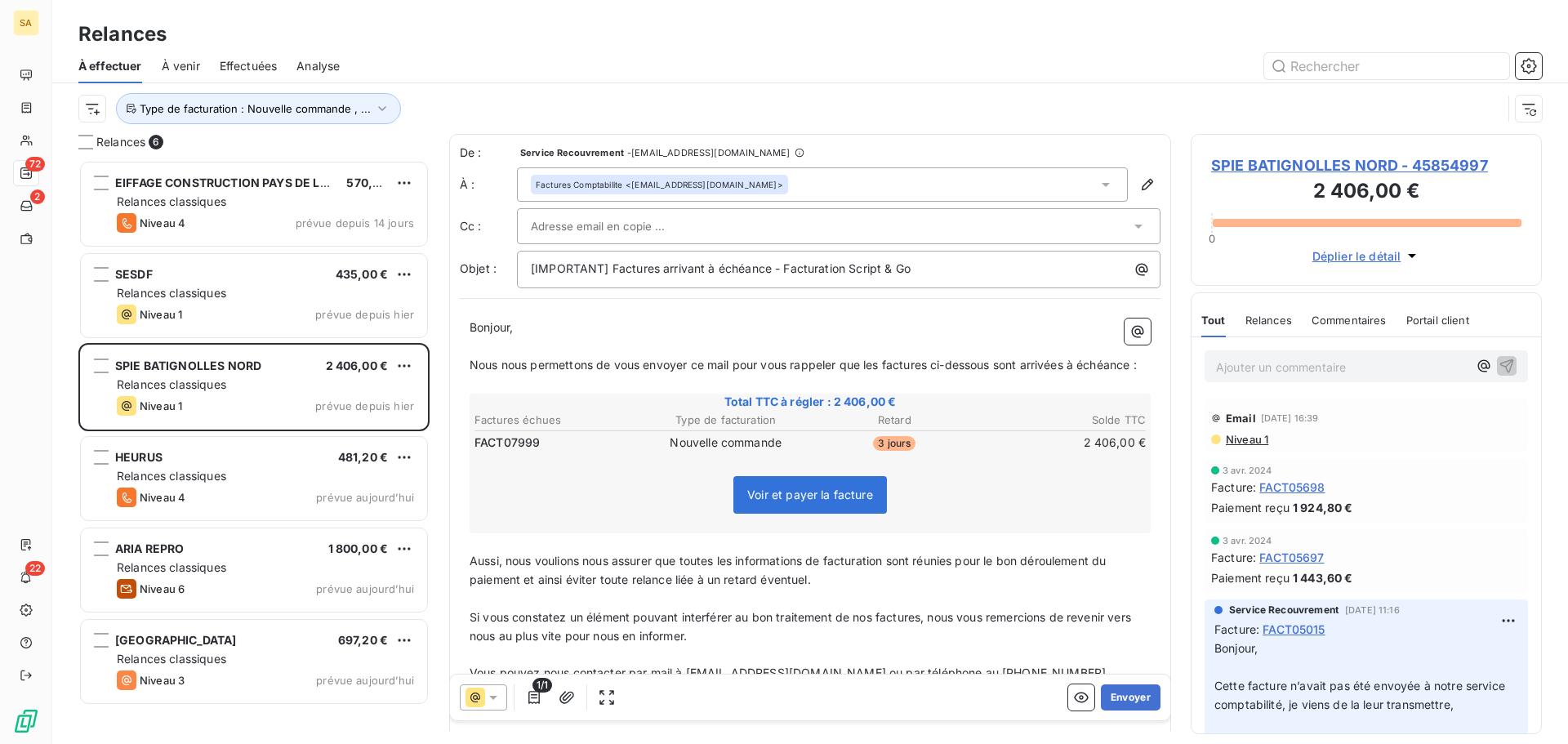
click at [639, 231] on input "text" at bounding box center [618, 226] width 176 height 24
click at [795, 186] on div "Factures Comptabilite <[EMAIL_ADDRESS][DOMAIN_NAME]>" at bounding box center [822, 184] width 611 height 34
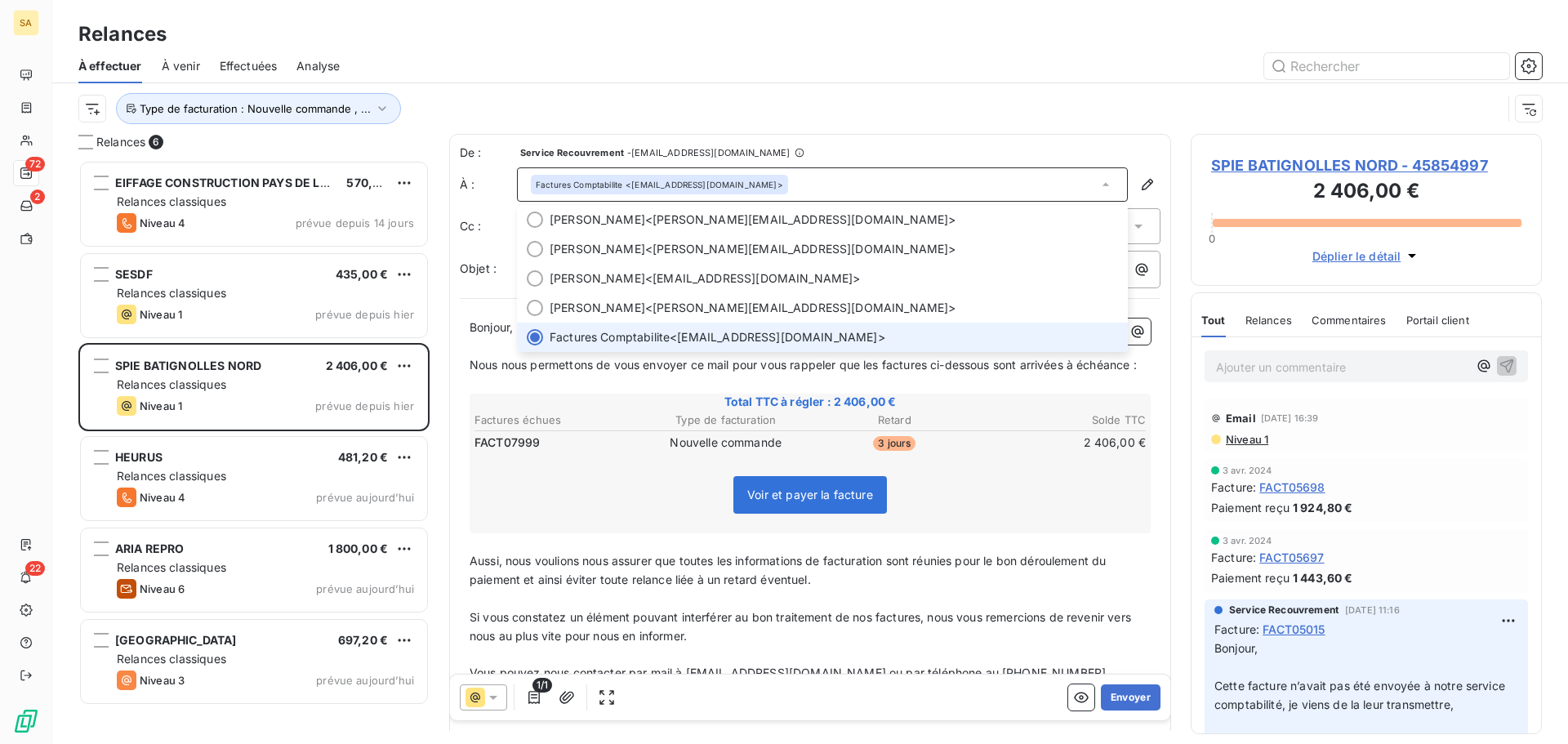
click at [796, 186] on div "Factures Comptabilite <[EMAIL_ADDRESS][DOMAIN_NAME]>" at bounding box center [822, 184] width 611 height 34
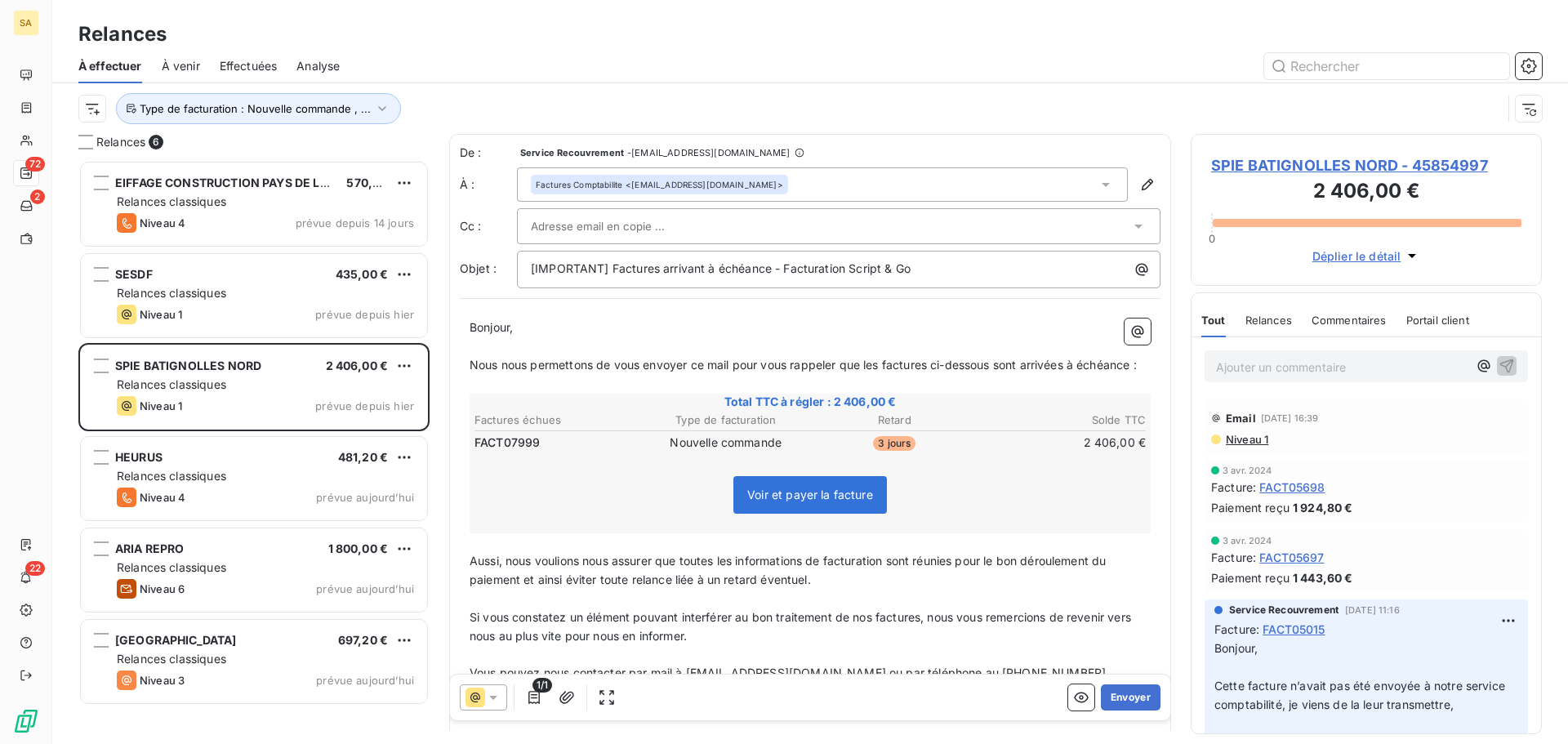
click at [671, 220] on input "text" at bounding box center [618, 226] width 176 height 24
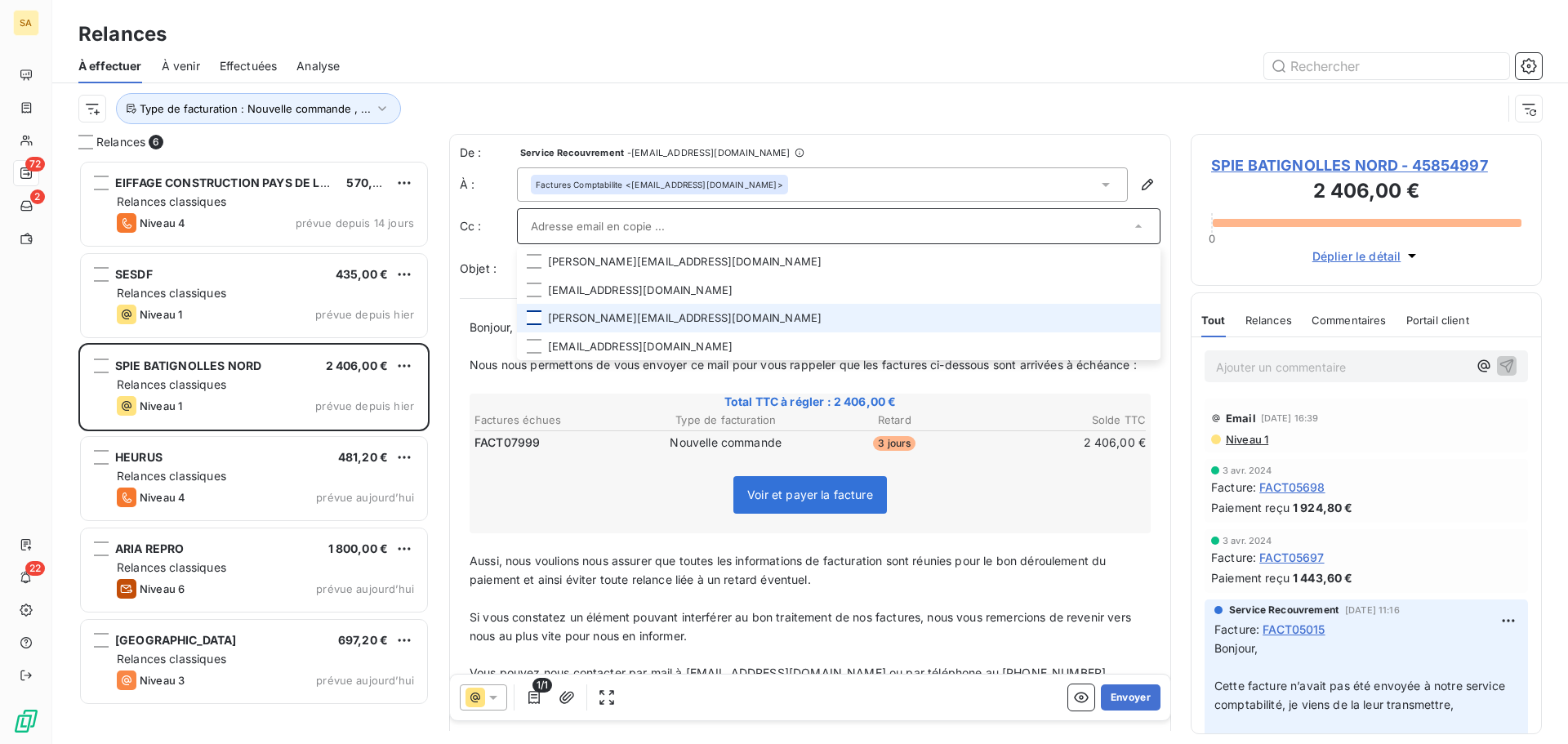
click at [534, 319] on div at bounding box center [534, 317] width 15 height 15
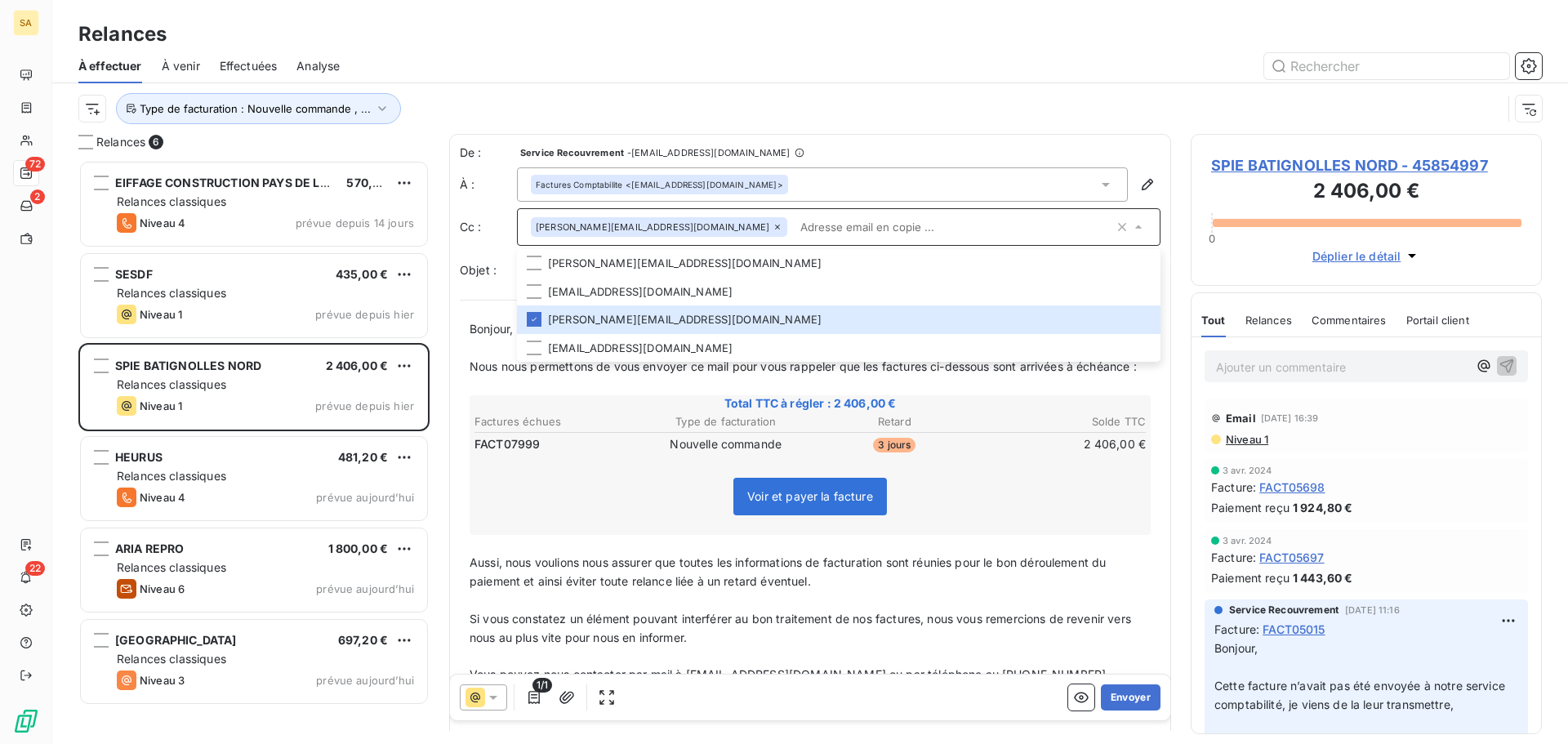
click at [1141, 568] on div "Bonjour, ﻿ Nous nous permettons de vous envoyer ce mail pour vous rappeler que …" at bounding box center [810, 604] width 701 height 589
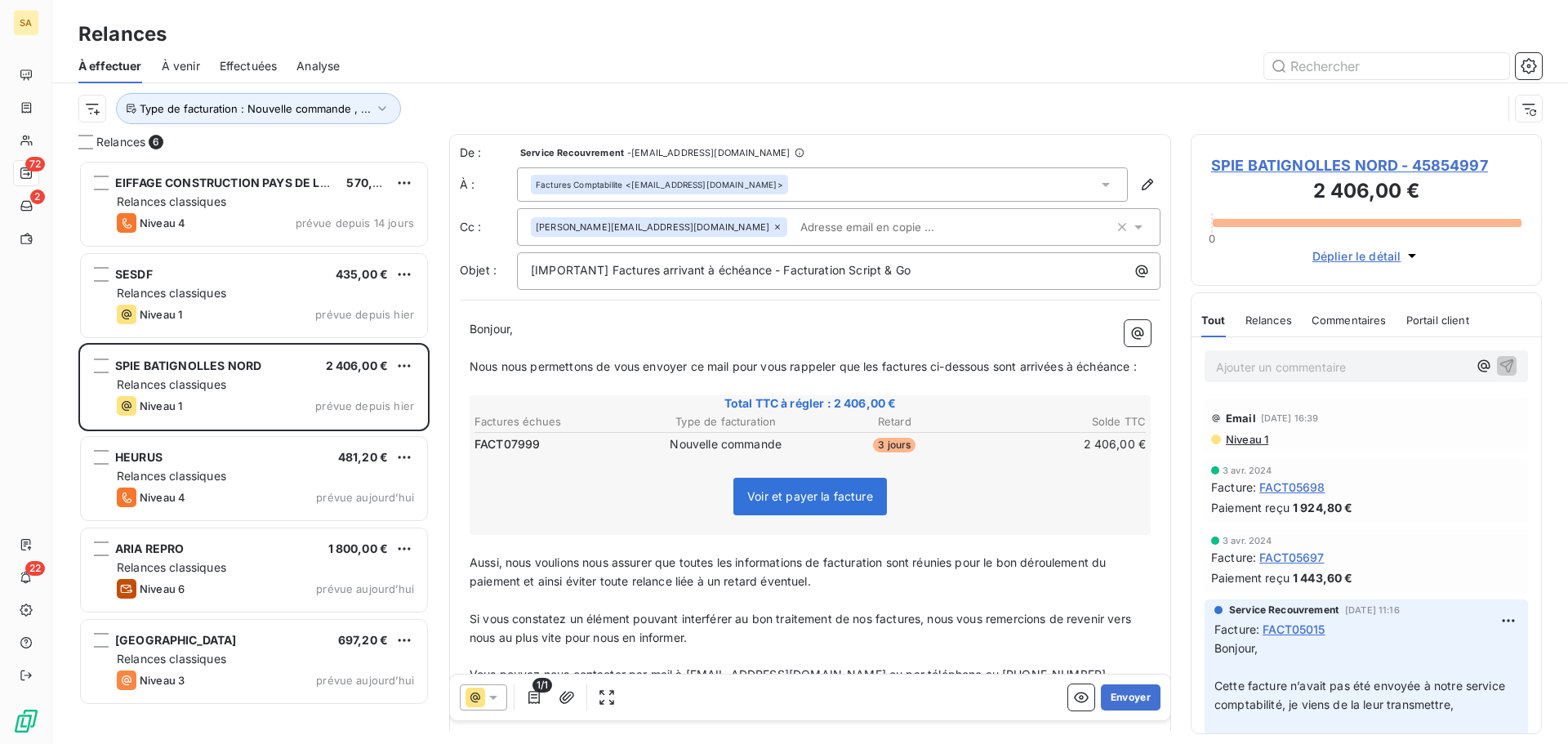
drag, startPoint x: 1124, startPoint y: 695, endPoint x: 1169, endPoint y: 423, distance: 275.7
click at [1169, 423] on div "De : Service Recouvrement - [EMAIL_ADDRESS][DOMAIN_NAME] À : Factures Comptabil…" at bounding box center [810, 432] width 722 height 597
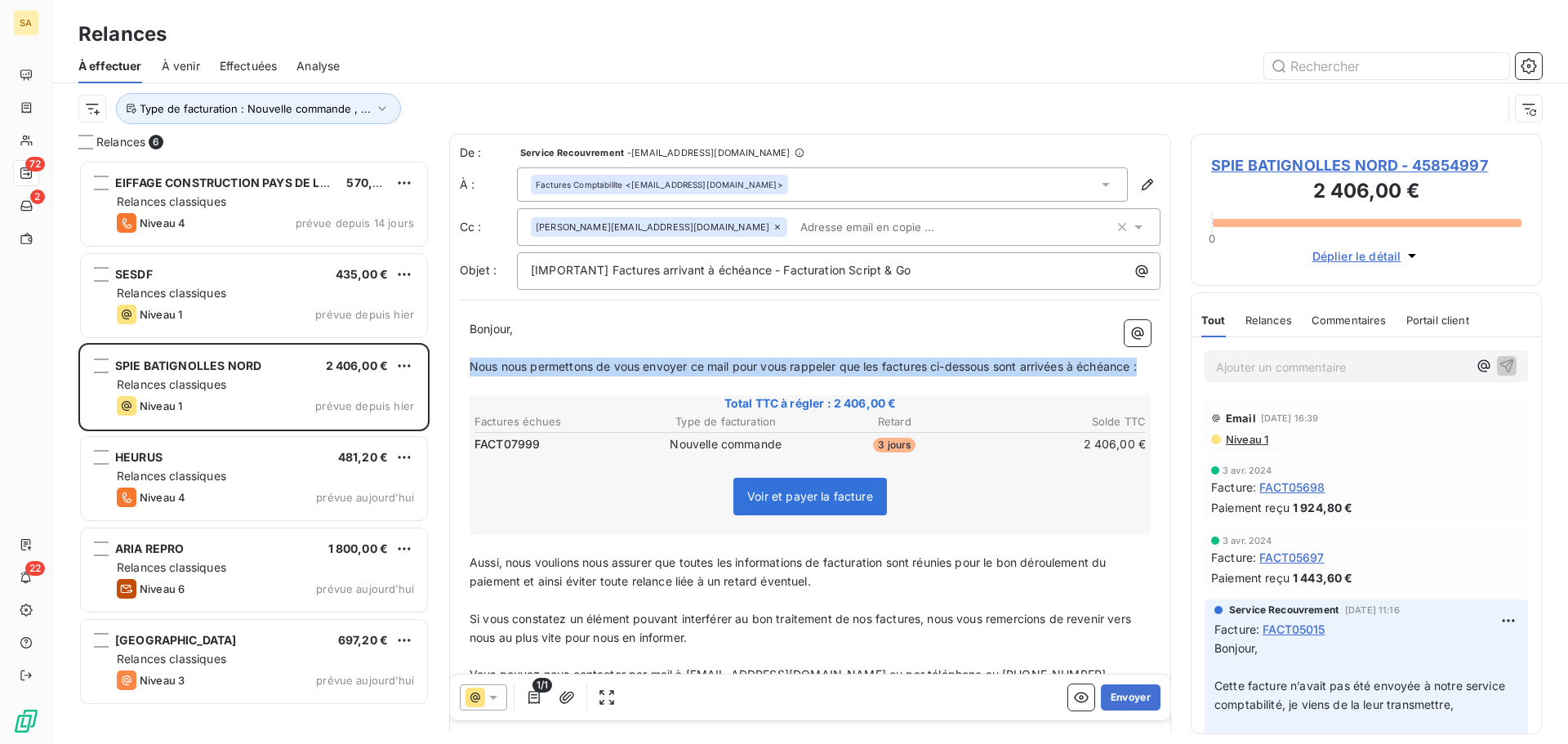
drag, startPoint x: 470, startPoint y: 364, endPoint x: 541, endPoint y: 381, distance: 73.0
click at [541, 376] on p "Nous nous permettons de vous envoyer ce mail pour vous rappeler que les facture…" at bounding box center [811, 368] width 681 height 19
click at [1135, 697] on button "Envoyer" at bounding box center [1131, 698] width 59 height 26
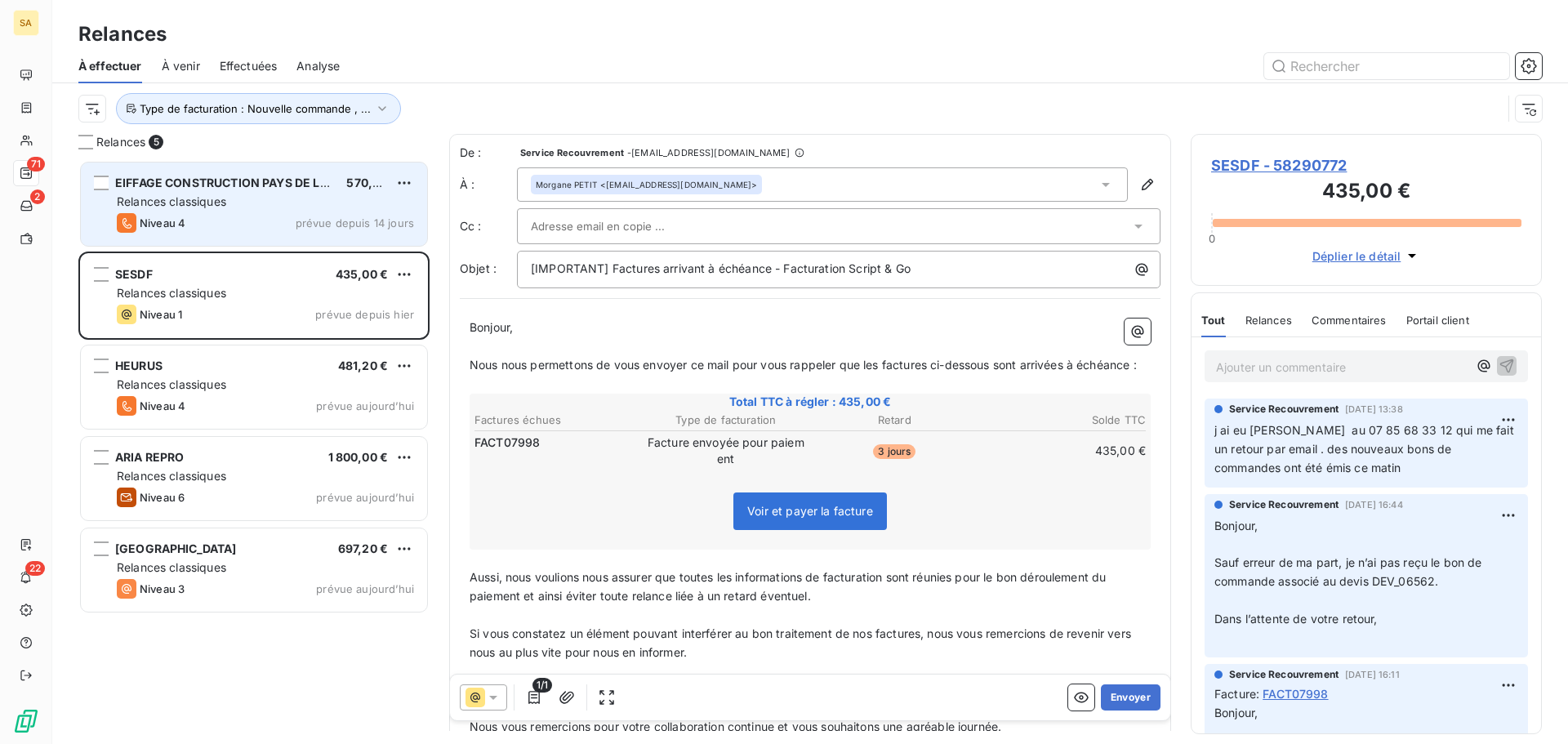
click at [286, 210] on div "EIFFAGE CONSTRUCTION PAYS DE LOIRE ECPDL 570,00 € Relances classiques Niveau 4 …" at bounding box center [254, 203] width 346 height 83
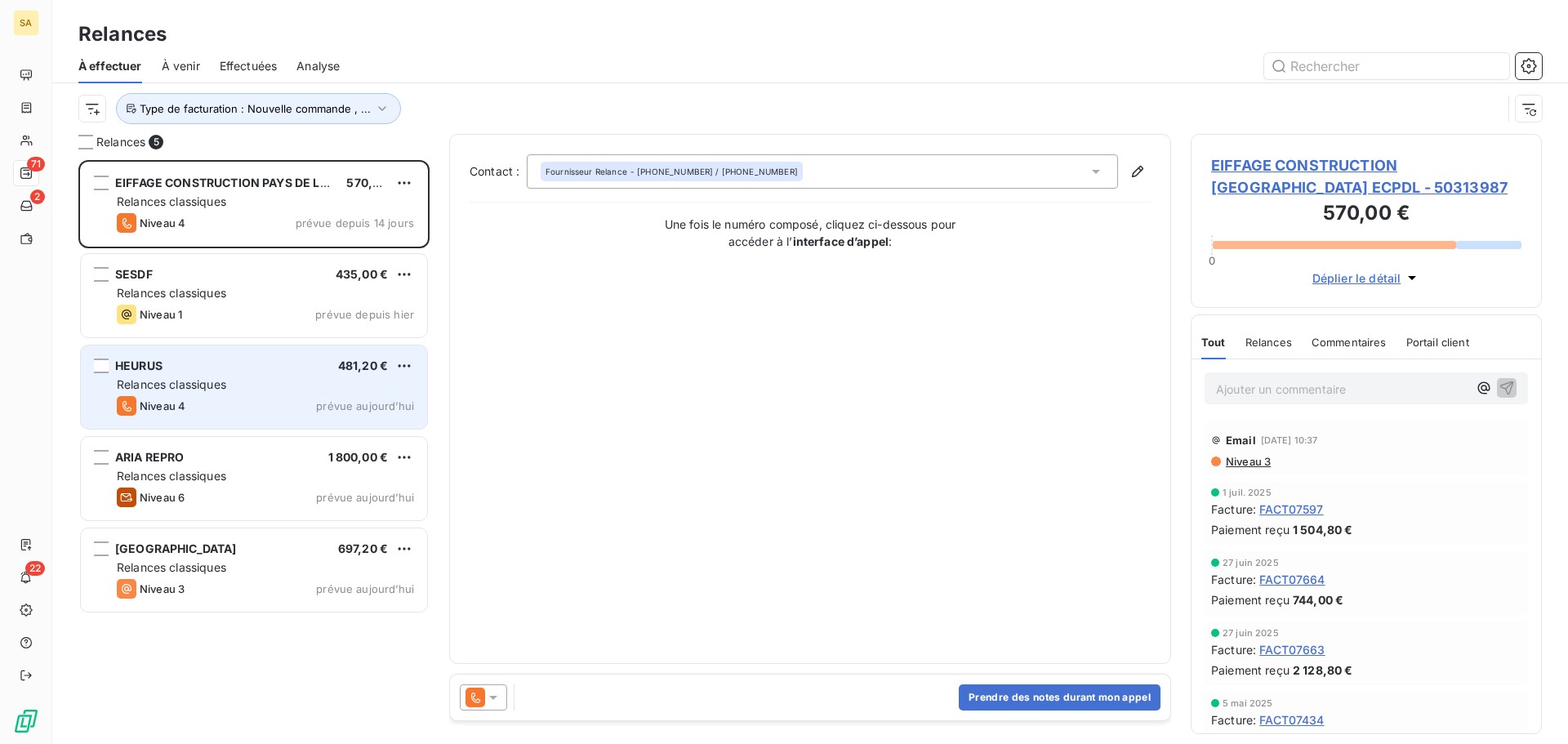
click at [285, 375] on div "HEURUS 481,20 € Relances classiques Niveau 4 prévue [DATE]" at bounding box center [254, 387] width 346 height 83
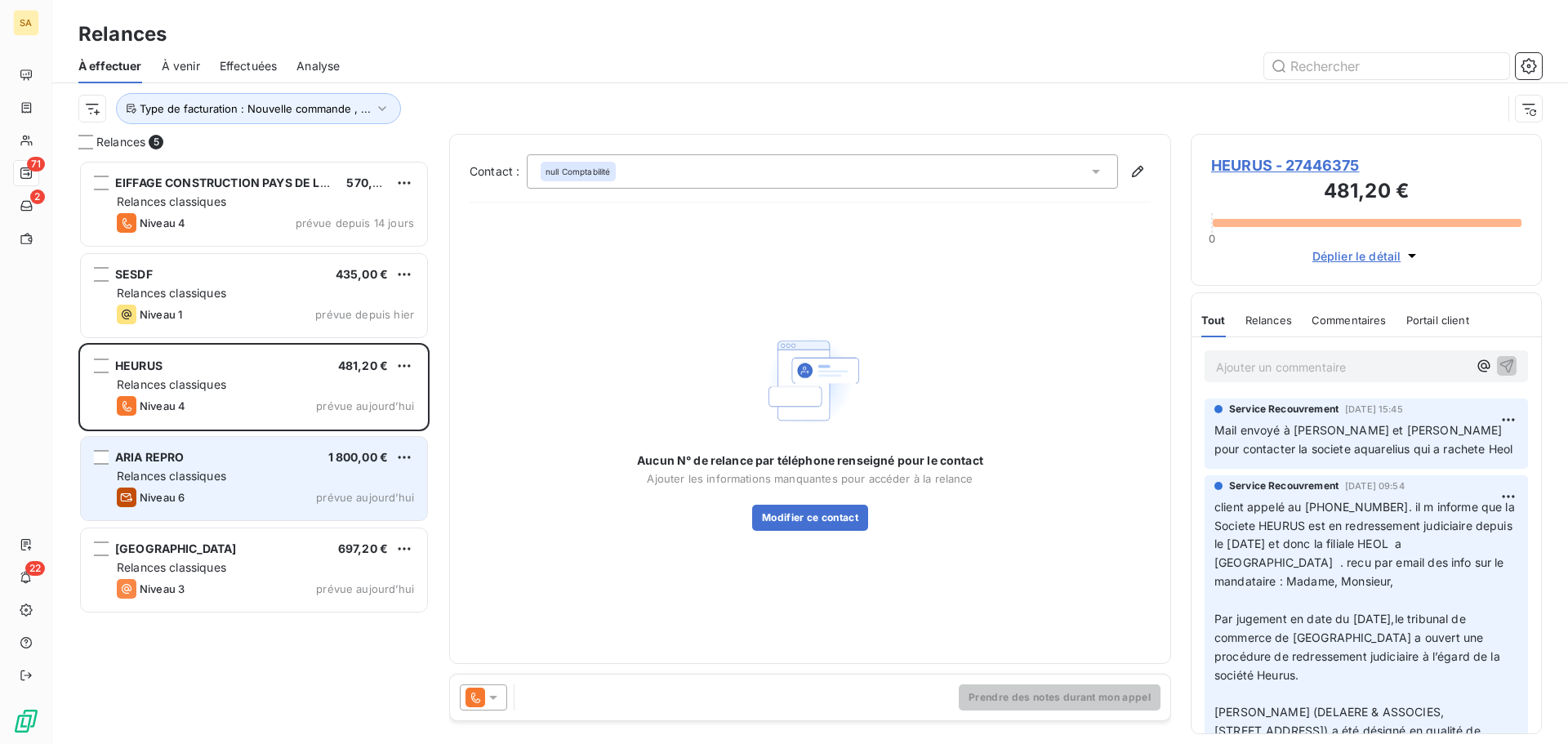
click at [275, 444] on div "ARIA REPRO 1 800,00 € Relances classiques Niveau 6 prévue [DATE]" at bounding box center [254, 478] width 346 height 83
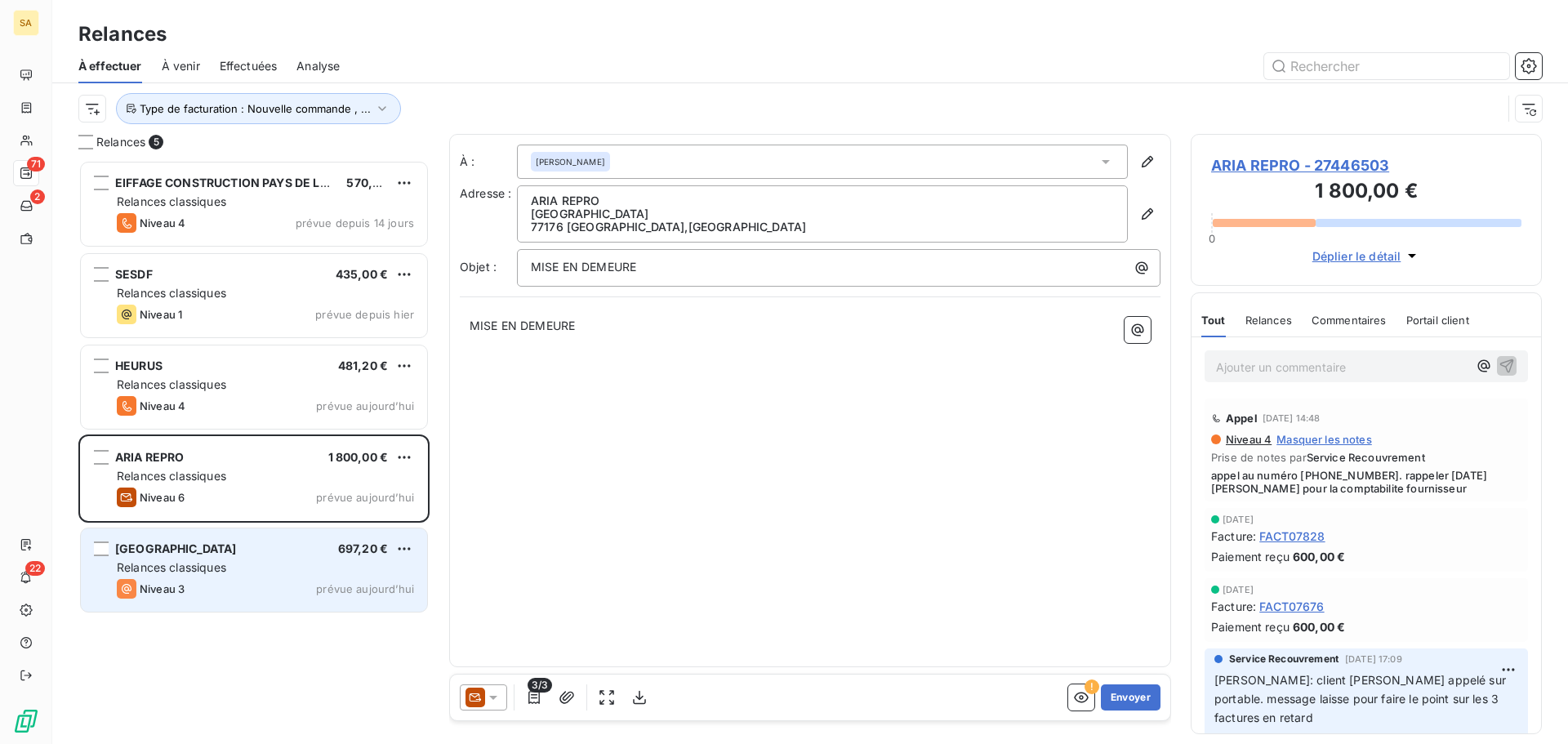
click at [287, 527] on div "BAUER STADIUM 697,20 € Relances classiques Niveau 3 prévue [DATE]" at bounding box center [254, 571] width 351 height 92
click at [290, 556] on div "BAUER STADIUM 697,20 € Relances classiques Niveau 3 prévue [DATE]" at bounding box center [254, 569] width 346 height 83
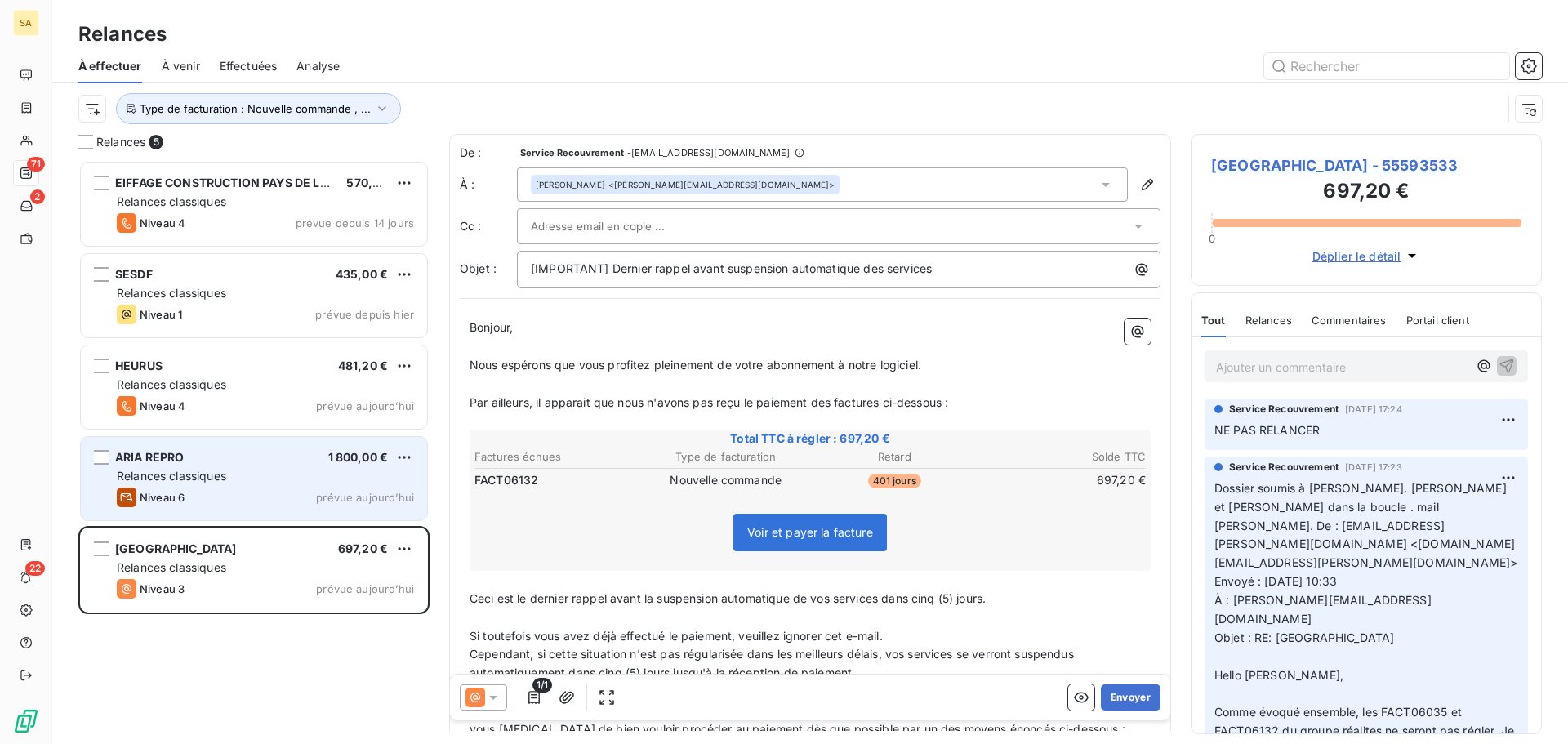
click at [272, 465] on div "ARIA REPRO 1 800,00 € Relances classiques Niveau 6 prévue [DATE]" at bounding box center [254, 478] width 346 height 83
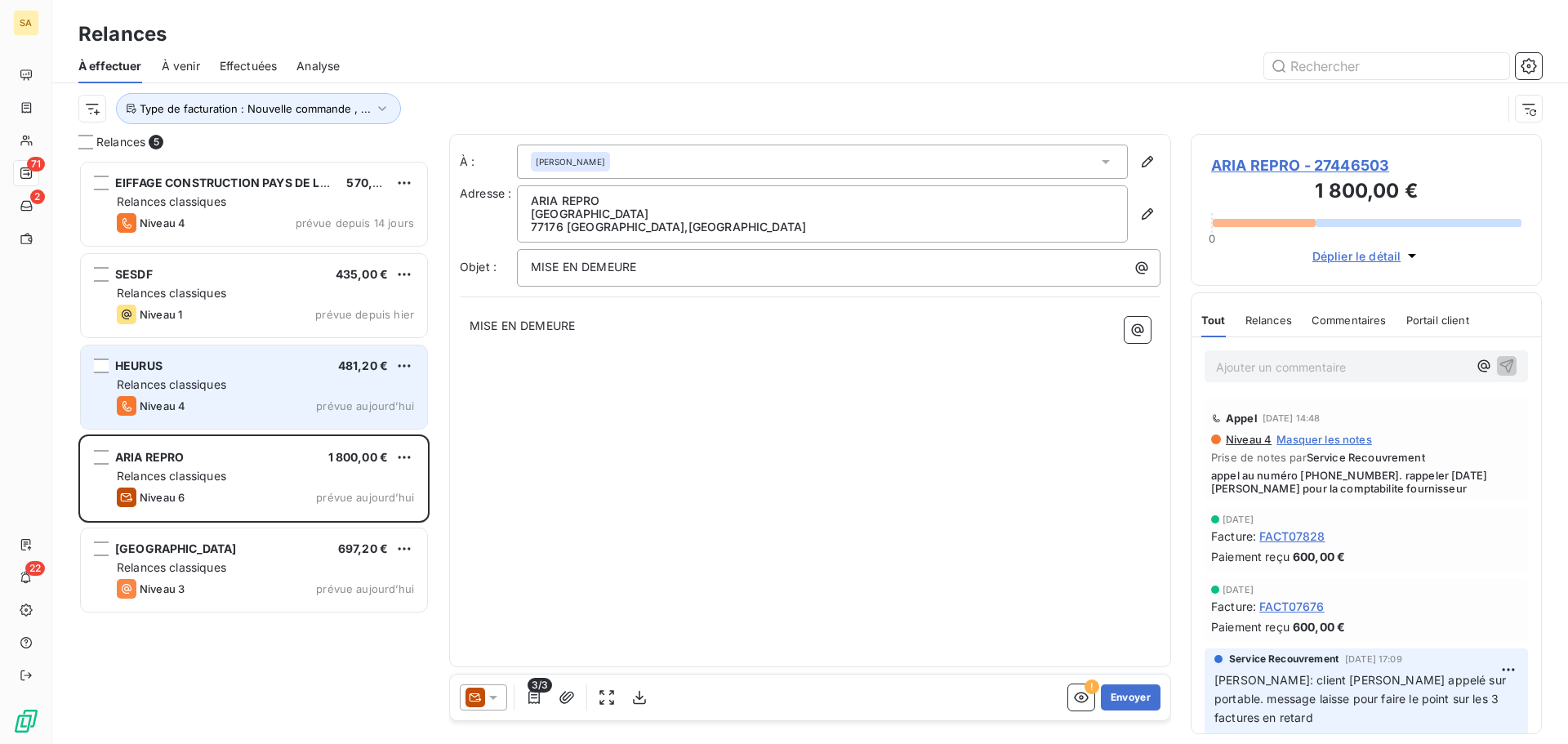
click at [266, 389] on div "Relances classiques" at bounding box center [266, 384] width 297 height 17
